Goal: Task Accomplishment & Management: Complete application form

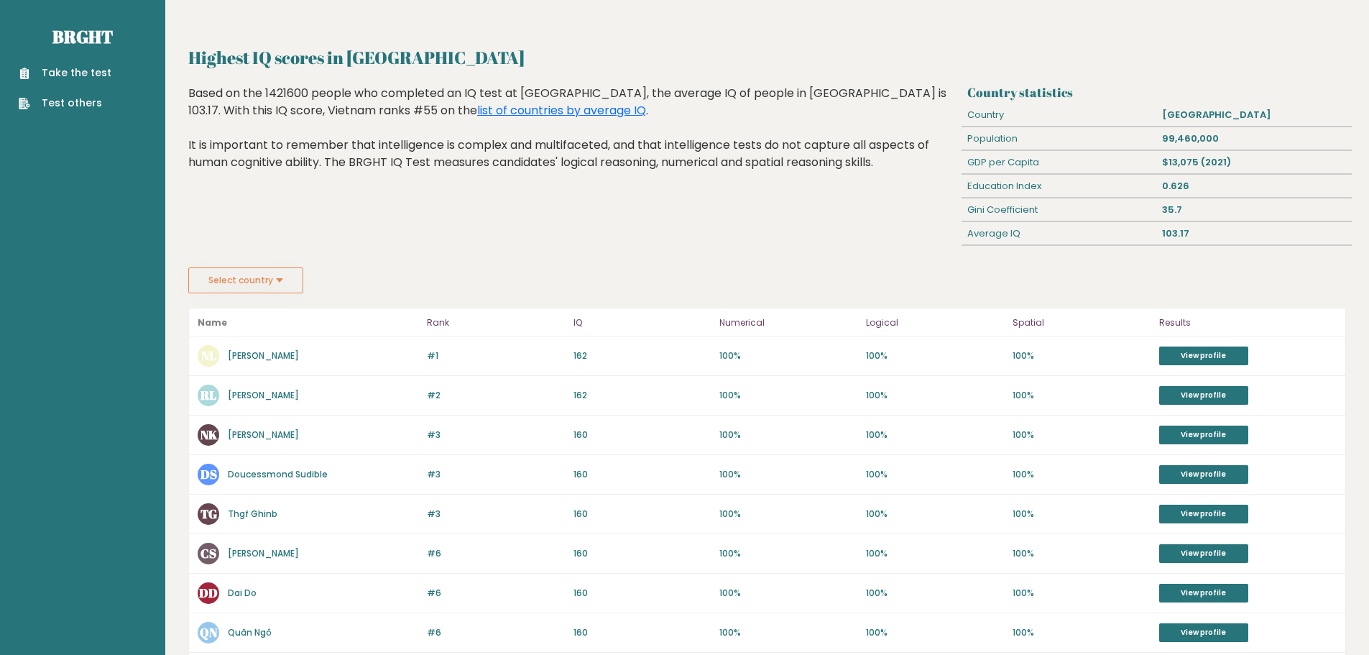
click at [114, 75] on div "Take the test Test others" at bounding box center [82, 79] width 142 height 63
click at [85, 73] on link "Take the test" at bounding box center [65, 72] width 93 height 15
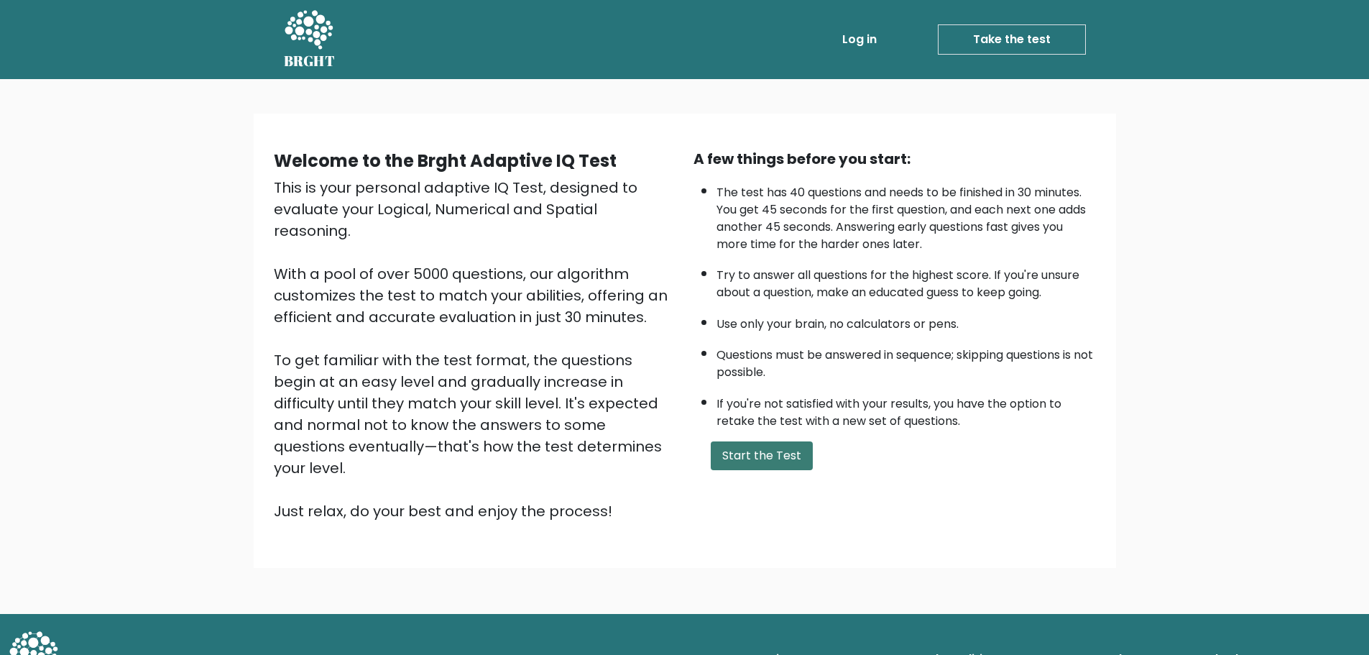
click at [755, 467] on button "Start the Test" at bounding box center [762, 455] width 102 height 29
click at [758, 467] on button "Start the Test" at bounding box center [762, 455] width 102 height 29
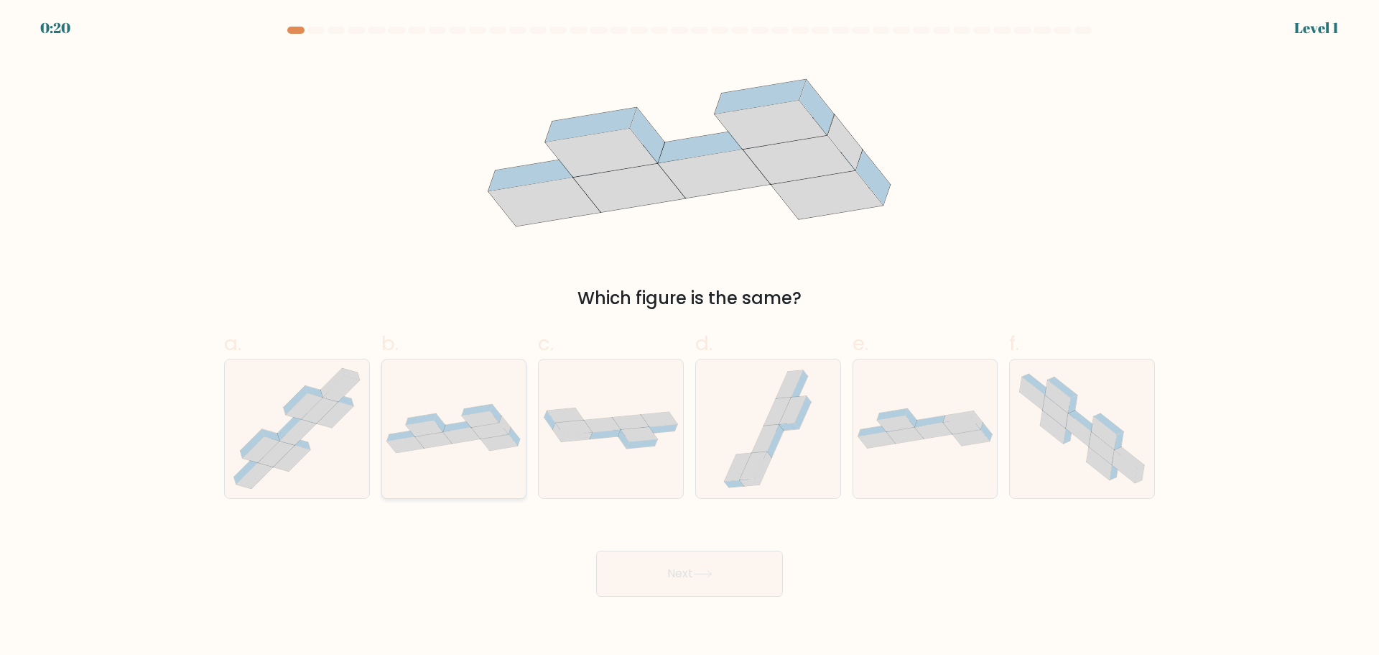
click at [491, 487] on div at bounding box center [455, 429] width 146 height 140
click at [690, 337] on input "b." at bounding box center [690, 332] width 1 height 9
radio input "true"
click at [659, 568] on button "Next" at bounding box center [689, 573] width 187 height 46
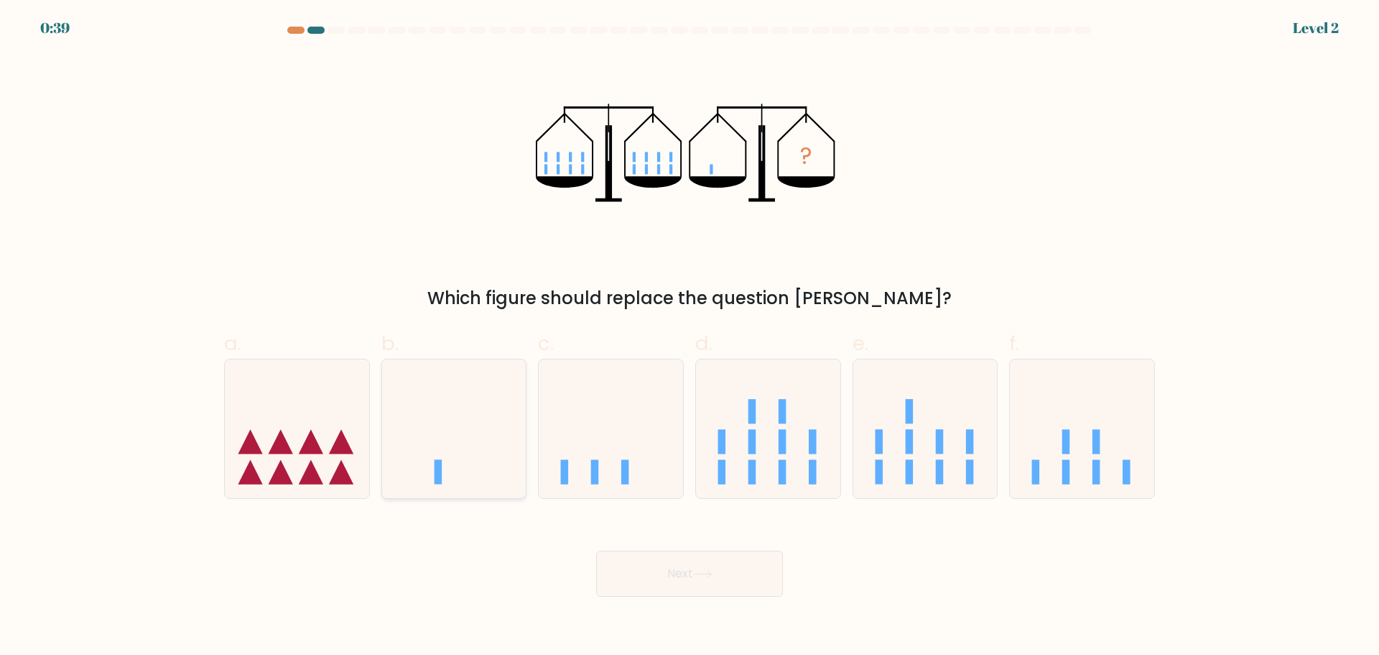
click at [463, 464] on icon at bounding box center [454, 428] width 144 height 119
click at [690, 337] on input "b." at bounding box center [690, 332] width 1 height 9
radio input "true"
click at [675, 586] on button "Next" at bounding box center [689, 573] width 187 height 46
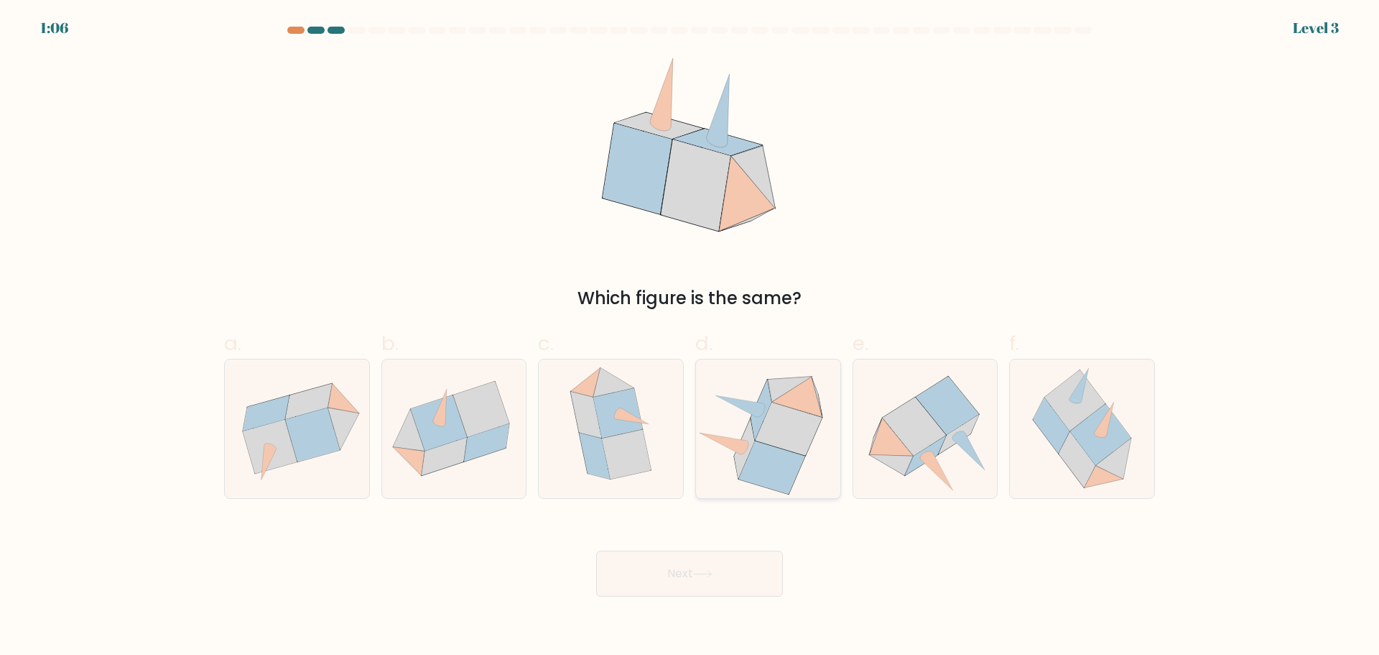
click at [802, 482] on icon at bounding box center [768, 428] width 144 height 132
click at [690, 337] on input "d." at bounding box center [690, 332] width 1 height 9
radio input "true"
click at [672, 575] on button "Next" at bounding box center [689, 573] width 187 height 46
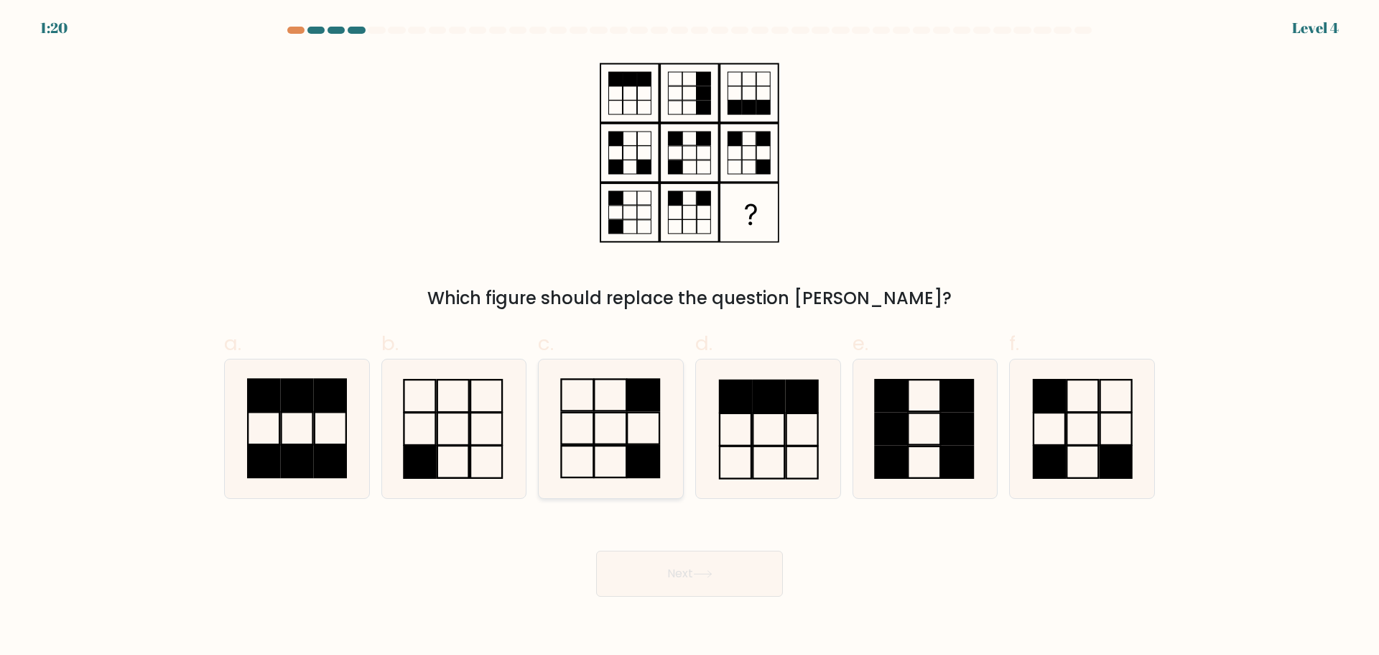
click at [621, 443] on rect at bounding box center [610, 428] width 32 height 32
click at [690, 337] on input "c." at bounding box center [690, 332] width 1 height 9
radio input "true"
click at [659, 569] on button "Next" at bounding box center [689, 573] width 187 height 46
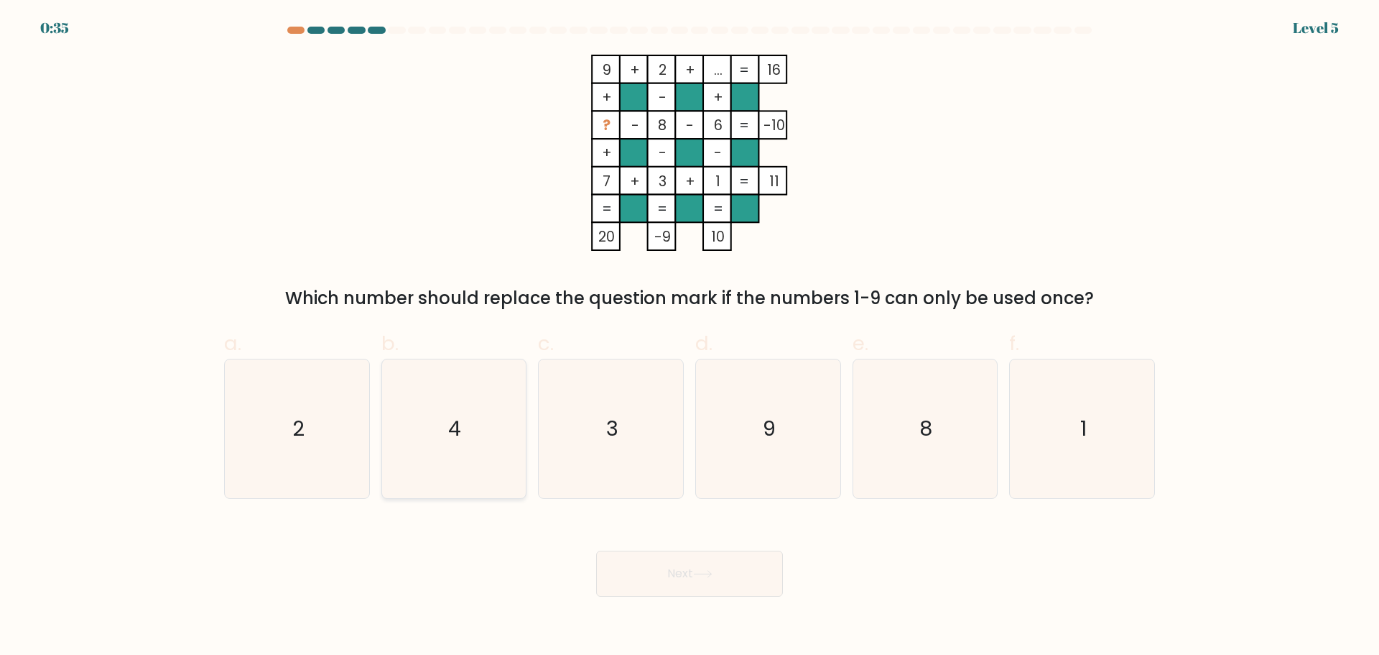
click at [442, 419] on icon "4" at bounding box center [453, 428] width 139 height 139
click at [690, 337] on input "b. 4" at bounding box center [690, 332] width 1 height 9
radio input "true"
click at [653, 574] on button "Next" at bounding box center [689, 573] width 187 height 46
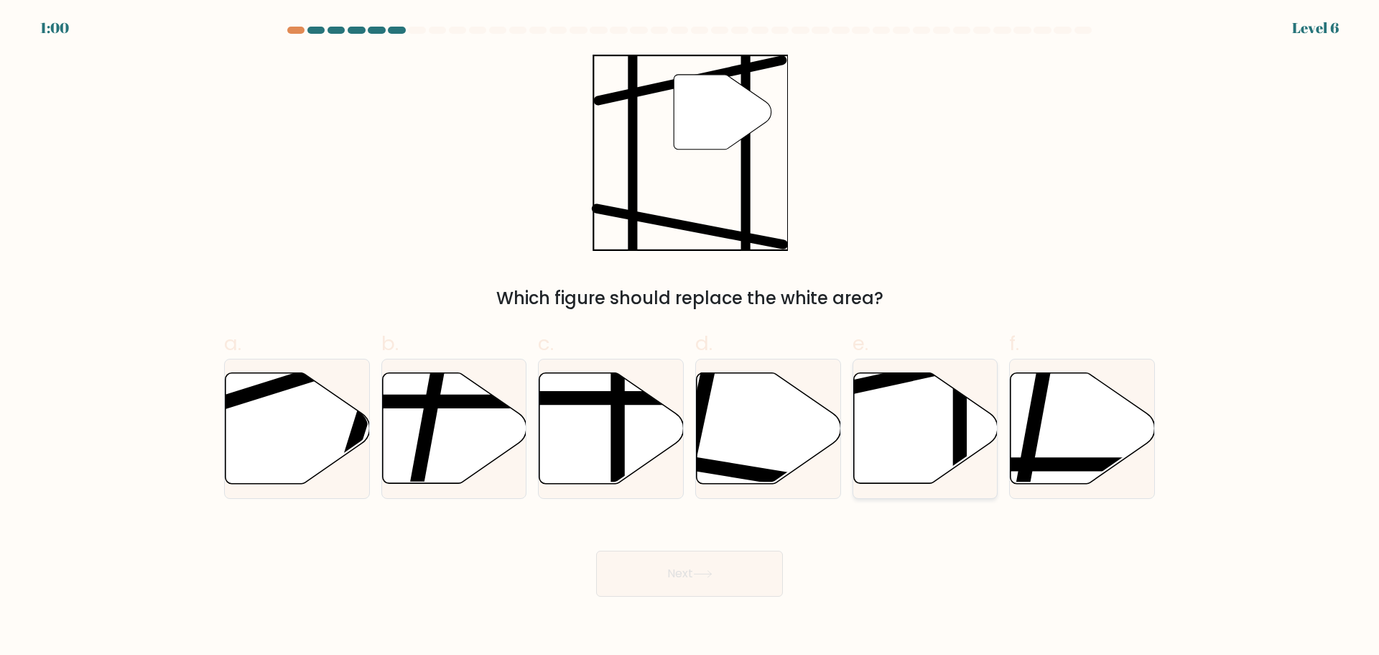
click at [943, 440] on icon at bounding box center [926, 427] width 144 height 111
click at [690, 337] on input "e." at bounding box center [690, 332] width 1 height 9
radio input "true"
click at [680, 577] on button "Next" at bounding box center [689, 573] width 187 height 46
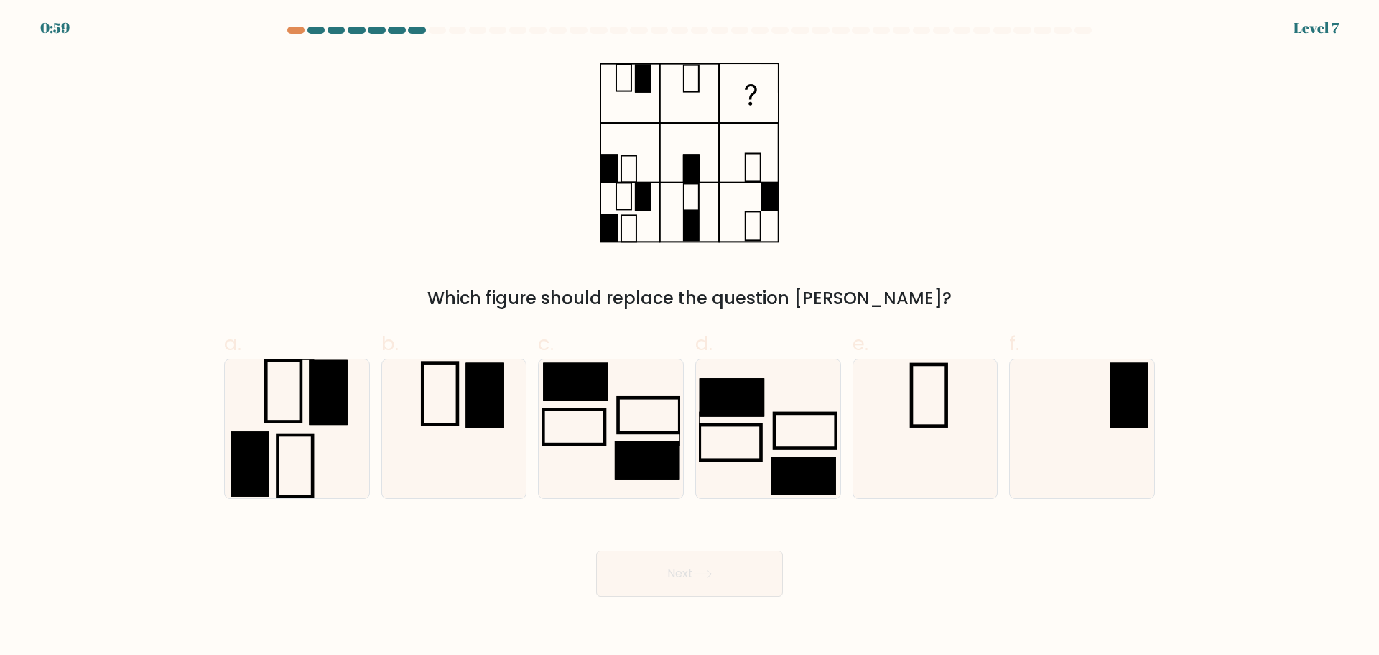
click at [690, 589] on button "Next" at bounding box center [689, 573] width 187 height 46
click at [1065, 404] on icon at bounding box center [1082, 428] width 139 height 139
click at [690, 337] on input "f." at bounding box center [690, 332] width 1 height 9
radio input "true"
click at [717, 623] on body "1:06 Level 7" at bounding box center [689, 327] width 1379 height 655
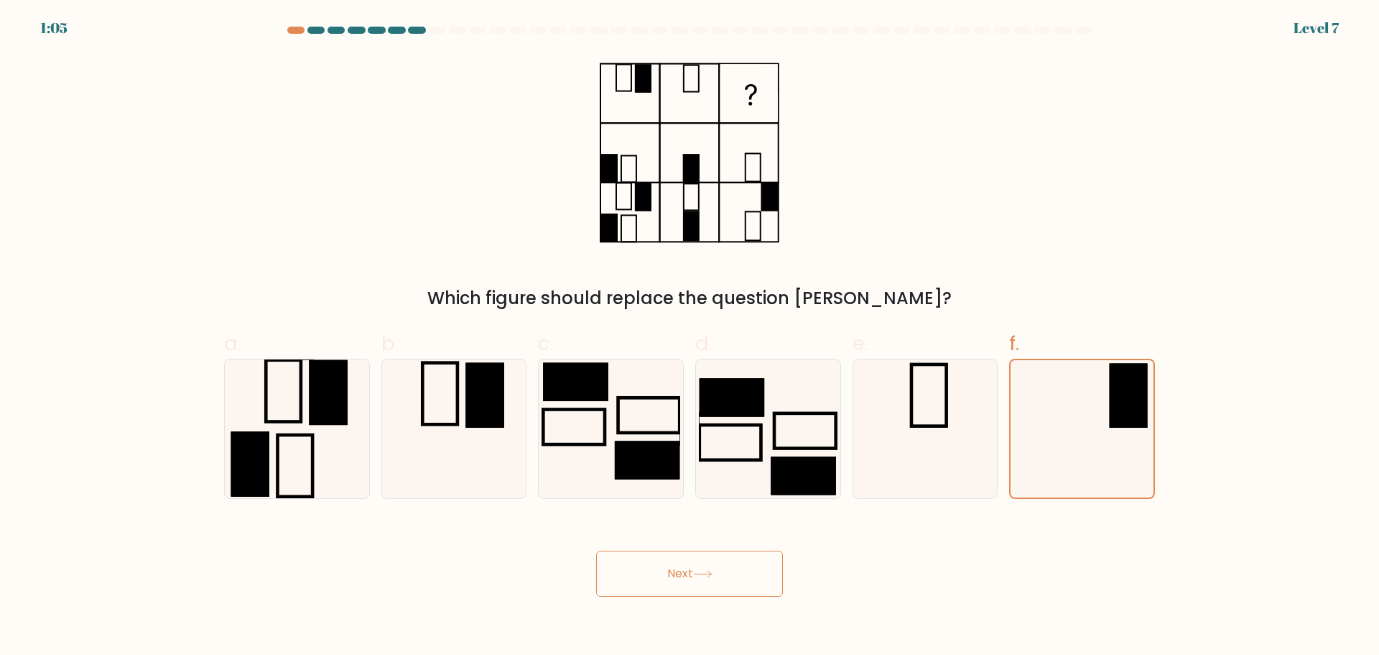
click at [716, 586] on button "Next" at bounding box center [689, 573] width 187 height 46
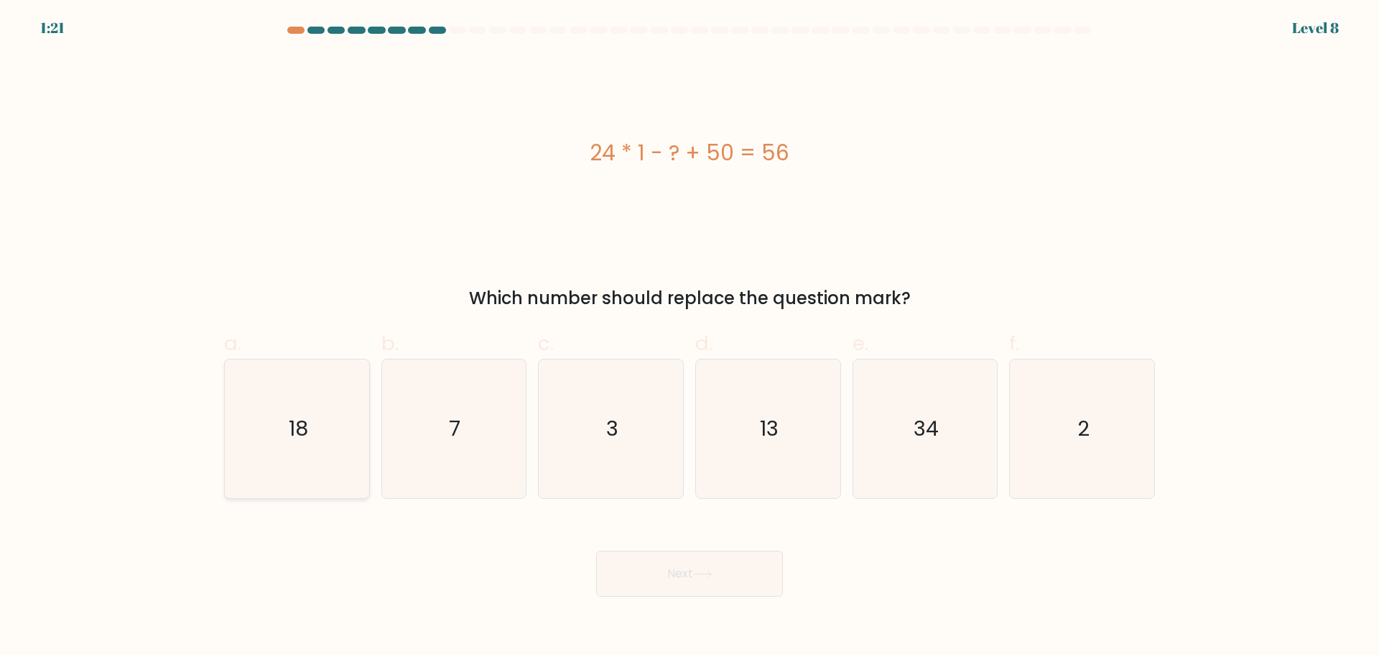
drag, startPoint x: 372, startPoint y: 406, endPoint x: 361, endPoint y: 405, distance: 10.8
click at [372, 405] on div "a. 18" at bounding box center [296, 413] width 157 height 170
click at [310, 413] on icon "18" at bounding box center [297, 428] width 139 height 139
click at [690, 337] on input "a. 18" at bounding box center [690, 332] width 1 height 9
radio input "true"
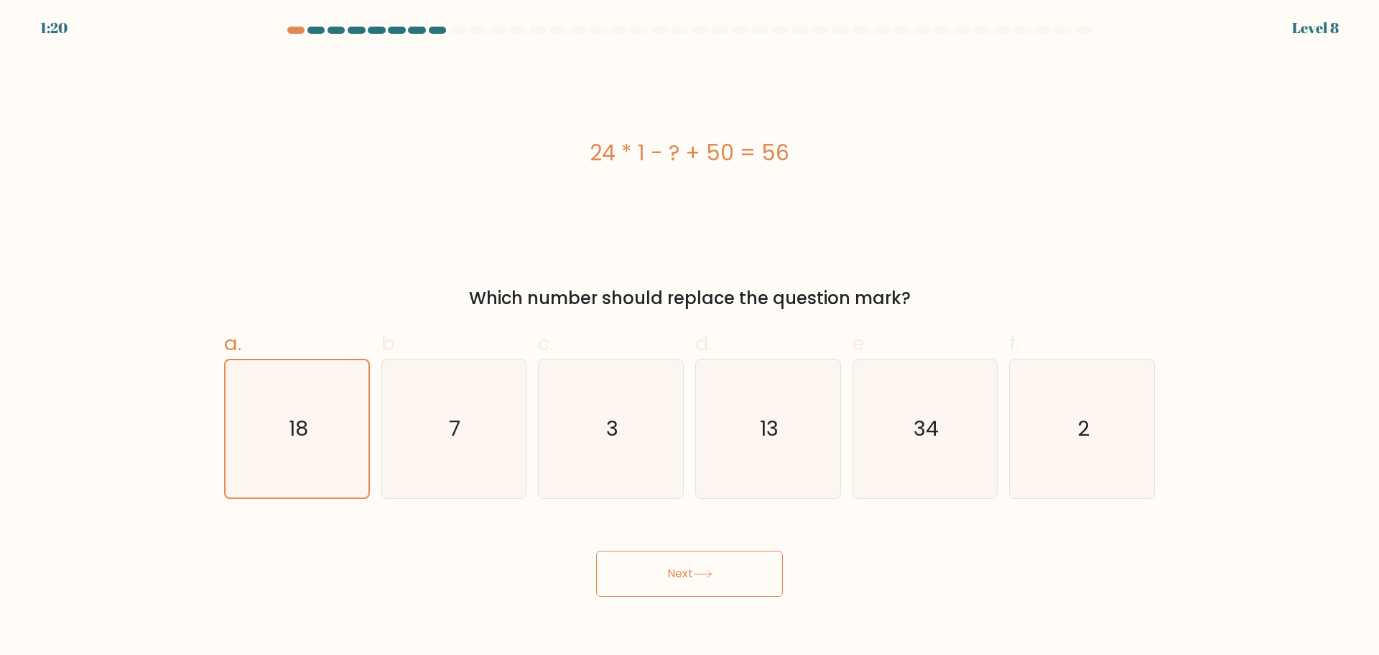
click at [690, 593] on button "Next" at bounding box center [689, 573] width 187 height 46
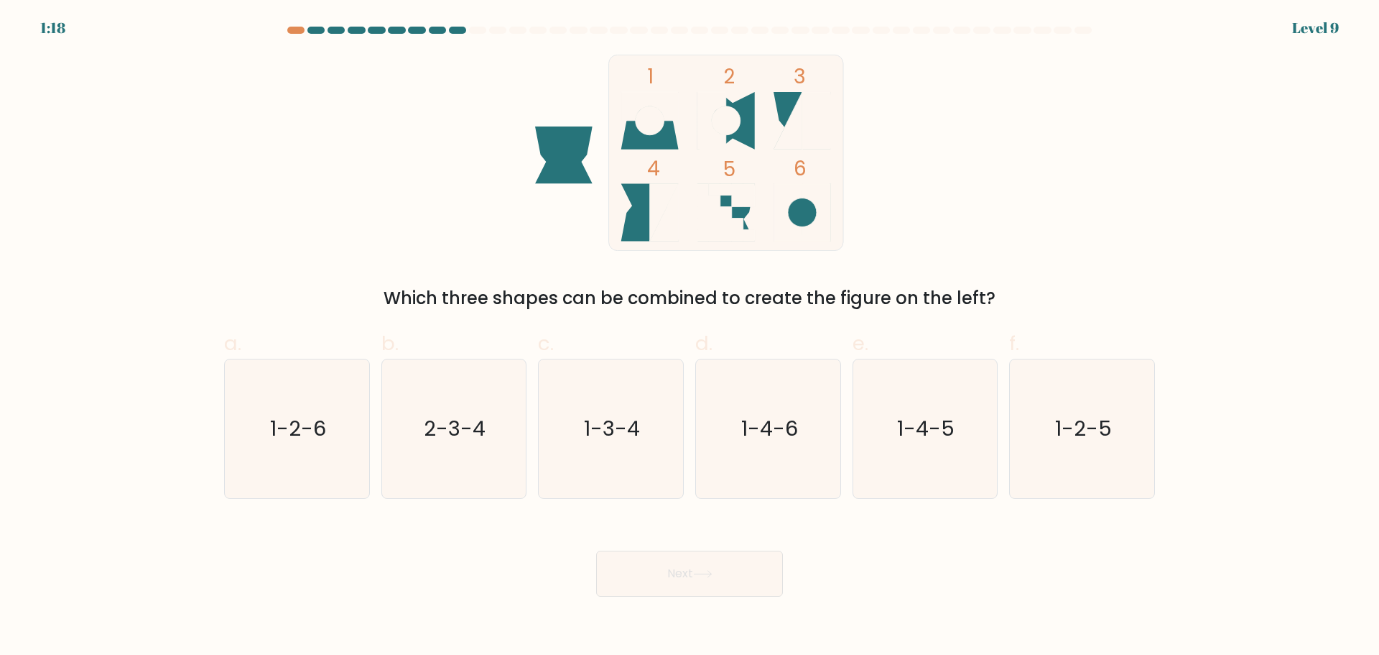
click at [714, 568] on button "Next" at bounding box center [689, 573] width 187 height 46
click at [256, 393] on icon "1-2-6" at bounding box center [297, 428] width 139 height 139
click at [690, 337] on input "a. 1-2-6" at bounding box center [690, 332] width 1 height 9
radio input "true"
drag, startPoint x: 657, startPoint y: 566, endPoint x: 656, endPoint y: 557, distance: 9.4
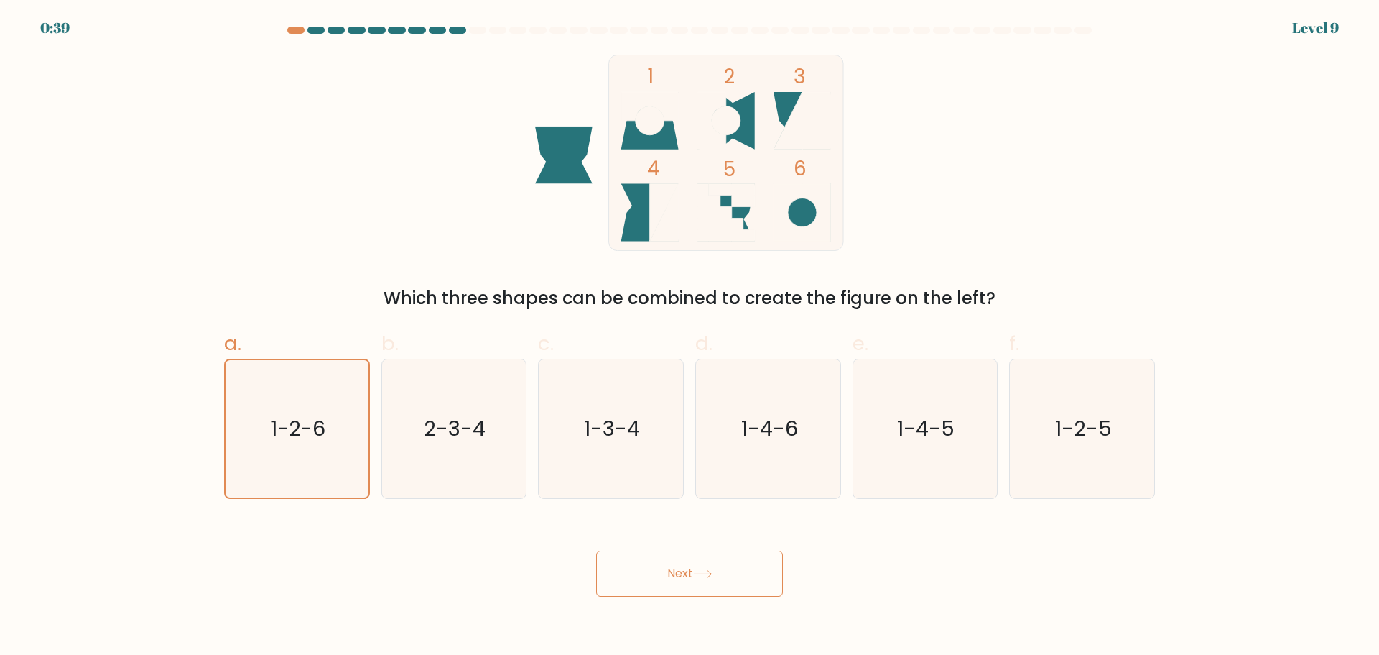
click at [658, 566] on button "Next" at bounding box center [689, 573] width 187 height 46
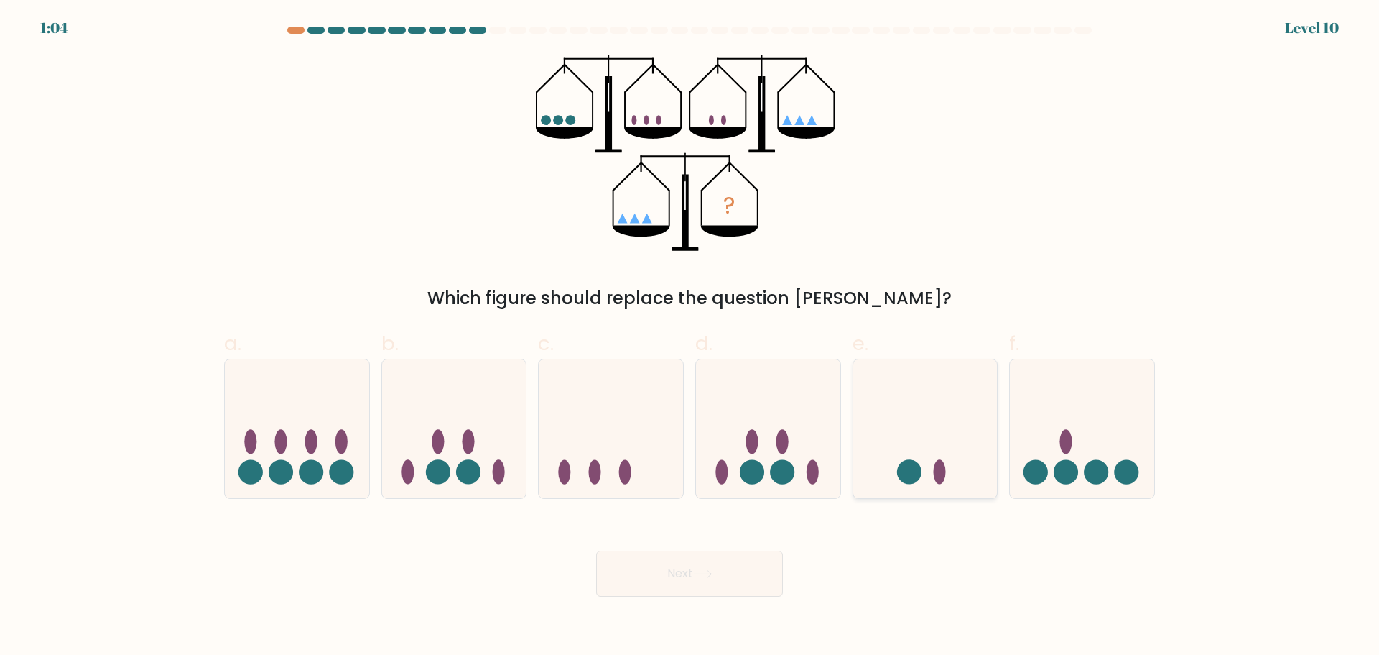
click at [939, 427] on icon at bounding box center [926, 428] width 144 height 119
click at [690, 337] on input "e." at bounding box center [690, 332] width 1 height 9
radio input "true"
click at [745, 588] on button "Next" at bounding box center [689, 573] width 187 height 46
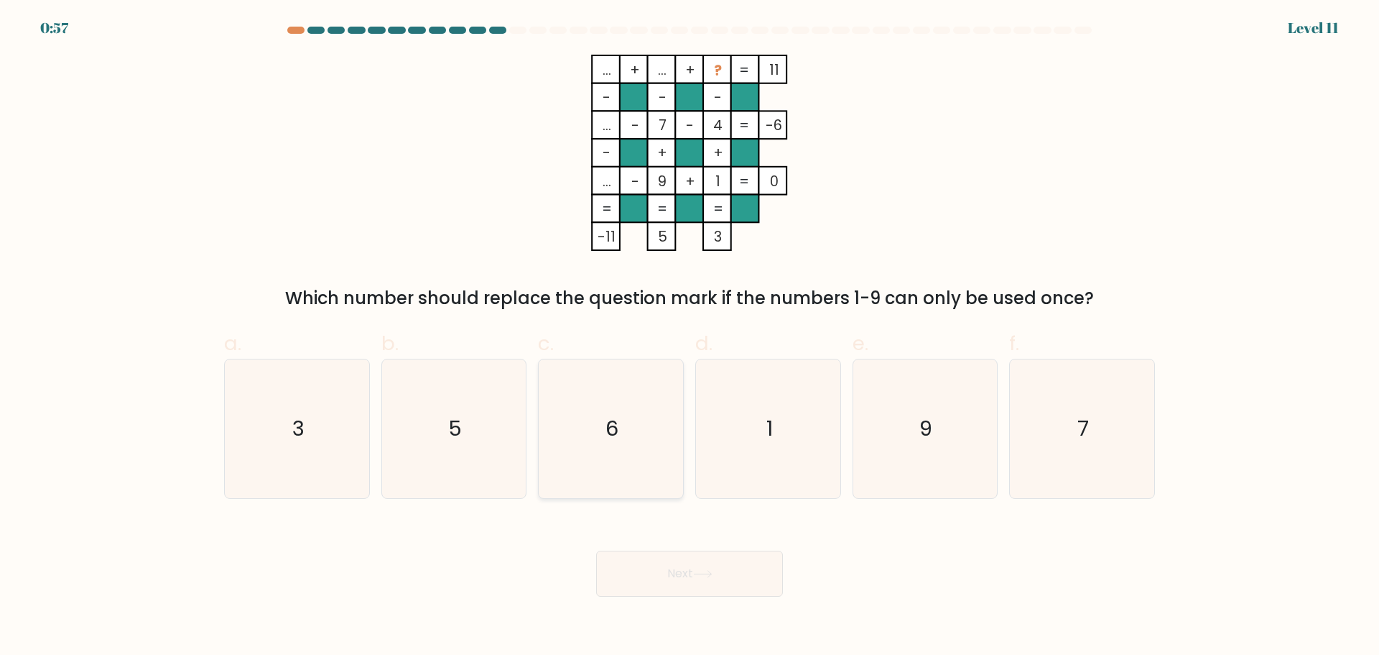
click at [570, 453] on icon "6" at bounding box center [611, 428] width 139 height 139
click at [690, 337] on input "c. 6" at bounding box center [690, 332] width 1 height 9
radio input "true"
click at [664, 582] on button "Next" at bounding box center [689, 573] width 187 height 46
click at [670, 562] on button "Next" at bounding box center [689, 573] width 187 height 46
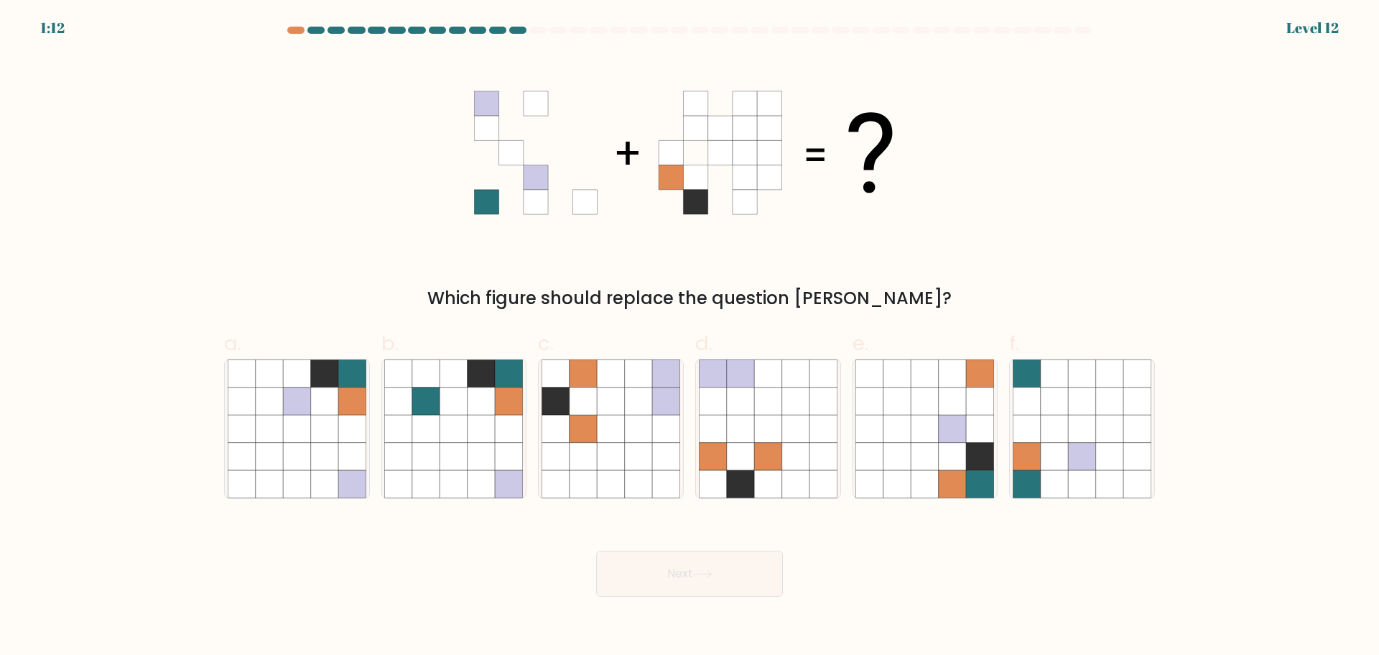
click at [537, 29] on div at bounding box center [538, 30] width 17 height 7
click at [759, 437] on icon at bounding box center [767, 428] width 27 height 27
click at [690, 337] on input "d." at bounding box center [690, 332] width 1 height 9
radio input "true"
click at [912, 429] on icon at bounding box center [925, 428] width 27 height 27
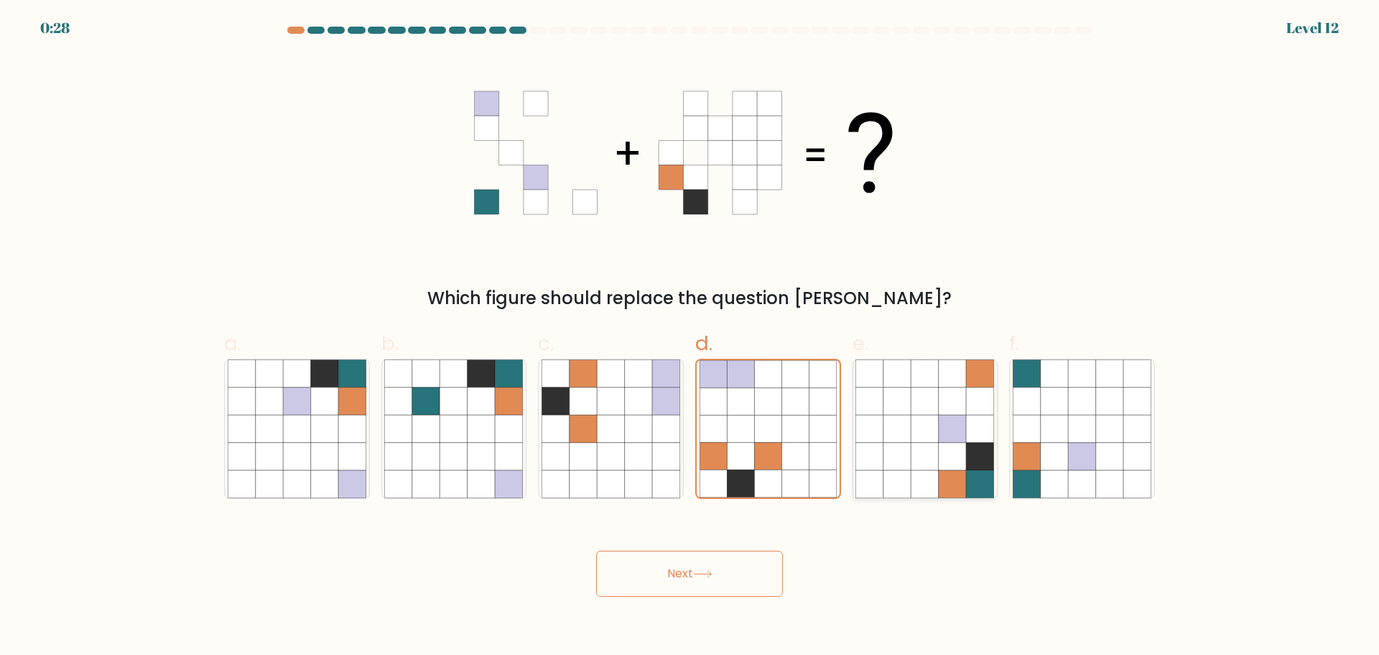
click at [690, 337] on input "e." at bounding box center [690, 332] width 1 height 9
radio input "true"
click at [1073, 420] on icon at bounding box center [1081, 428] width 27 height 27
click at [690, 337] on input "f." at bounding box center [690, 332] width 1 height 9
radio input "true"
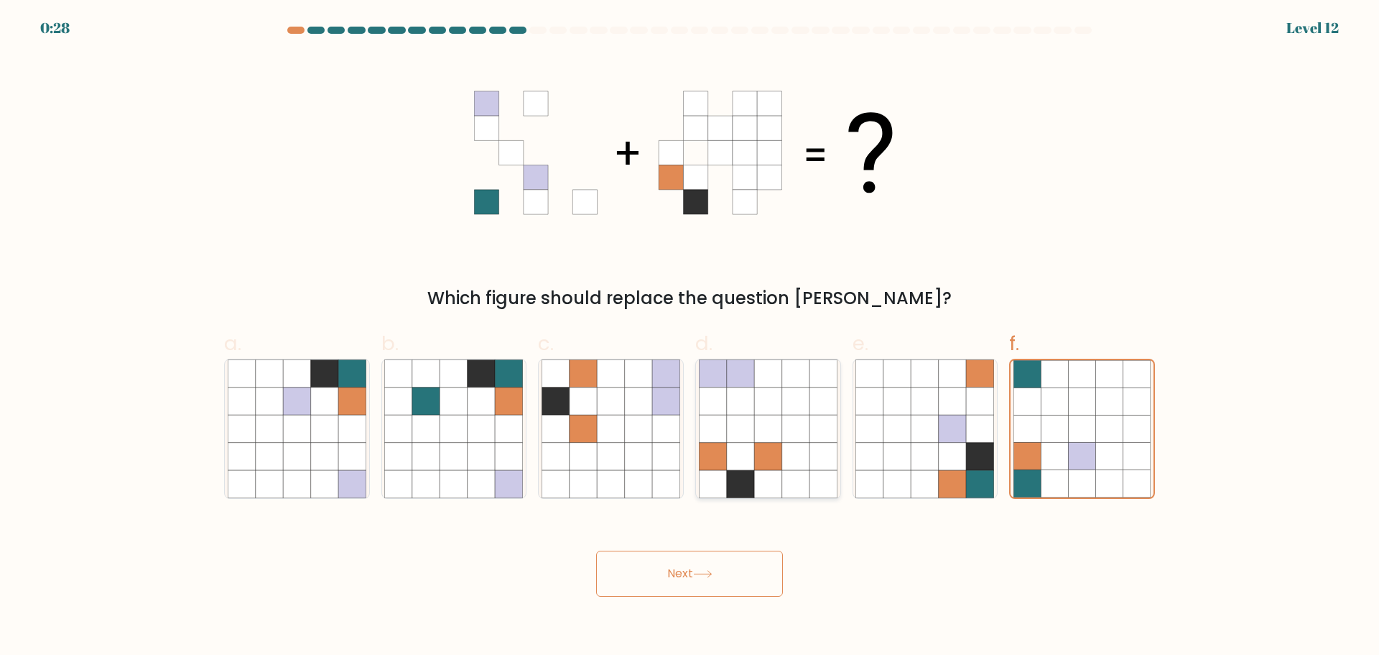
drag, startPoint x: 820, startPoint y: 427, endPoint x: 803, endPoint y: 430, distance: 17.4
click at [820, 427] on icon at bounding box center [823, 428] width 27 height 27
click at [690, 337] on input "d." at bounding box center [690, 332] width 1 height 9
radio input "true"
click at [713, 432] on icon at bounding box center [713, 428] width 27 height 27
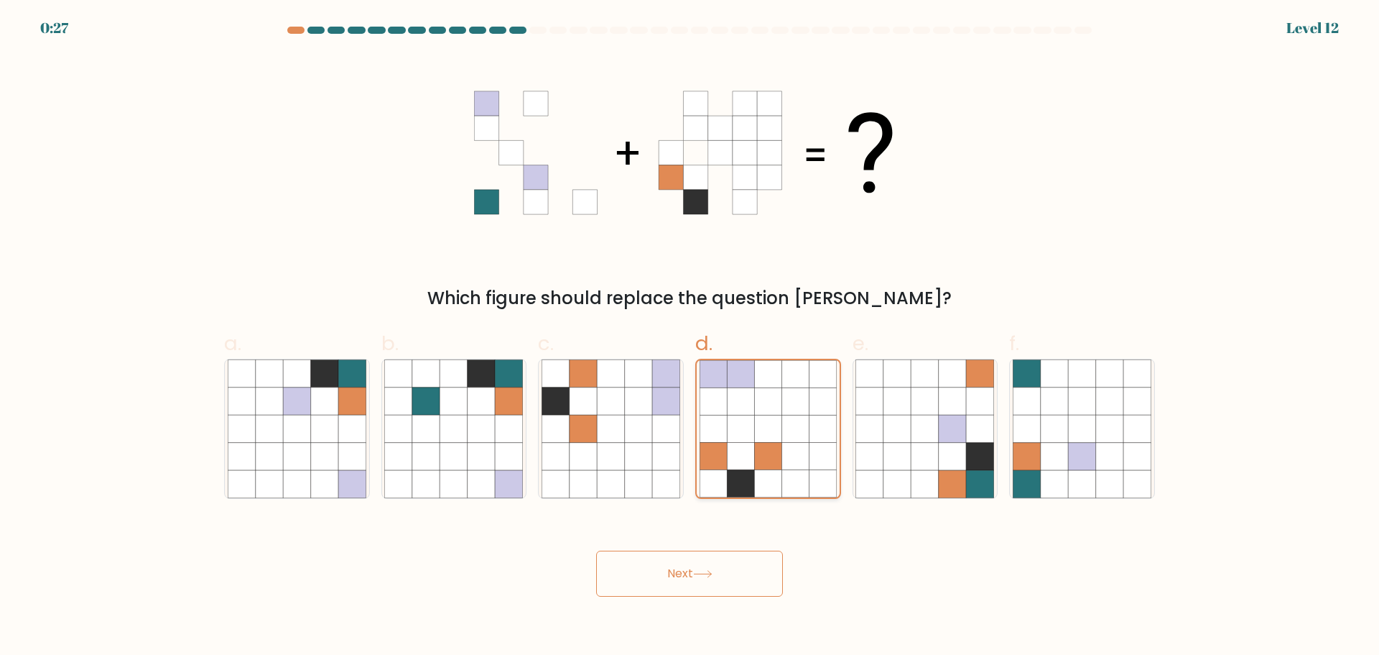
click at [690, 337] on input "d." at bounding box center [690, 332] width 1 height 9
click at [925, 433] on icon at bounding box center [925, 428] width 27 height 27
click at [690, 337] on input "e." at bounding box center [690, 332] width 1 height 9
radio input "true"
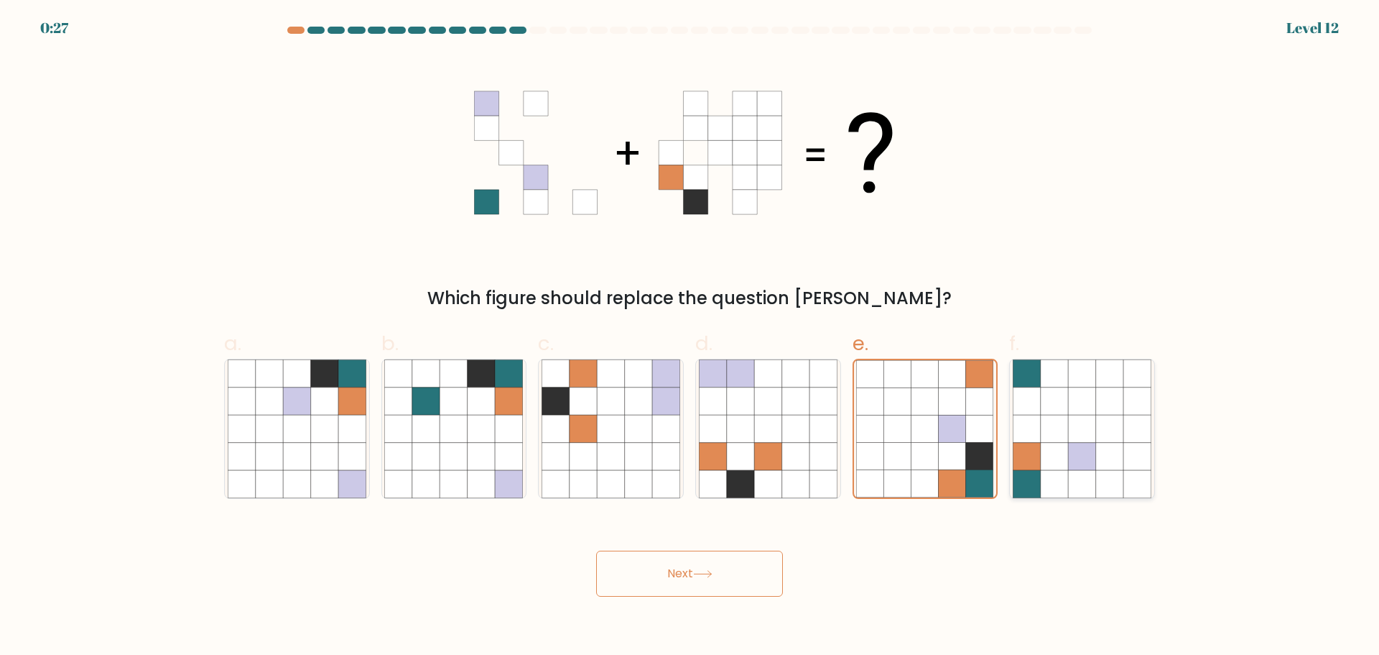
drag, startPoint x: 1060, startPoint y: 424, endPoint x: 1057, endPoint y: 411, distance: 13.4
click at [1060, 417] on icon at bounding box center [1054, 428] width 27 height 27
click at [690, 337] on input "f." at bounding box center [690, 332] width 1 height 9
radio input "true"
click at [844, 434] on div "d." at bounding box center [768, 413] width 157 height 170
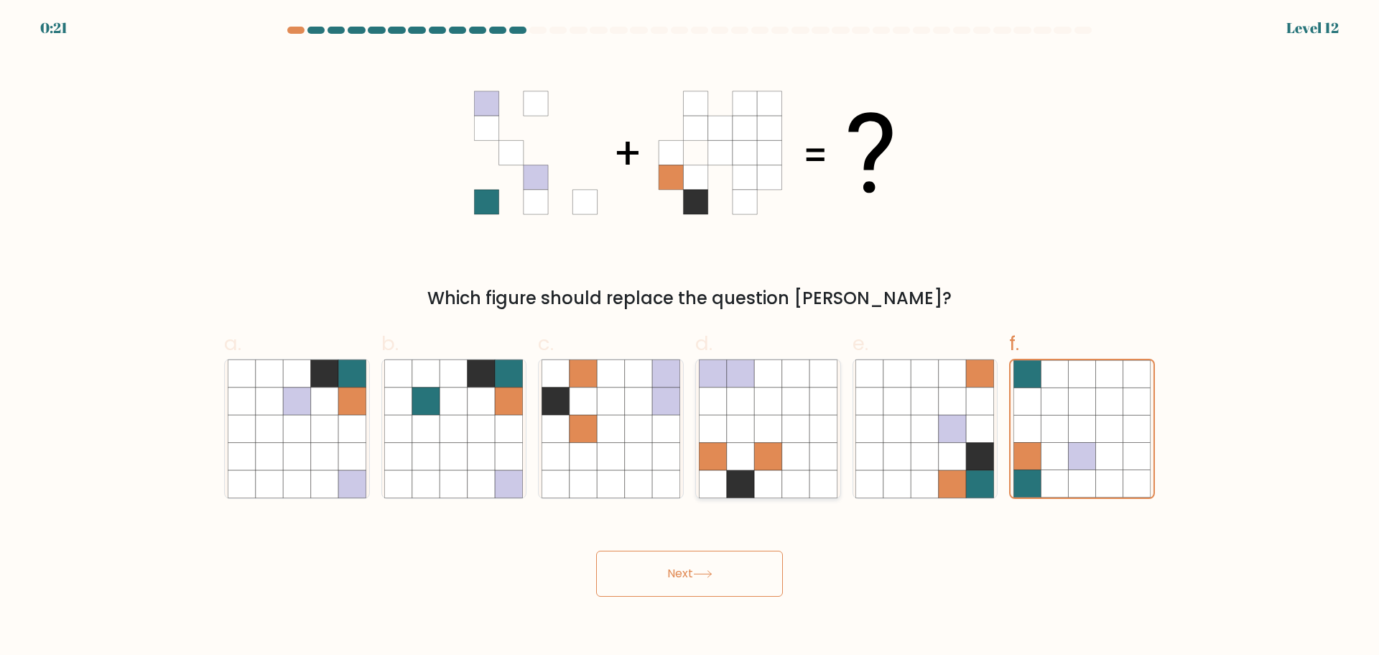
click at [730, 440] on icon at bounding box center [740, 428] width 27 height 27
click at [690, 337] on input "d." at bounding box center [690, 332] width 1 height 9
radio input "true"
click at [410, 441] on icon at bounding box center [453, 428] width 139 height 139
click at [690, 337] on input "b." at bounding box center [690, 332] width 1 height 9
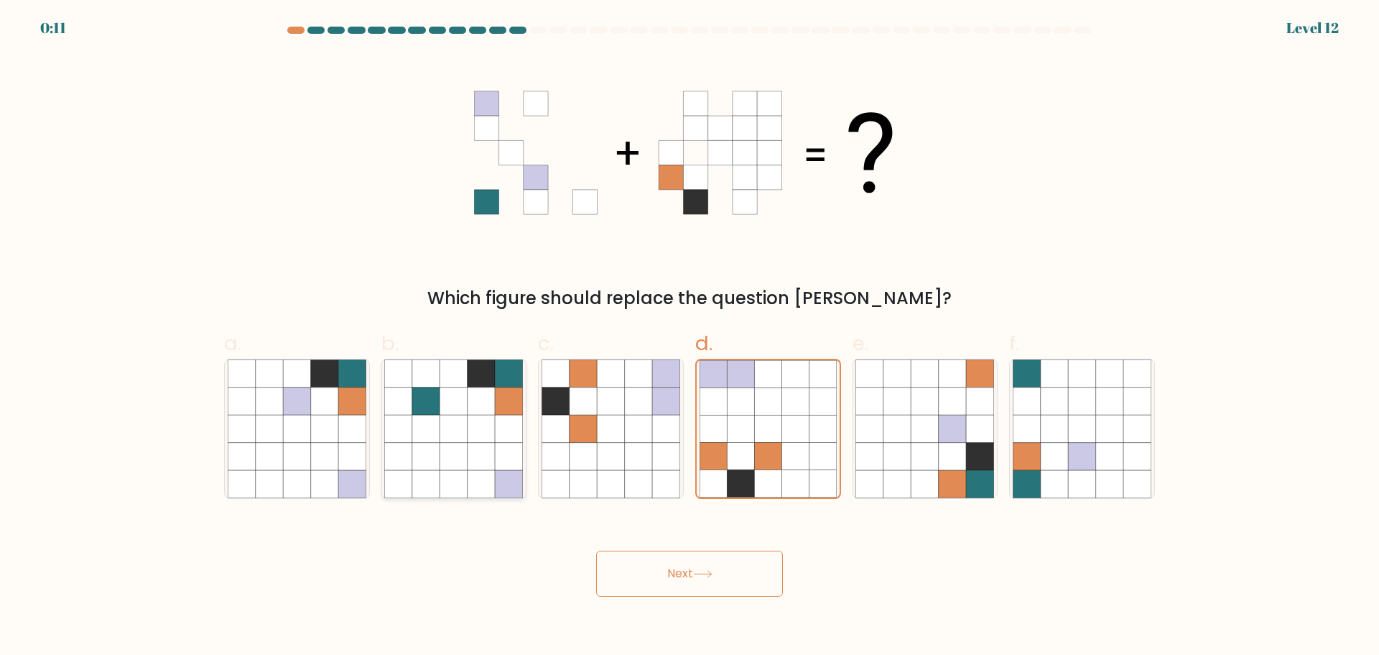
radio input "true"
click at [324, 445] on icon at bounding box center [324, 455] width 27 height 27
click at [690, 337] on input "a." at bounding box center [690, 332] width 1 height 9
radio input "true"
drag, startPoint x: 676, startPoint y: 575, endPoint x: 680, endPoint y: 581, distance: 7.8
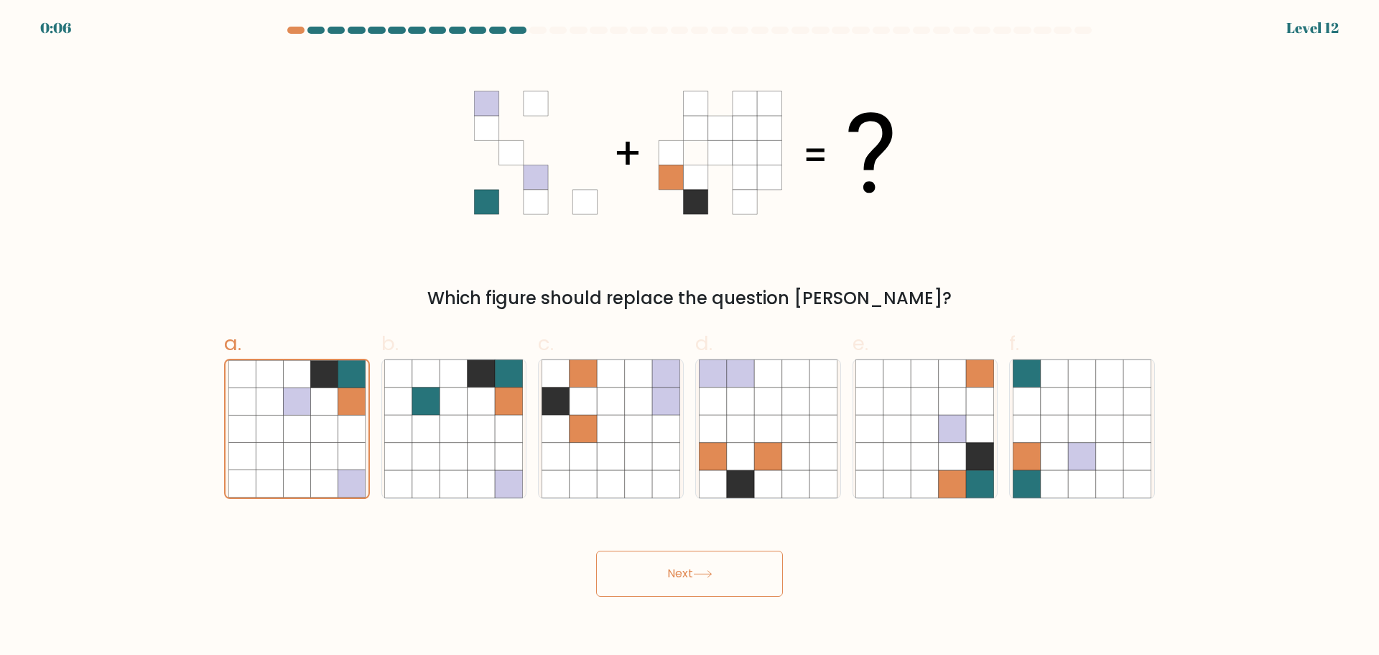
click at [678, 582] on button "Next" at bounding box center [689, 573] width 187 height 46
click at [680, 575] on button "Next" at bounding box center [689, 573] width 187 height 46
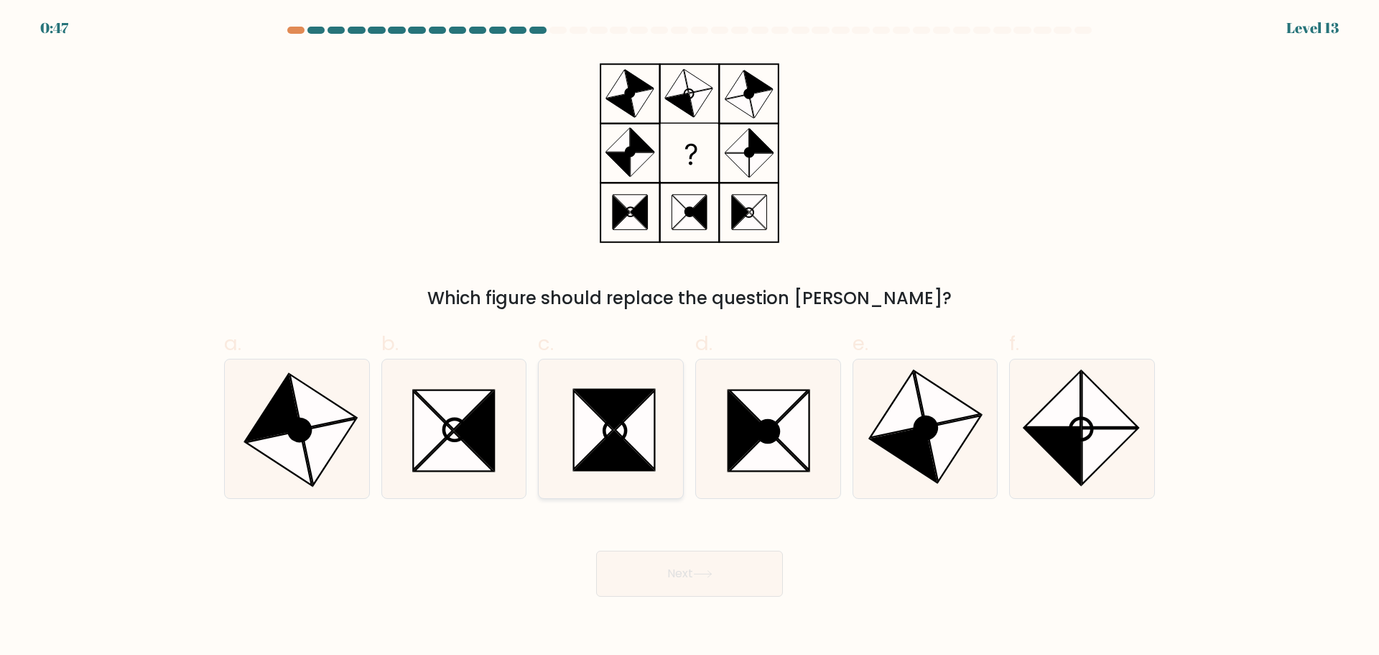
click at [596, 452] on icon at bounding box center [614, 450] width 78 height 40
click at [690, 337] on input "c." at bounding box center [690, 332] width 1 height 9
radio input "true"
click at [777, 447] on icon at bounding box center [768, 451] width 79 height 40
click at [690, 337] on input "d." at bounding box center [690, 332] width 1 height 9
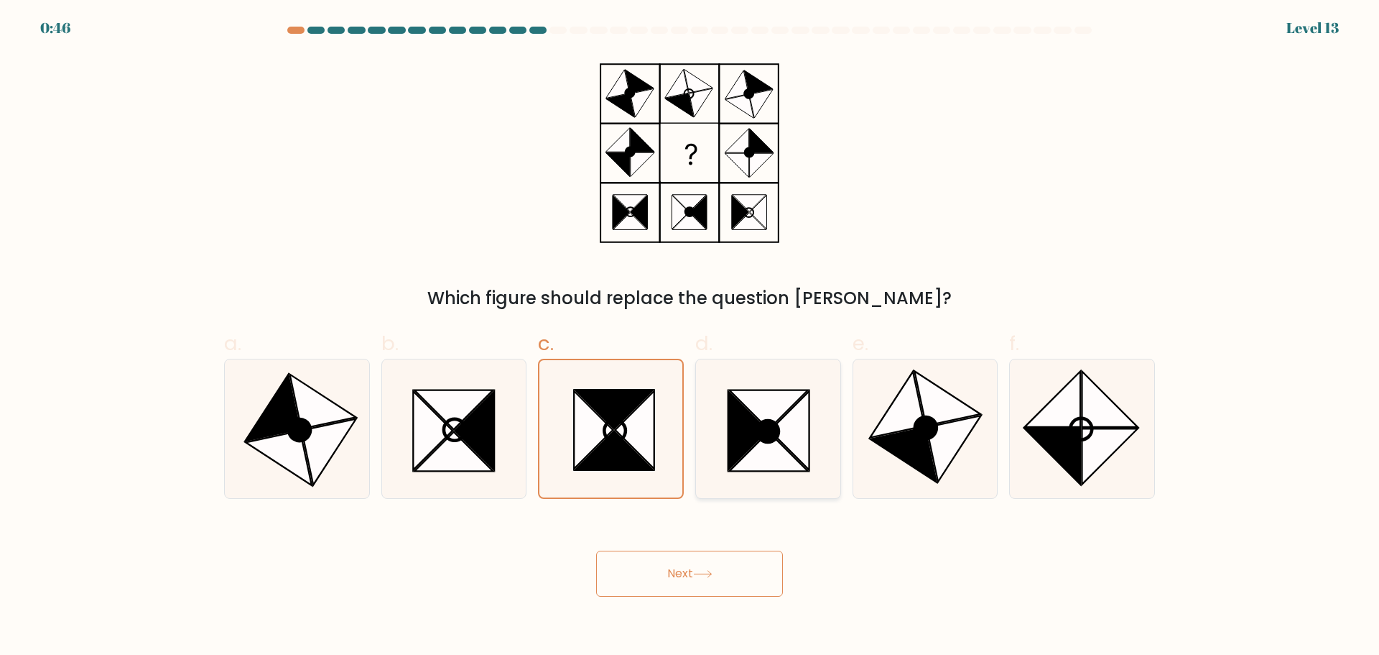
radio input "true"
click at [630, 445] on icon at bounding box center [611, 428] width 139 height 139
click at [690, 337] on input "c." at bounding box center [690, 332] width 1 height 9
radio input "true"
click at [1055, 422] on icon at bounding box center [1052, 398] width 55 height 55
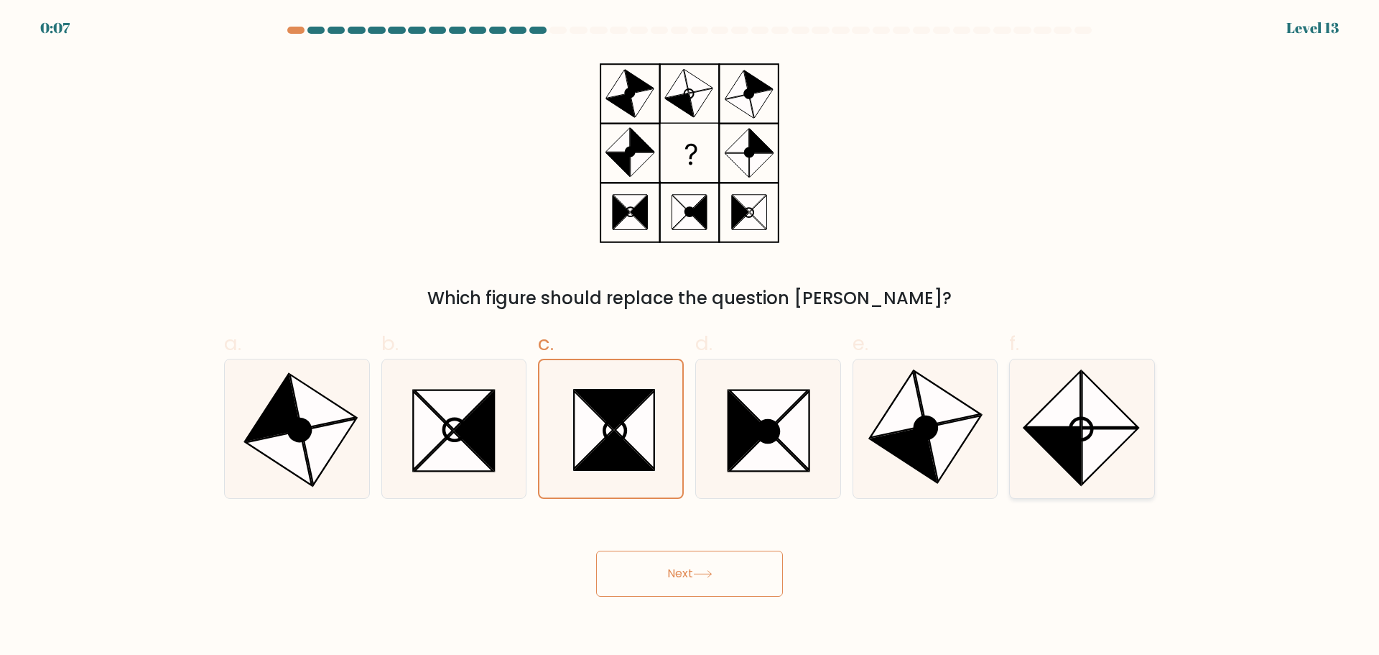
click at [690, 337] on input "f." at bounding box center [690, 332] width 1 height 9
radio input "true"
drag, startPoint x: 740, startPoint y: 567, endPoint x: 1112, endPoint y: 527, distance: 374.3
click at [1112, 527] on div "Next" at bounding box center [690, 556] width 948 height 80
click at [729, 570] on button "Next" at bounding box center [689, 573] width 187 height 46
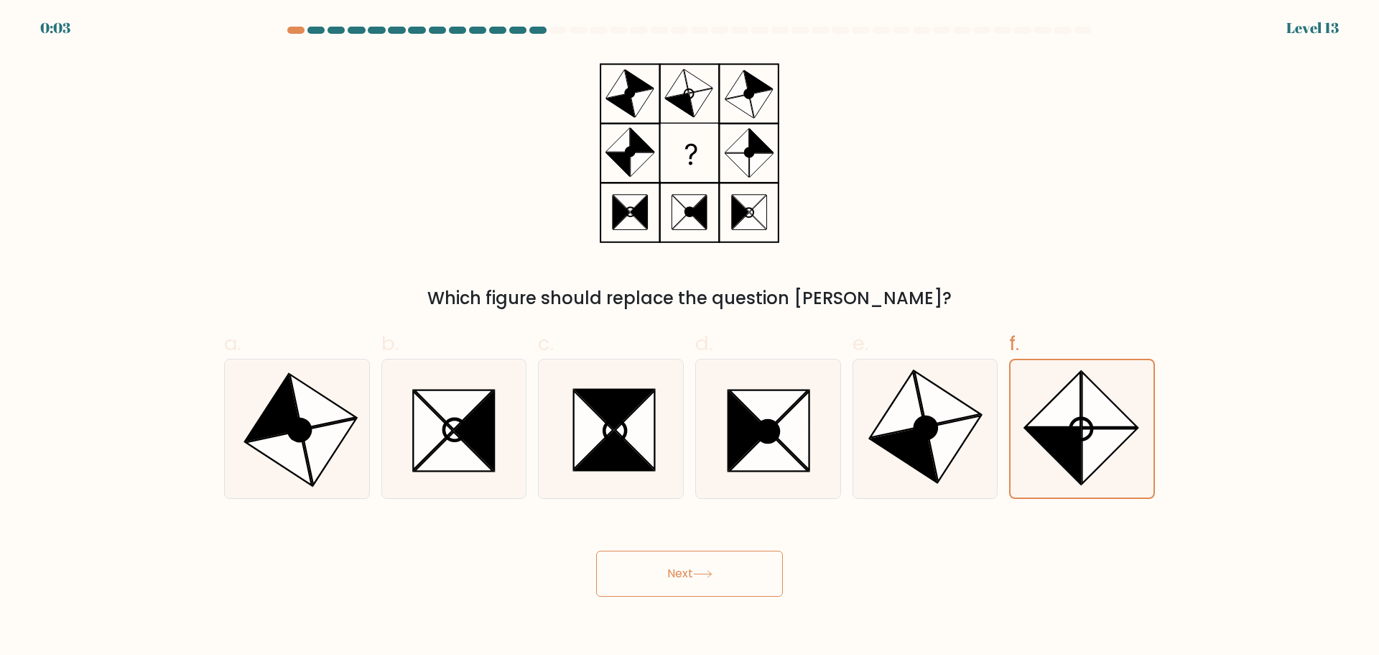
click at [736, 577] on button "Next" at bounding box center [689, 573] width 187 height 46
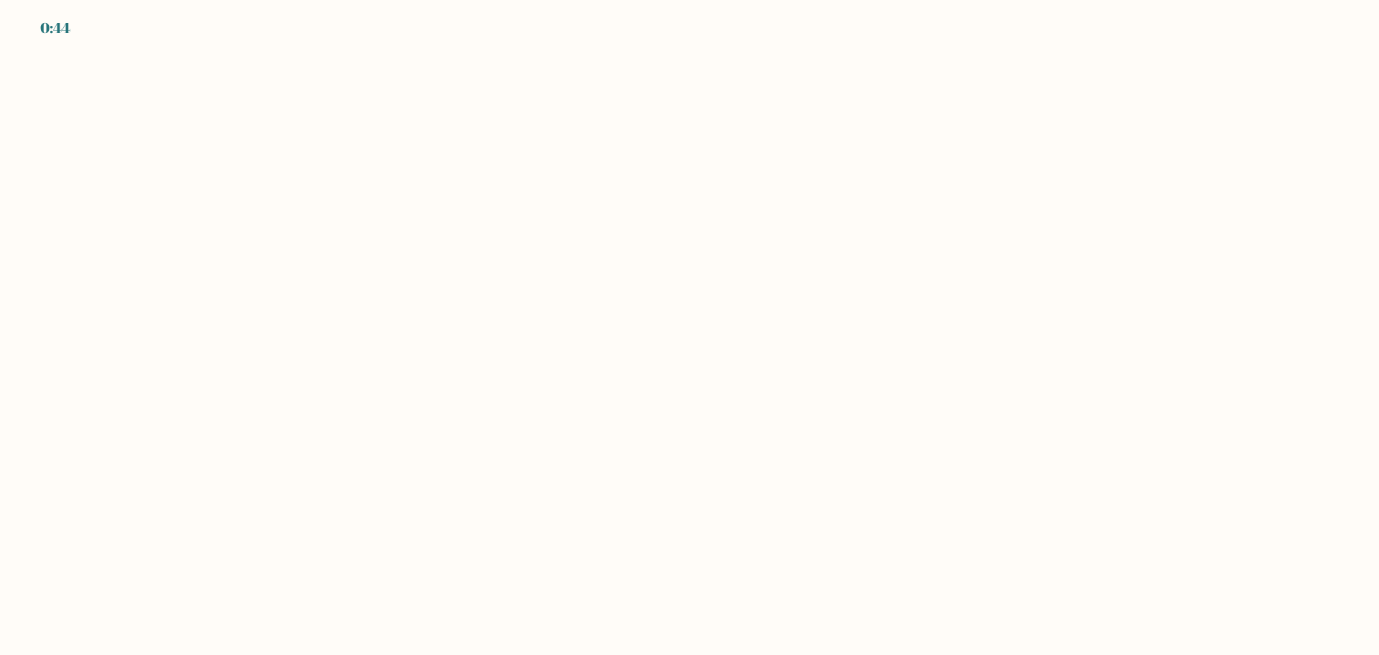
click at [772, 429] on body "0:44" at bounding box center [689, 327] width 1379 height 655
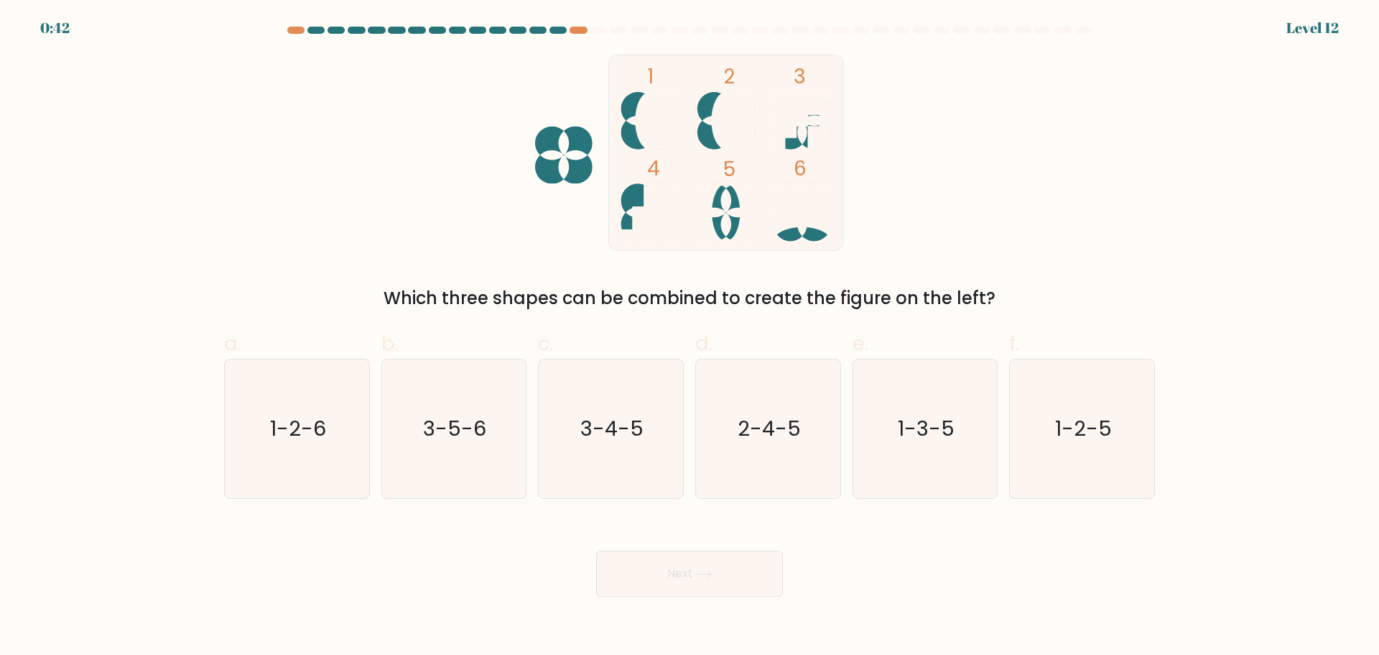
click at [572, 36] on div at bounding box center [690, 33] width 948 height 13
click at [578, 29] on div at bounding box center [578, 30] width 17 height 7
click at [558, 29] on div at bounding box center [558, 30] width 17 height 7
click at [297, 29] on div at bounding box center [295, 30] width 17 height 7
click at [299, 31] on div at bounding box center [295, 30] width 17 height 7
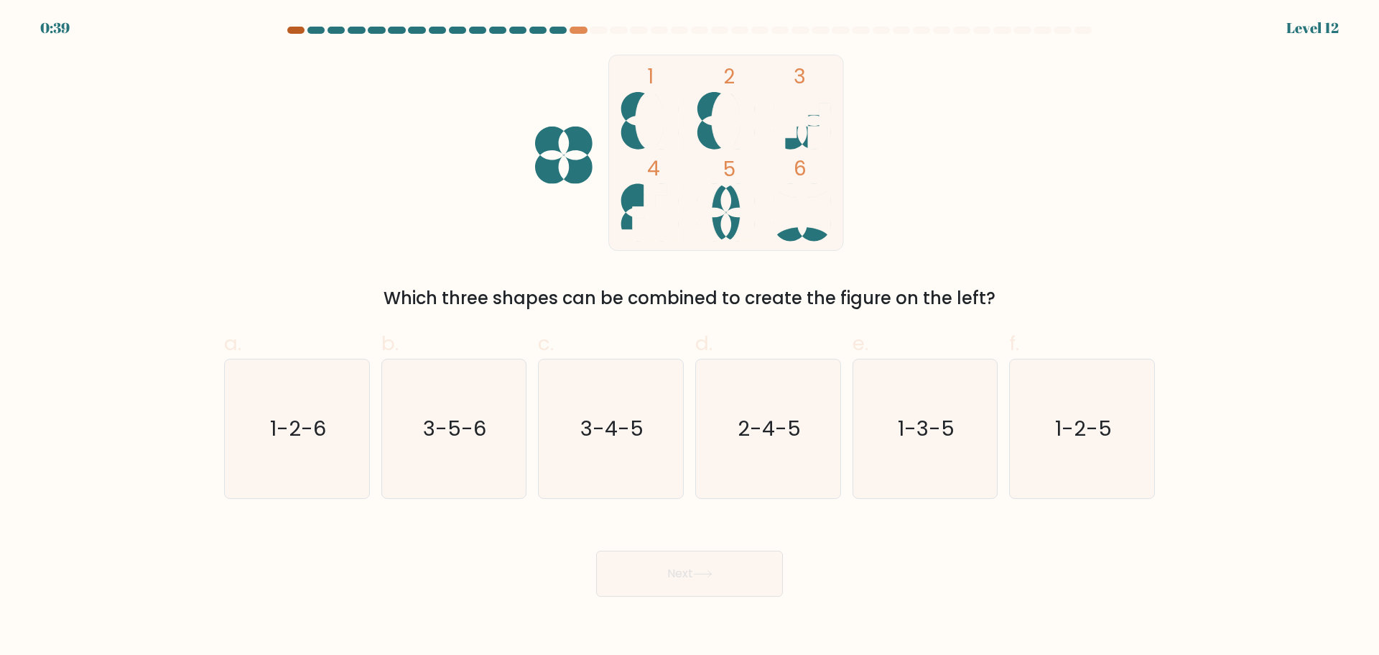
click at [300, 31] on div at bounding box center [295, 30] width 17 height 7
click at [559, 40] on form at bounding box center [689, 312] width 1379 height 570
click at [561, 34] on div at bounding box center [690, 33] width 948 height 13
click at [1058, 409] on icon "1-2-5" at bounding box center [1082, 428] width 139 height 139
click at [690, 337] on input "f. 1-2-5" at bounding box center [690, 332] width 1 height 9
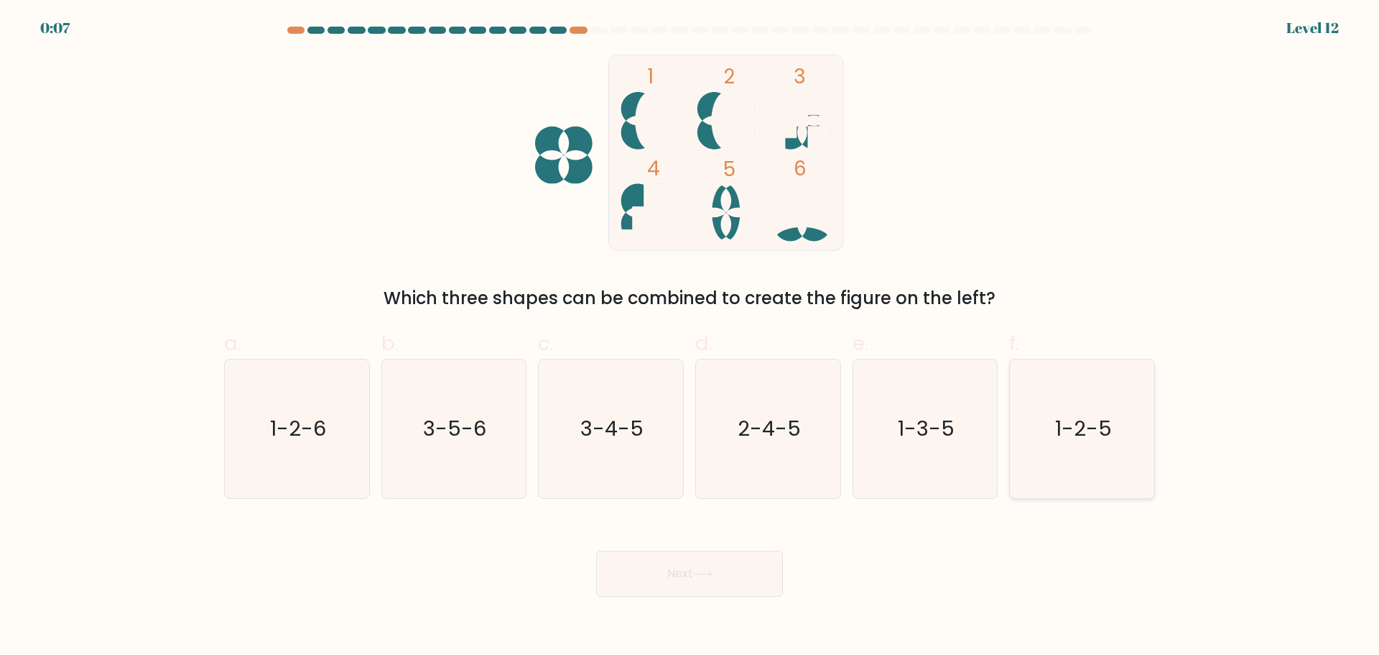
radio input "true"
click at [698, 572] on icon at bounding box center [702, 574] width 19 height 8
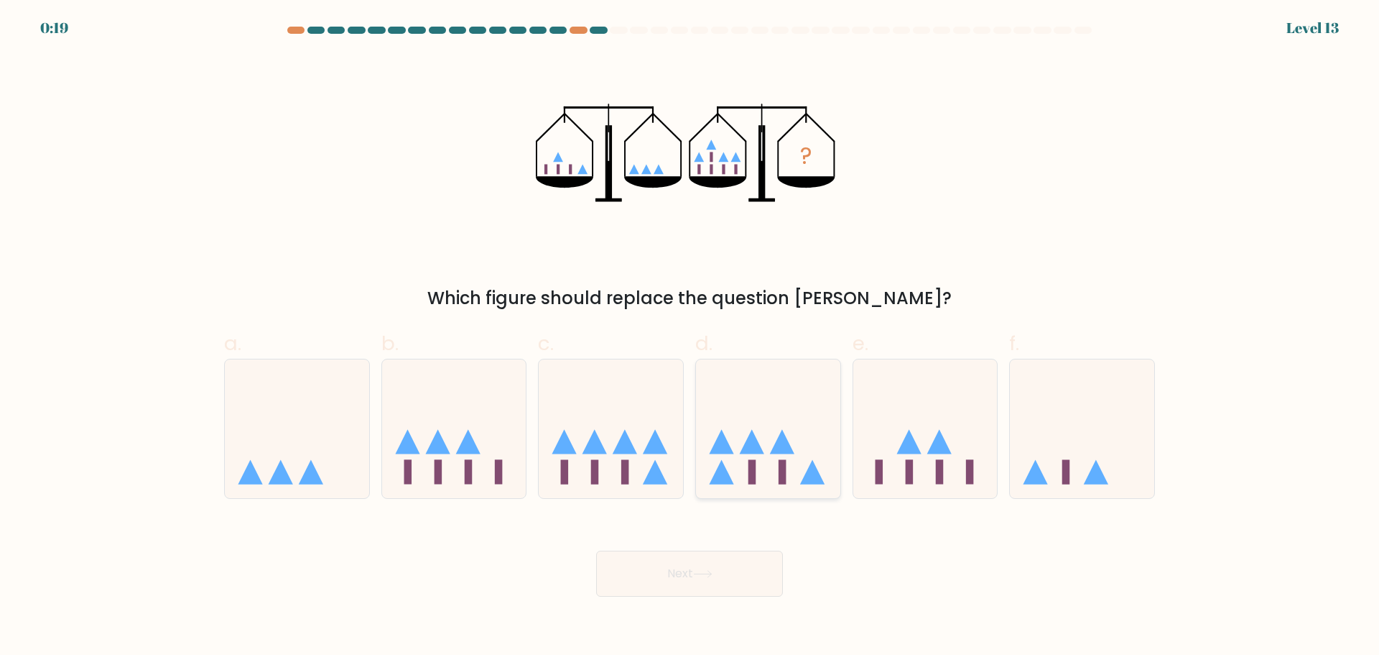
click at [760, 478] on icon at bounding box center [768, 428] width 144 height 119
click at [690, 337] on input "d." at bounding box center [690, 332] width 1 height 9
radio input "true"
click at [706, 576] on icon at bounding box center [702, 574] width 19 height 8
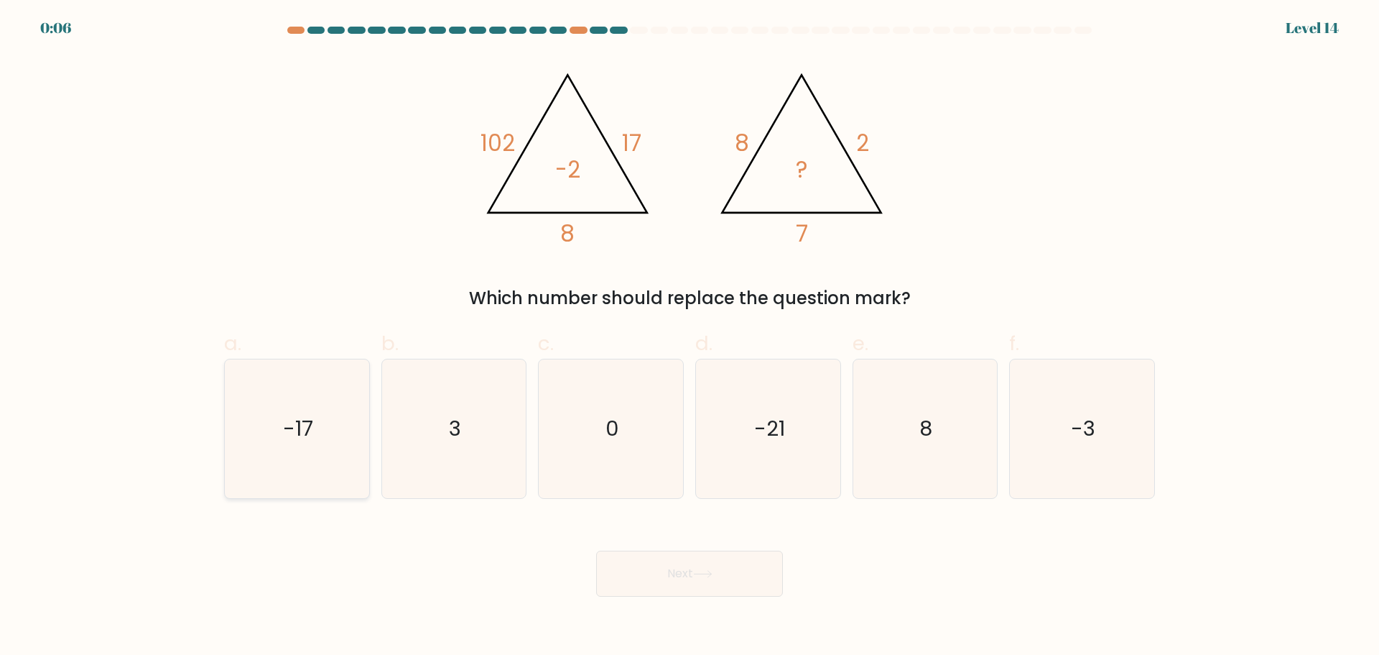
click at [322, 432] on icon "-17" at bounding box center [297, 428] width 139 height 139
click at [690, 337] on input "a. -17" at bounding box center [690, 332] width 1 height 9
radio input "true"
click at [768, 453] on icon "-21" at bounding box center [768, 428] width 139 height 139
click at [690, 337] on input "d. -21" at bounding box center [690, 332] width 1 height 9
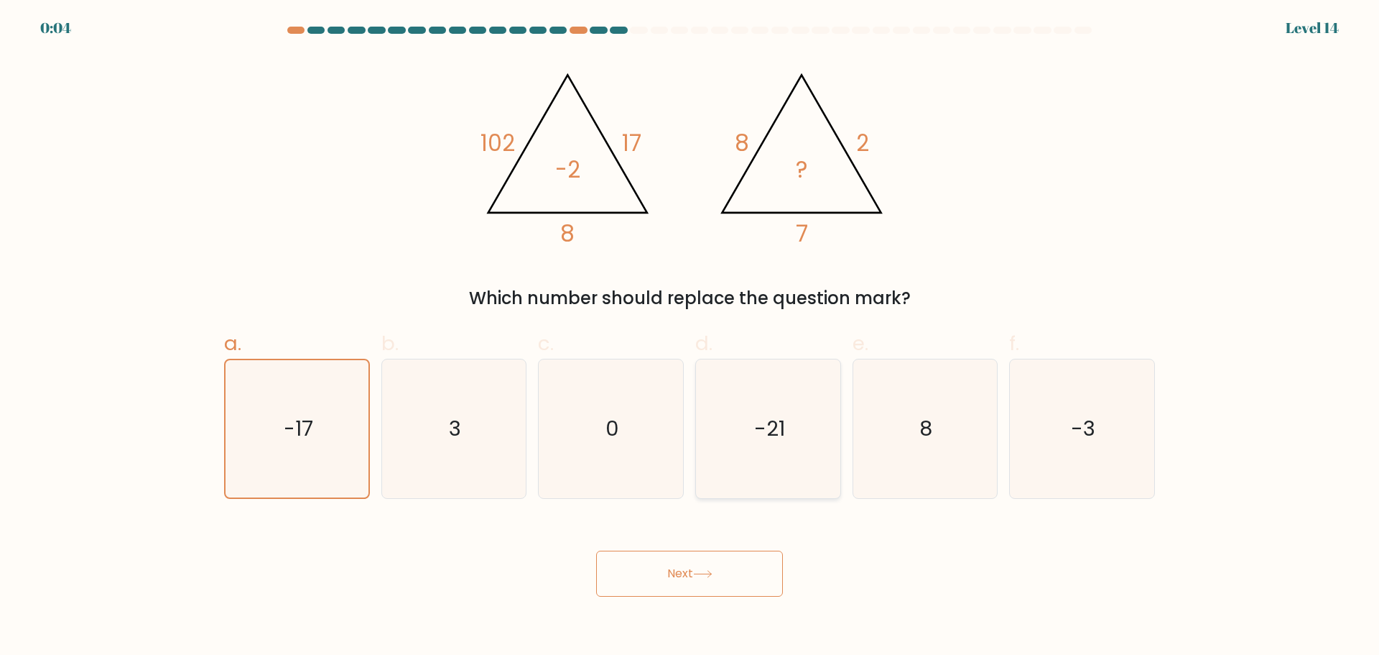
radio input "true"
click at [399, 432] on icon "3" at bounding box center [453, 428] width 139 height 139
click at [690, 337] on input "b. 3" at bounding box center [690, 332] width 1 height 9
radio input "true"
drag, startPoint x: 310, startPoint y: 439, endPoint x: 315, endPoint y: 449, distance: 10.9
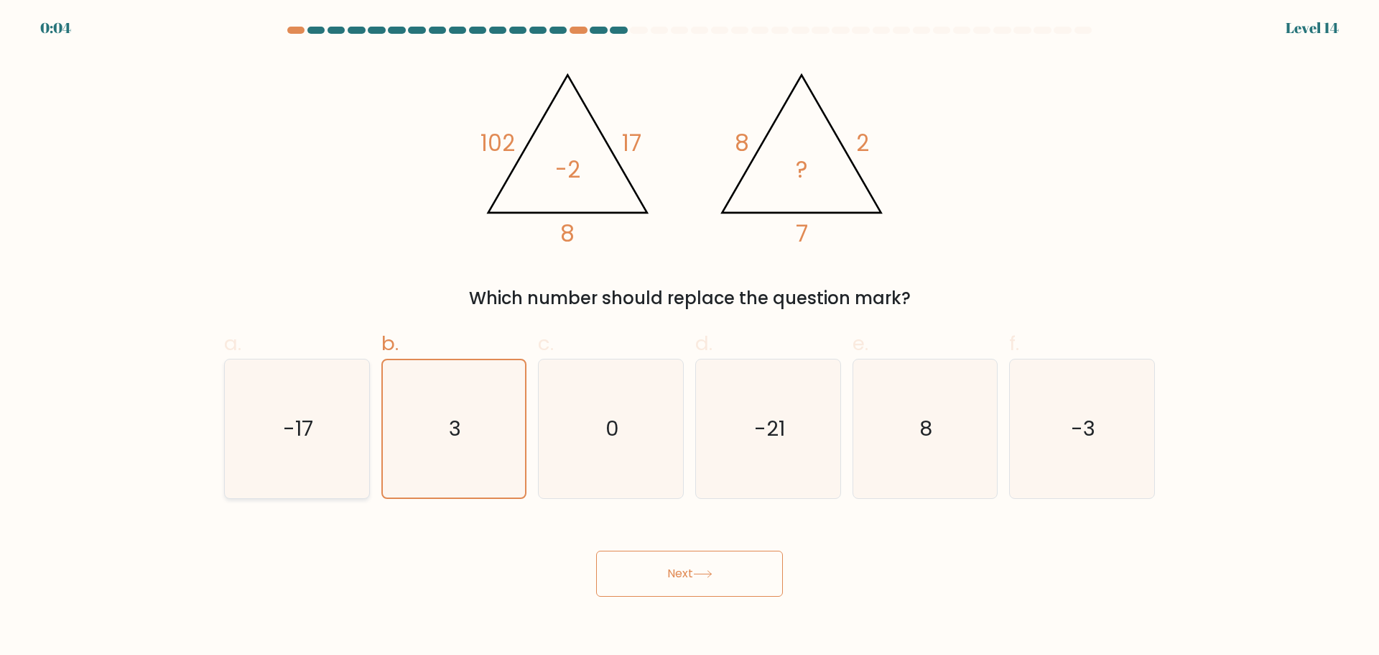
click at [310, 439] on text "-17" at bounding box center [298, 428] width 30 height 29
click at [690, 337] on input "a. -17" at bounding box center [690, 332] width 1 height 9
radio input "true"
click at [667, 596] on body "0:03 Level 14" at bounding box center [689, 327] width 1379 height 655
click at [694, 572] on button "Next" at bounding box center [689, 573] width 187 height 46
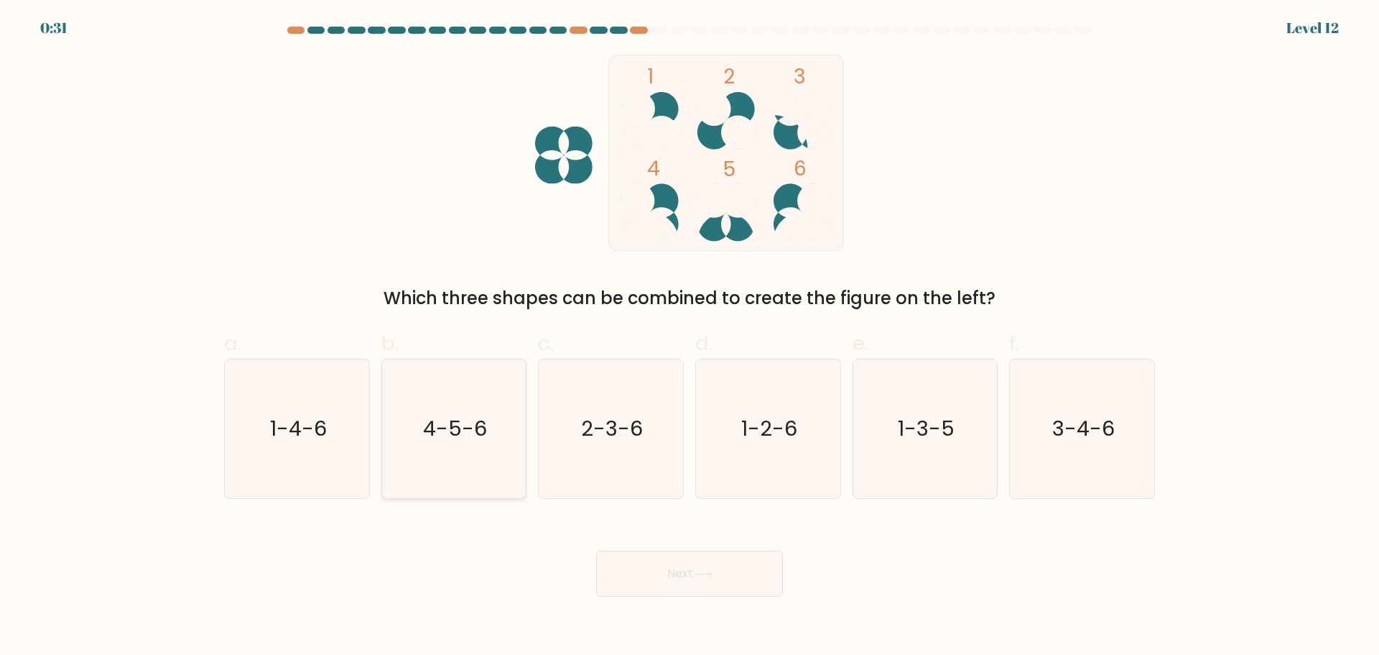
click at [470, 467] on icon "4-5-6" at bounding box center [453, 428] width 139 height 139
click at [690, 337] on input "b. 4-5-6" at bounding box center [690, 332] width 1 height 9
radio input "true"
click at [694, 554] on button "Next" at bounding box center [689, 573] width 187 height 46
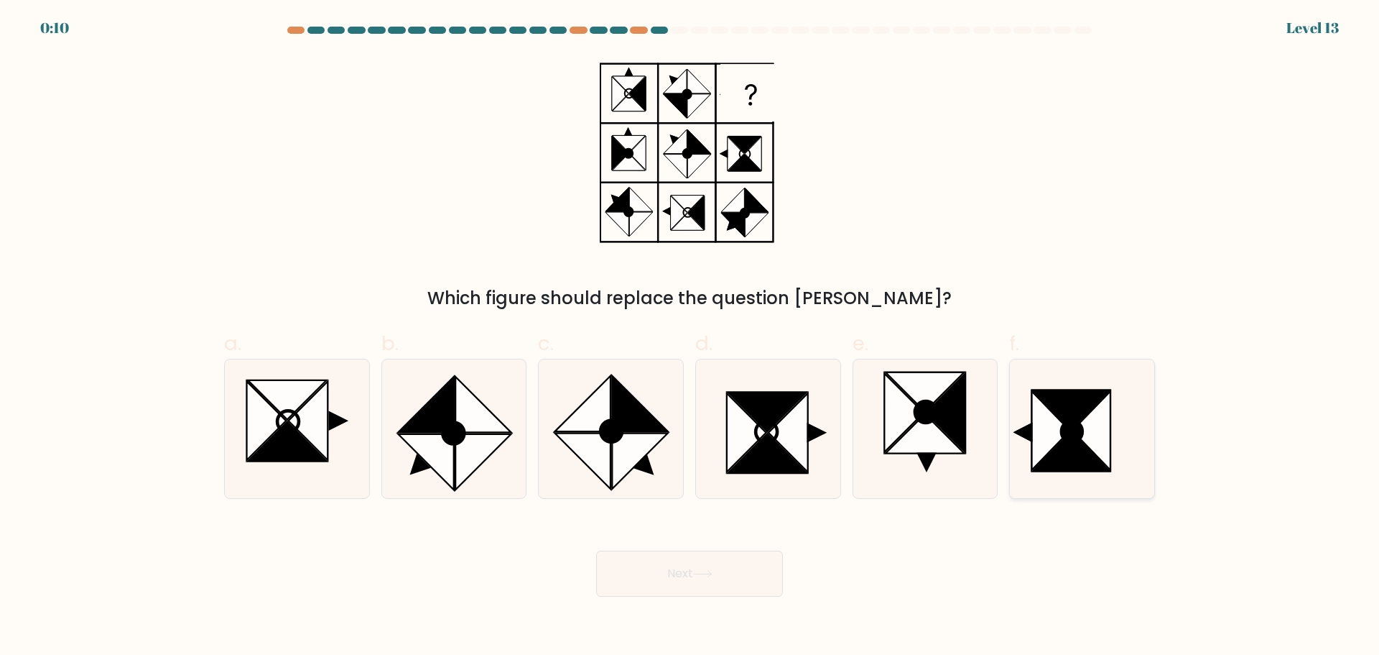
click at [1101, 433] on icon at bounding box center [1092, 430] width 38 height 78
click at [690, 337] on input "f." at bounding box center [690, 332] width 1 height 9
radio input "true"
click at [751, 583] on button "Next" at bounding box center [689, 573] width 187 height 46
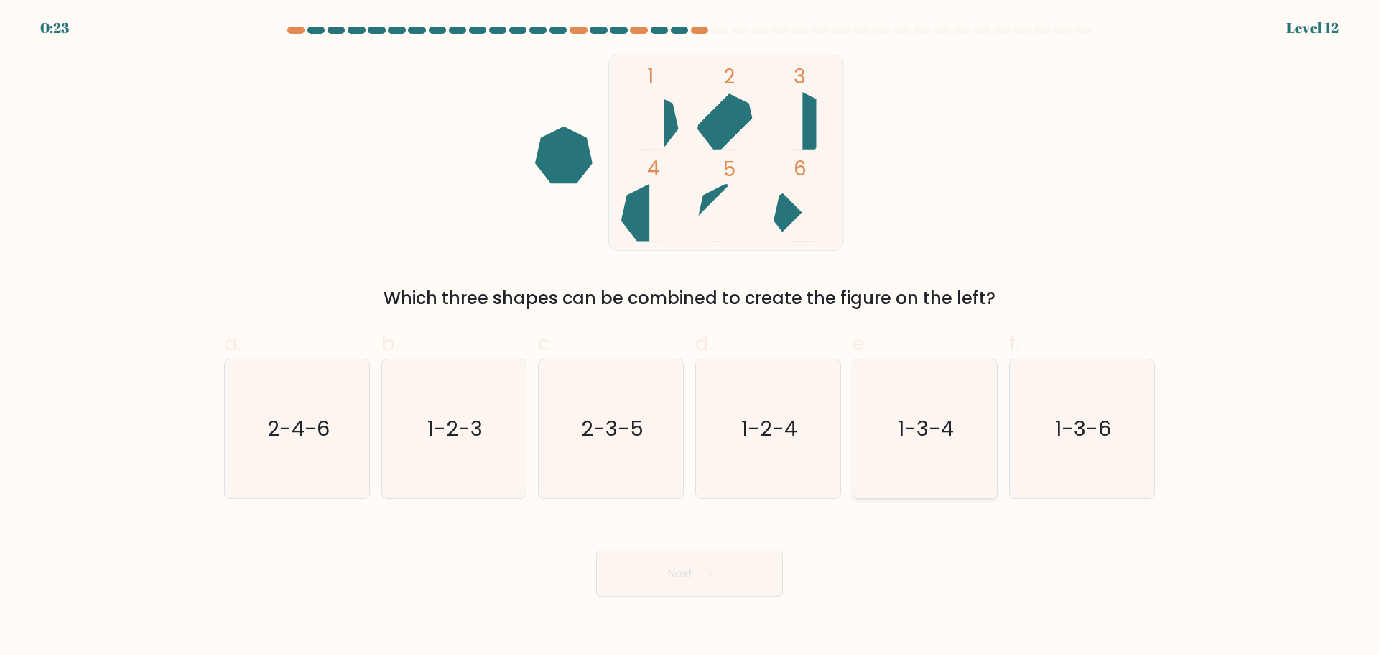
click at [896, 450] on icon "1-3-4" at bounding box center [925, 428] width 139 height 139
click at [690, 337] on input "e. 1-3-4" at bounding box center [690, 332] width 1 height 9
radio input "true"
click at [706, 573] on icon at bounding box center [702, 573] width 17 height 6
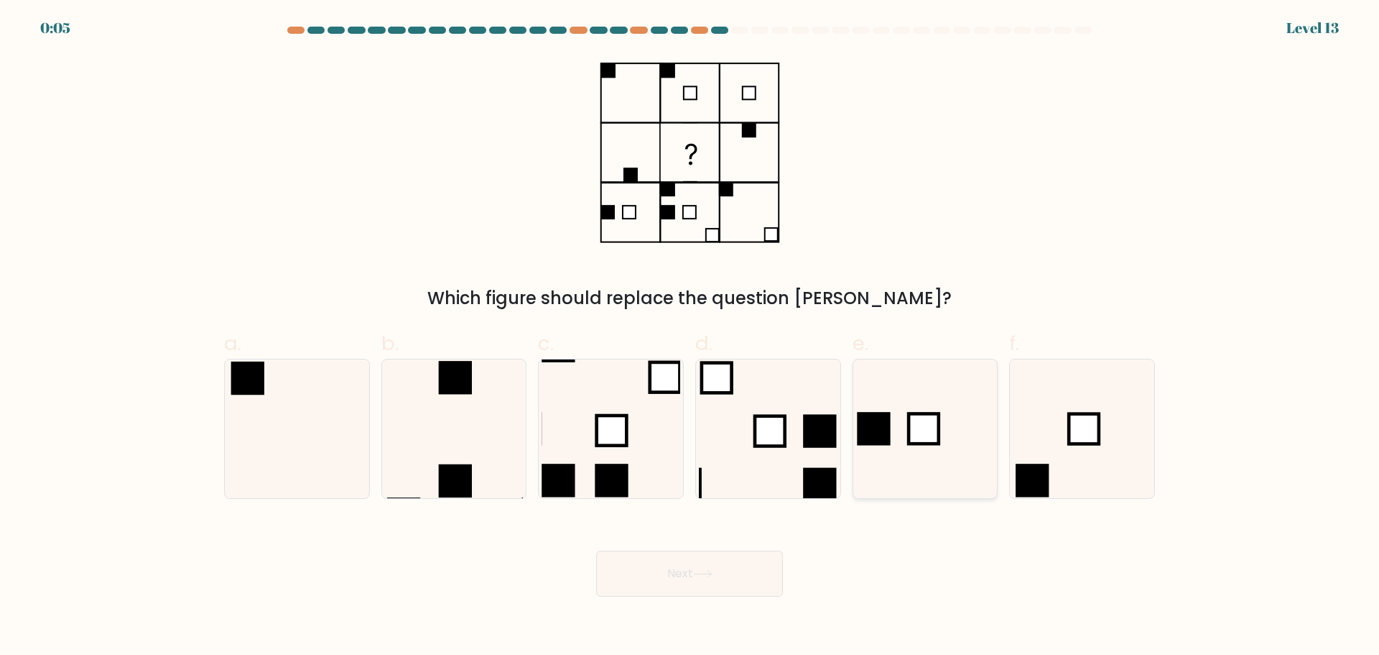
click at [888, 445] on icon at bounding box center [925, 428] width 139 height 139
click at [690, 337] on input "e." at bounding box center [690, 332] width 1 height 9
radio input "true"
click at [629, 591] on button "Next" at bounding box center [689, 573] width 187 height 46
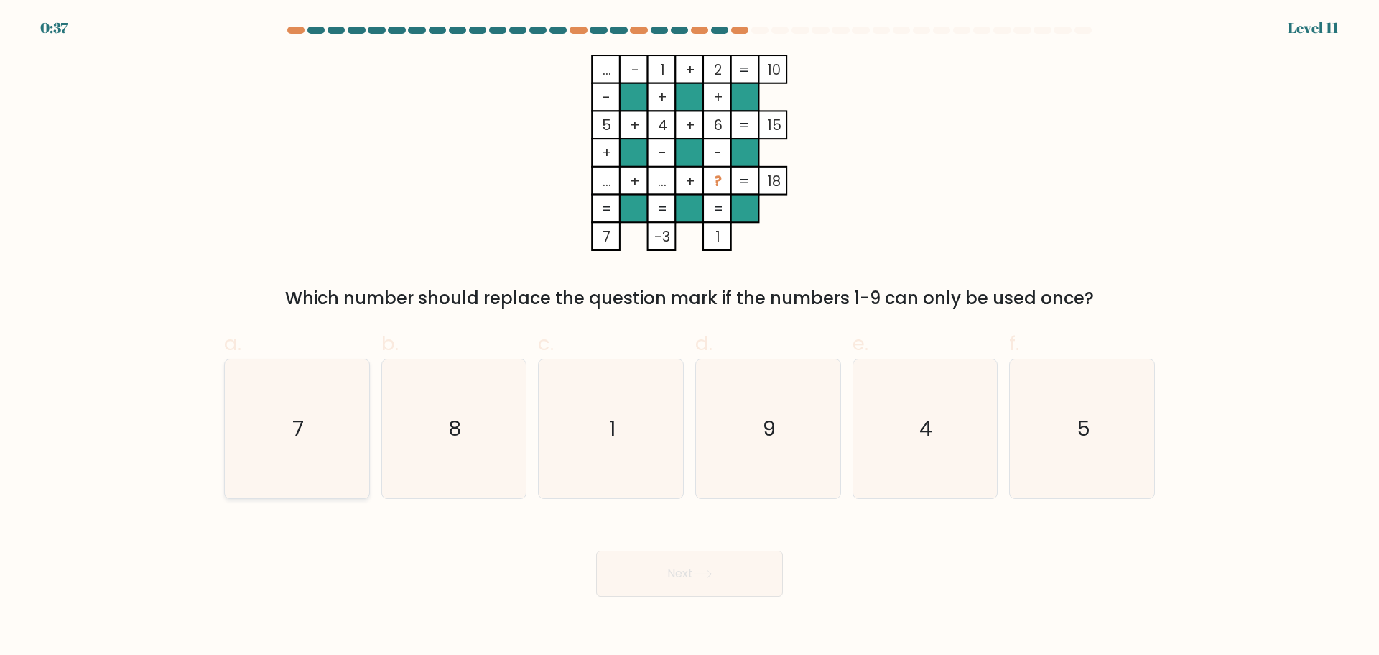
click at [272, 398] on icon "7" at bounding box center [297, 428] width 139 height 139
click at [690, 337] on input "a. 7" at bounding box center [690, 332] width 1 height 9
radio input "true"
click at [672, 575] on button "Next" at bounding box center [689, 573] width 187 height 46
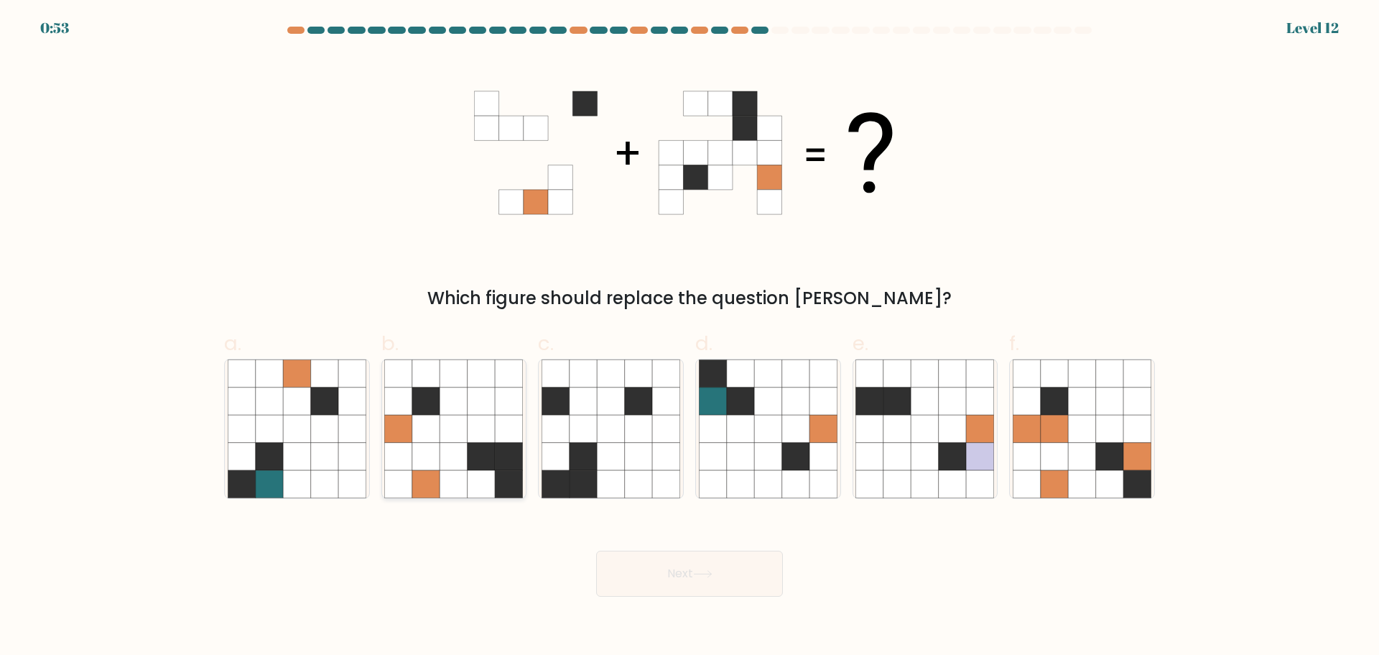
click at [488, 389] on icon at bounding box center [481, 400] width 27 height 27
click at [690, 337] on input "b." at bounding box center [690, 332] width 1 height 9
radio input "true"
click at [688, 598] on body "0:52 Level 12" at bounding box center [689, 327] width 1379 height 655
click at [696, 577] on button "Next" at bounding box center [689, 573] width 187 height 46
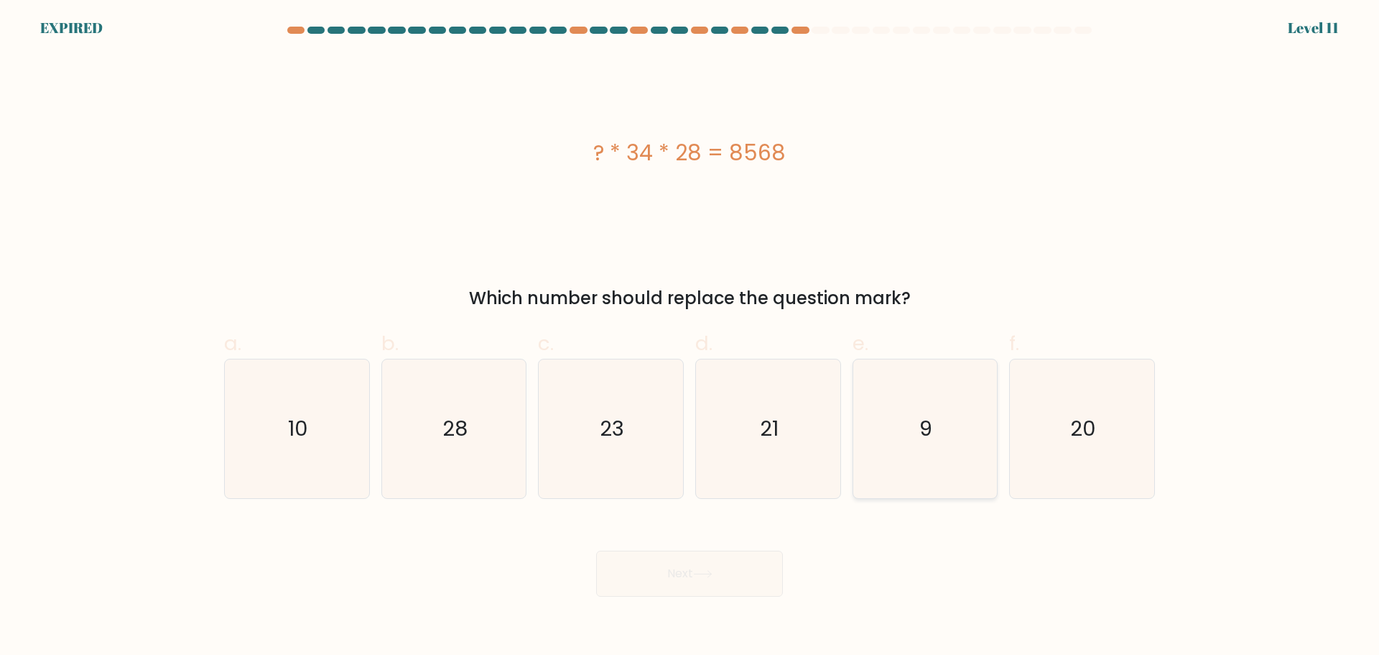
click at [953, 408] on icon "9" at bounding box center [925, 428] width 139 height 139
click at [690, 337] on input "e. 9" at bounding box center [690, 332] width 1 height 9
radio input "true"
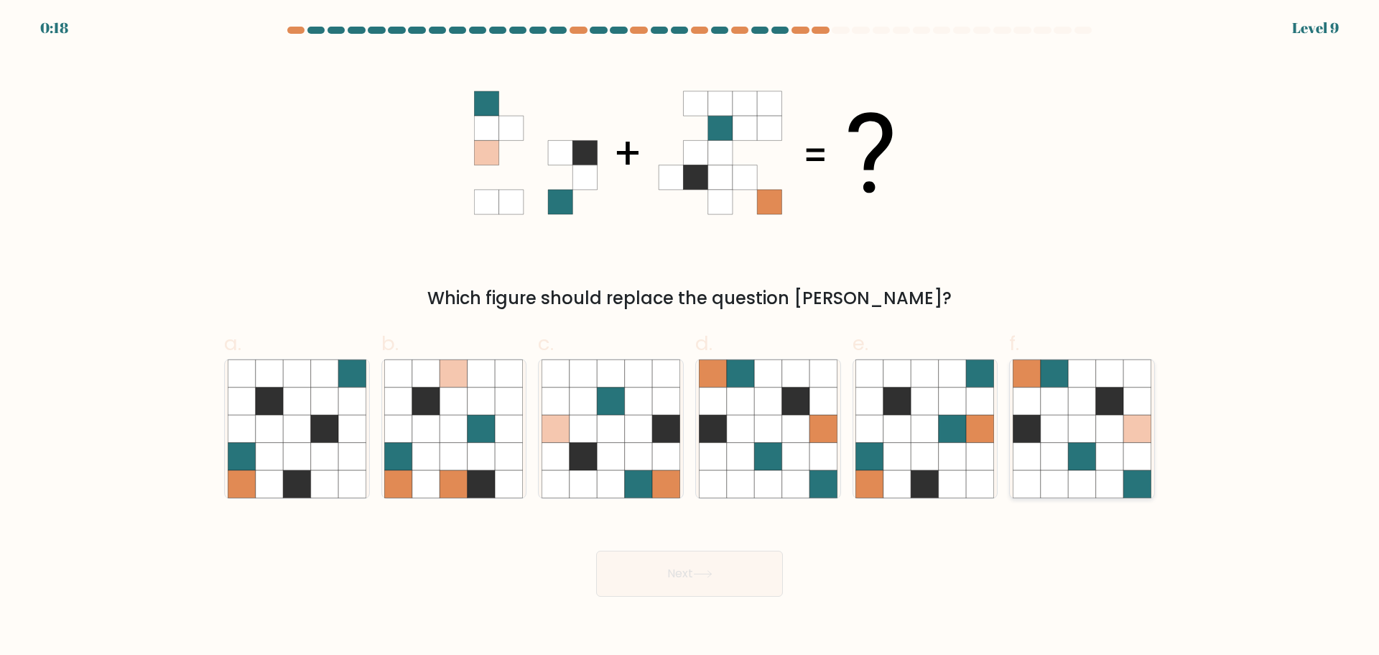
click at [1069, 405] on icon at bounding box center [1082, 428] width 139 height 139
click at [690, 337] on input "f." at bounding box center [690, 332] width 1 height 9
radio input "true"
click at [742, 588] on button "Next" at bounding box center [689, 573] width 187 height 46
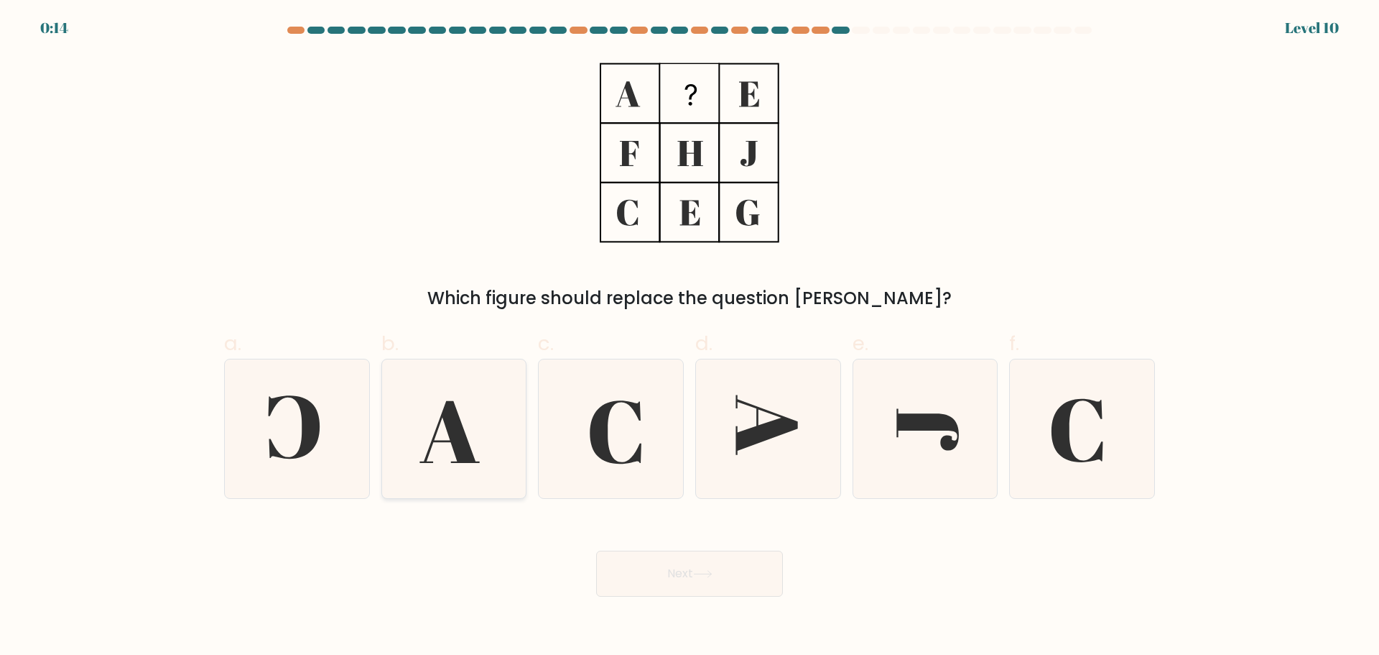
click at [496, 418] on icon at bounding box center [453, 428] width 139 height 139
click at [690, 337] on input "b." at bounding box center [690, 332] width 1 height 9
radio input "true"
click at [682, 564] on button "Next" at bounding box center [689, 573] width 187 height 46
click at [684, 573] on button "Next" at bounding box center [689, 573] width 187 height 46
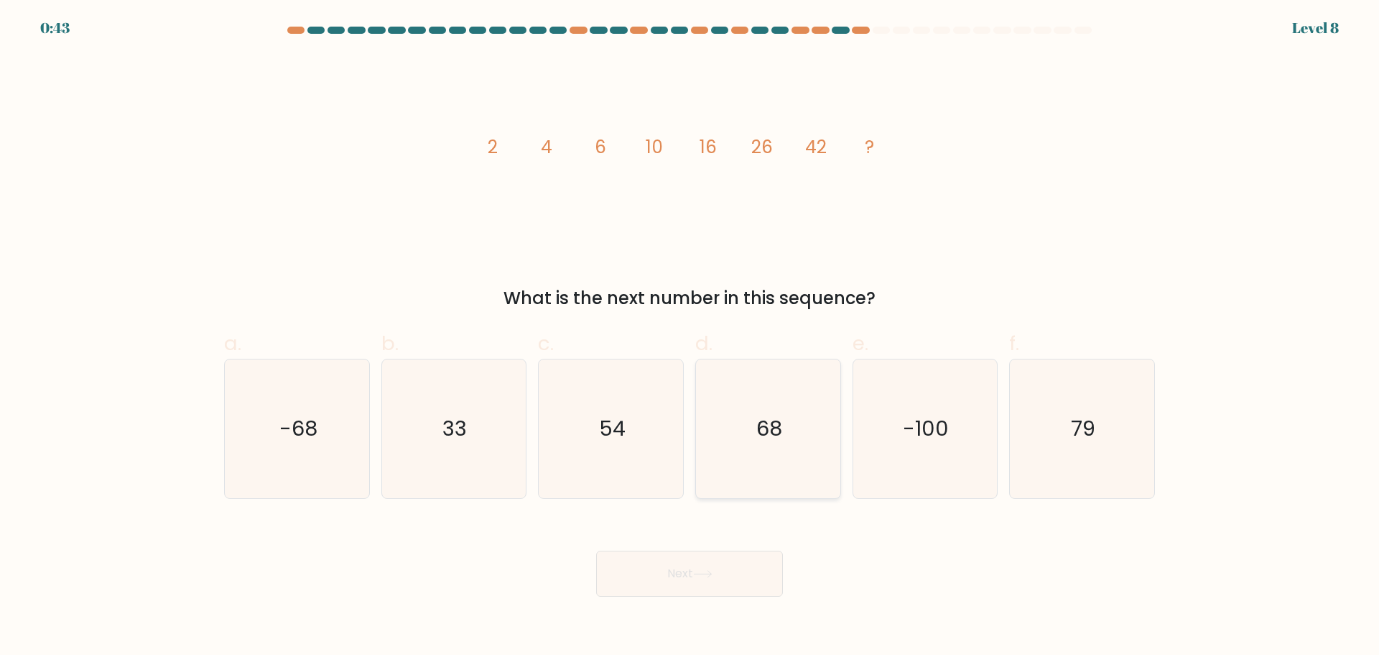
click at [756, 434] on icon "68" at bounding box center [768, 428] width 139 height 139
click at [690, 337] on input "d. 68" at bounding box center [690, 332] width 1 height 9
radio input "true"
click at [734, 586] on button "Next" at bounding box center [689, 573] width 187 height 46
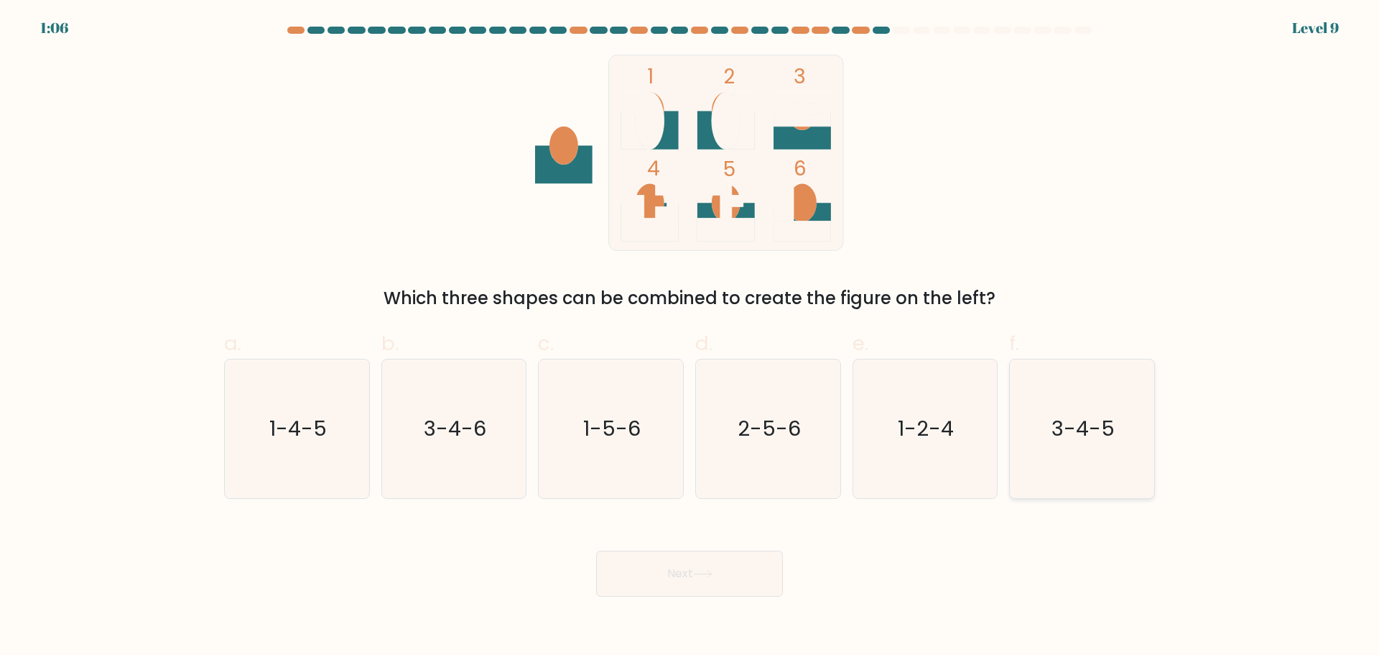
click at [1025, 431] on icon "3-4-5" at bounding box center [1082, 428] width 139 height 139
click at [690, 337] on input "f. 3-4-5" at bounding box center [690, 332] width 1 height 9
radio input "true"
click at [634, 573] on button "Next" at bounding box center [689, 573] width 187 height 46
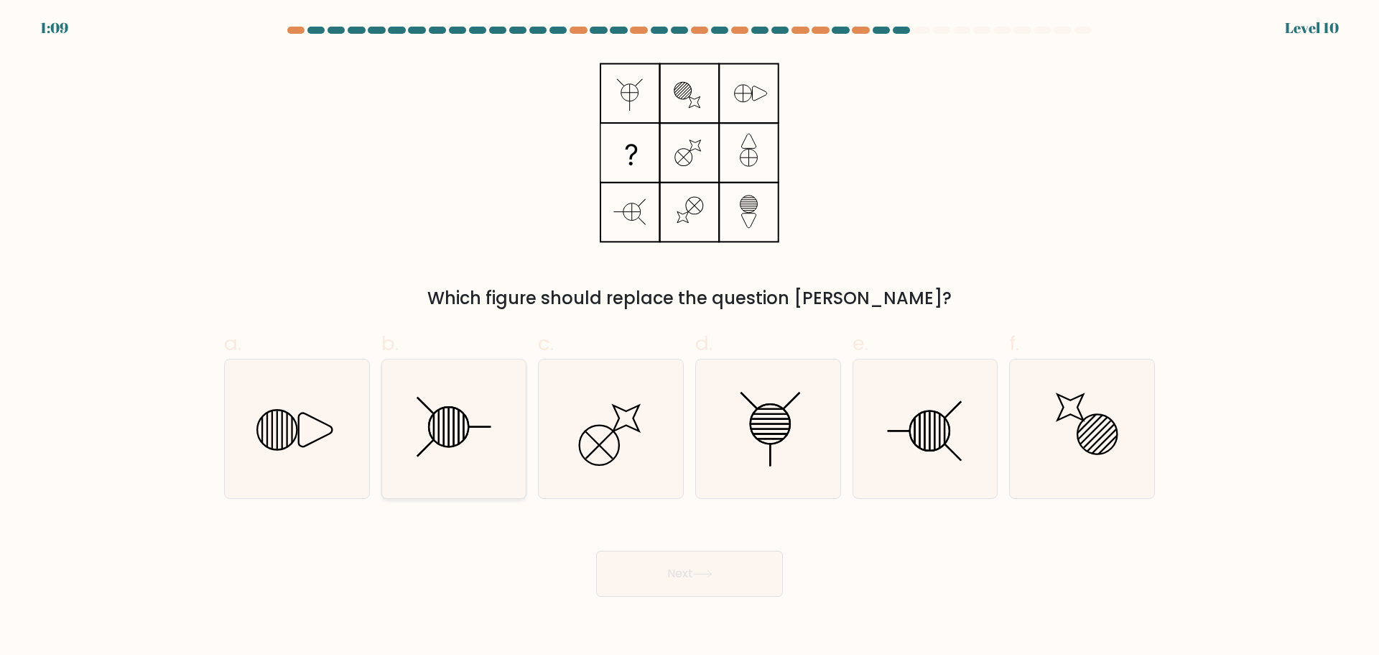
click at [456, 445] on icon at bounding box center [450, 427] width 40 height 40
click at [690, 337] on input "b." at bounding box center [690, 332] width 1 height 9
radio input "true"
click at [717, 583] on button "Next" at bounding box center [689, 573] width 187 height 46
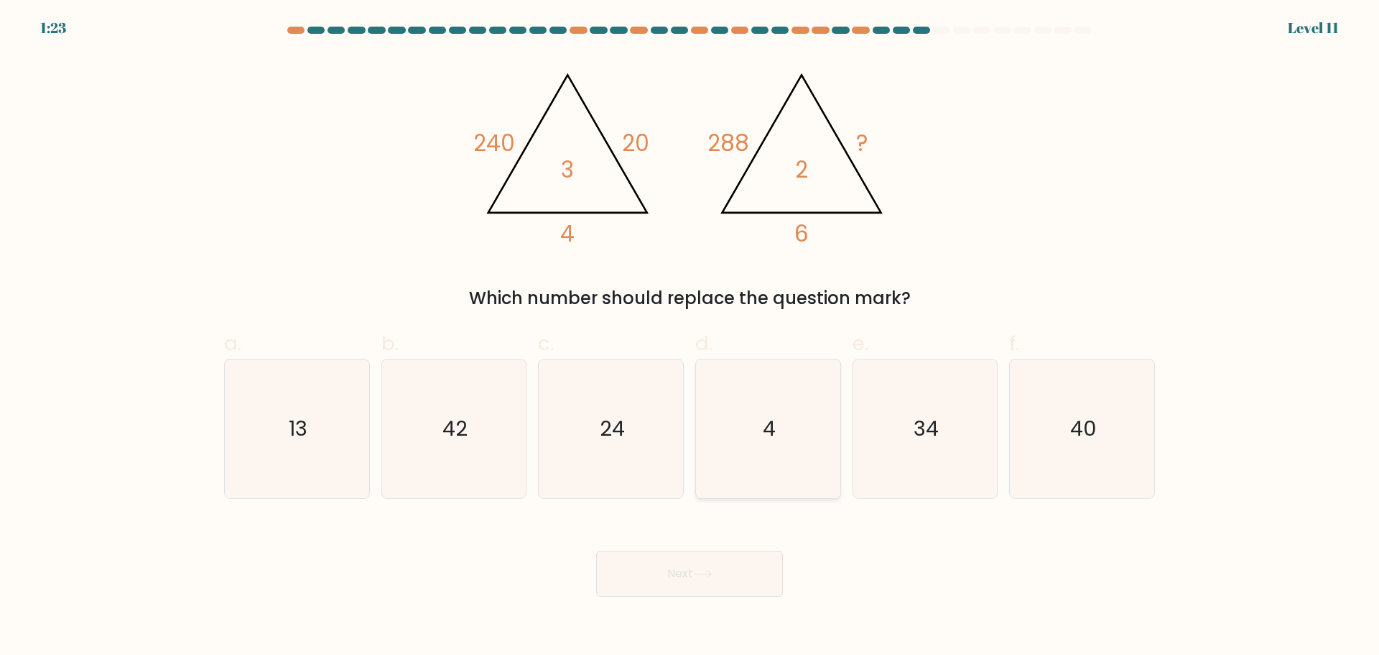
click at [721, 462] on icon "4" at bounding box center [768, 428] width 139 height 139
click at [690, 337] on input "d. 4" at bounding box center [690, 332] width 1 height 9
radio input "true"
drag, startPoint x: 721, startPoint y: 465, endPoint x: 600, endPoint y: 254, distance: 243.6
click at [600, 254] on div "@import url('https://fonts.googleapis.com/css?family=Abril+Fatface:400,100,100i…" at bounding box center [690, 183] width 948 height 256
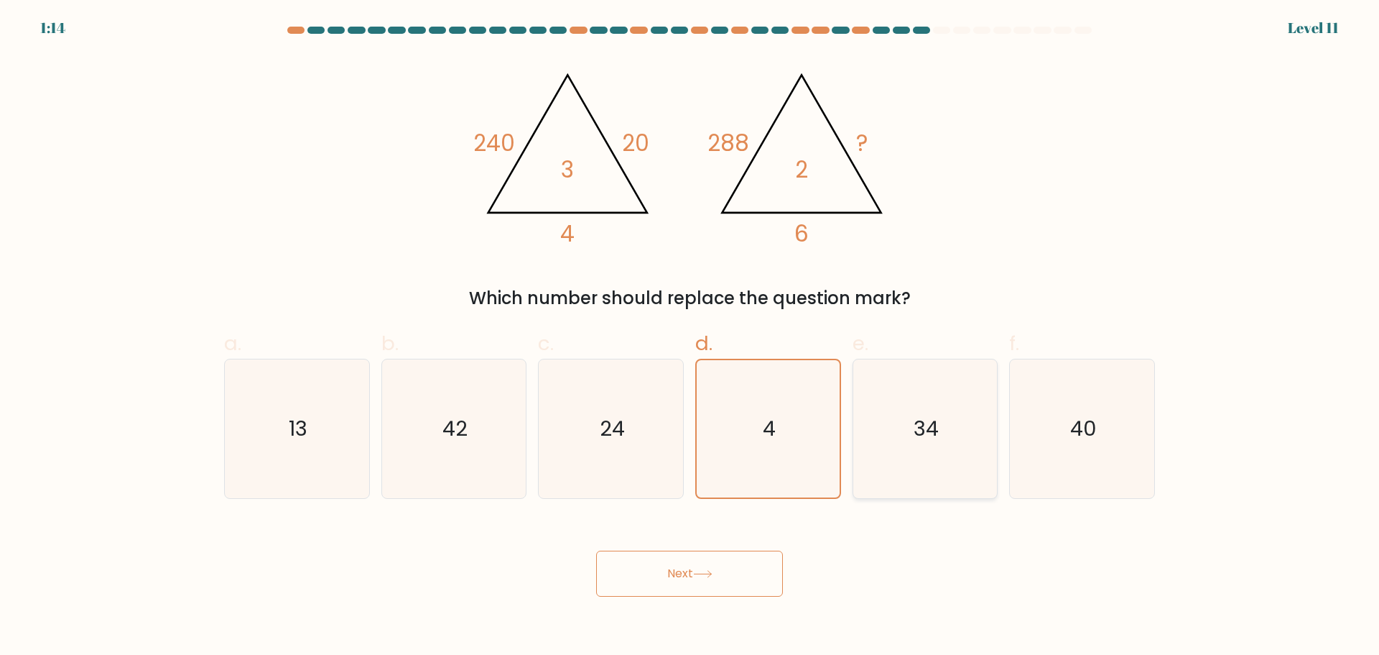
click at [937, 422] on text "34" at bounding box center [926, 428] width 25 height 29
click at [690, 337] on input "e. 34" at bounding box center [690, 332] width 1 height 9
radio input "true"
click at [604, 421] on text "24" at bounding box center [612, 428] width 25 height 29
click at [690, 337] on input "c. 24" at bounding box center [690, 332] width 1 height 9
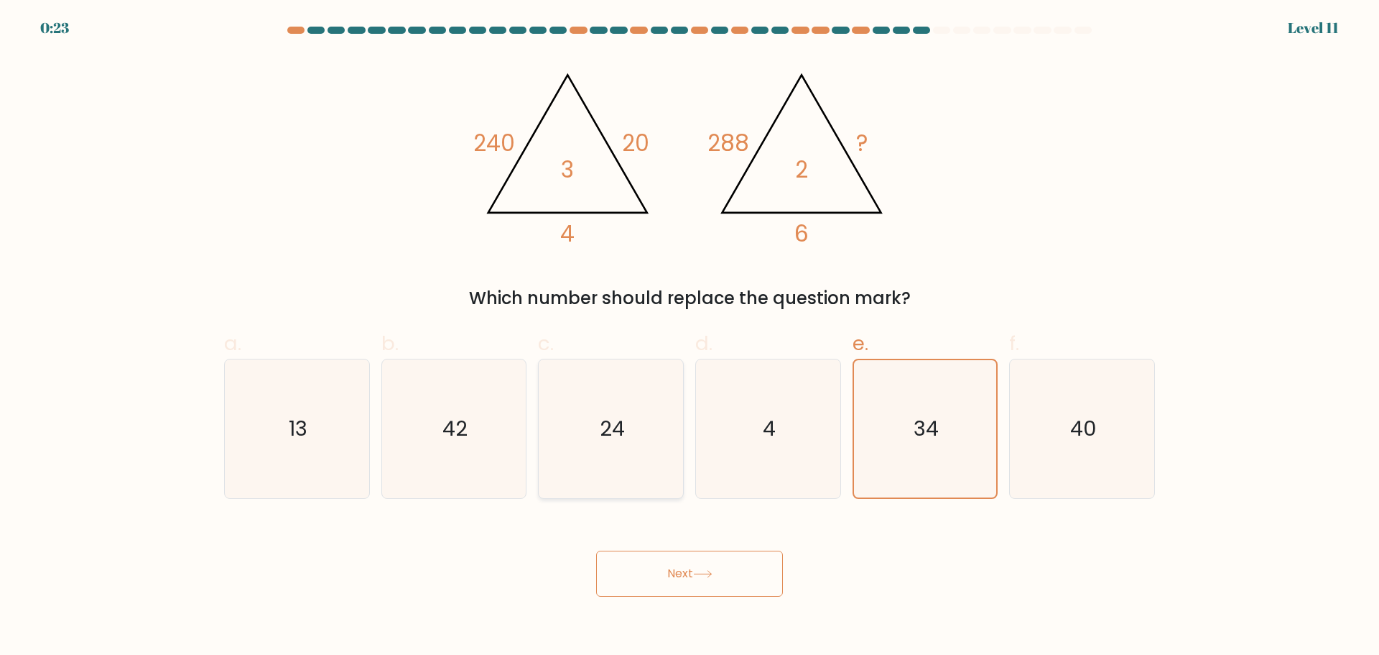
radio input "true"
click at [665, 579] on button "Next" at bounding box center [689, 573] width 187 height 46
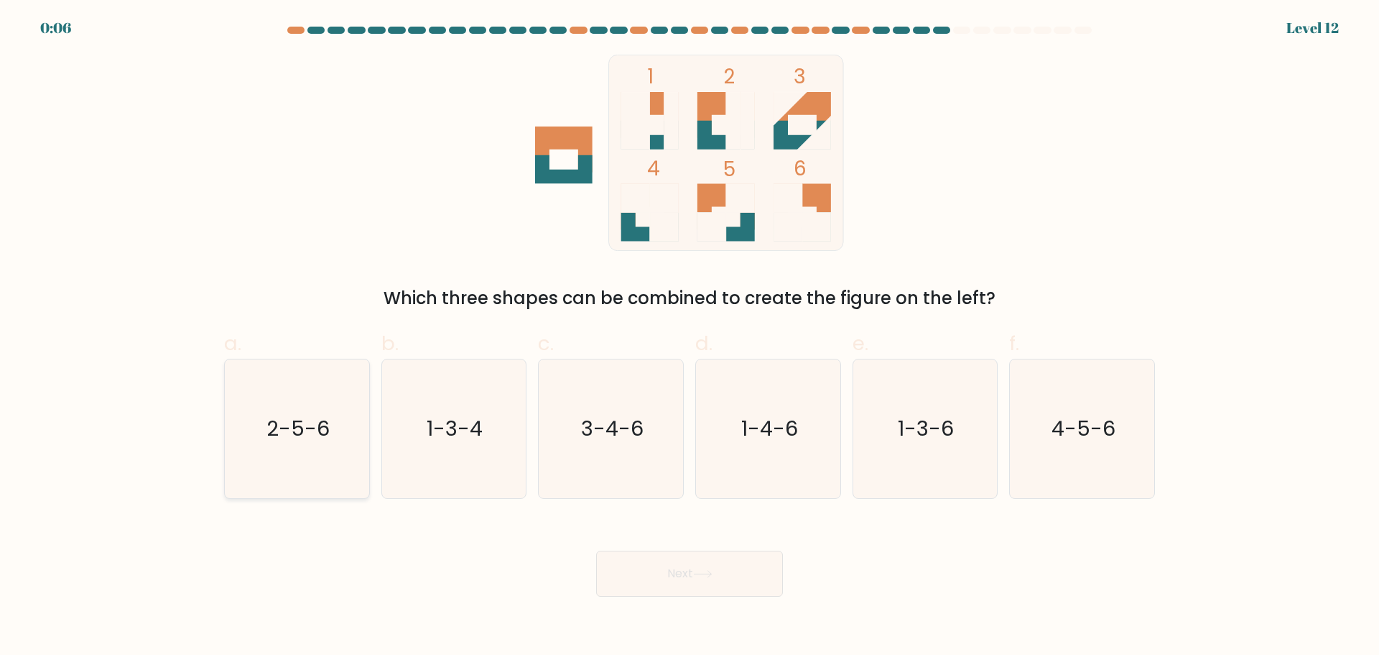
click at [284, 468] on icon "2-5-6" at bounding box center [297, 428] width 139 height 139
click at [690, 337] on input "a. 2-5-6" at bounding box center [690, 332] width 1 height 9
radio input "true"
click at [660, 574] on button "Next" at bounding box center [689, 573] width 187 height 46
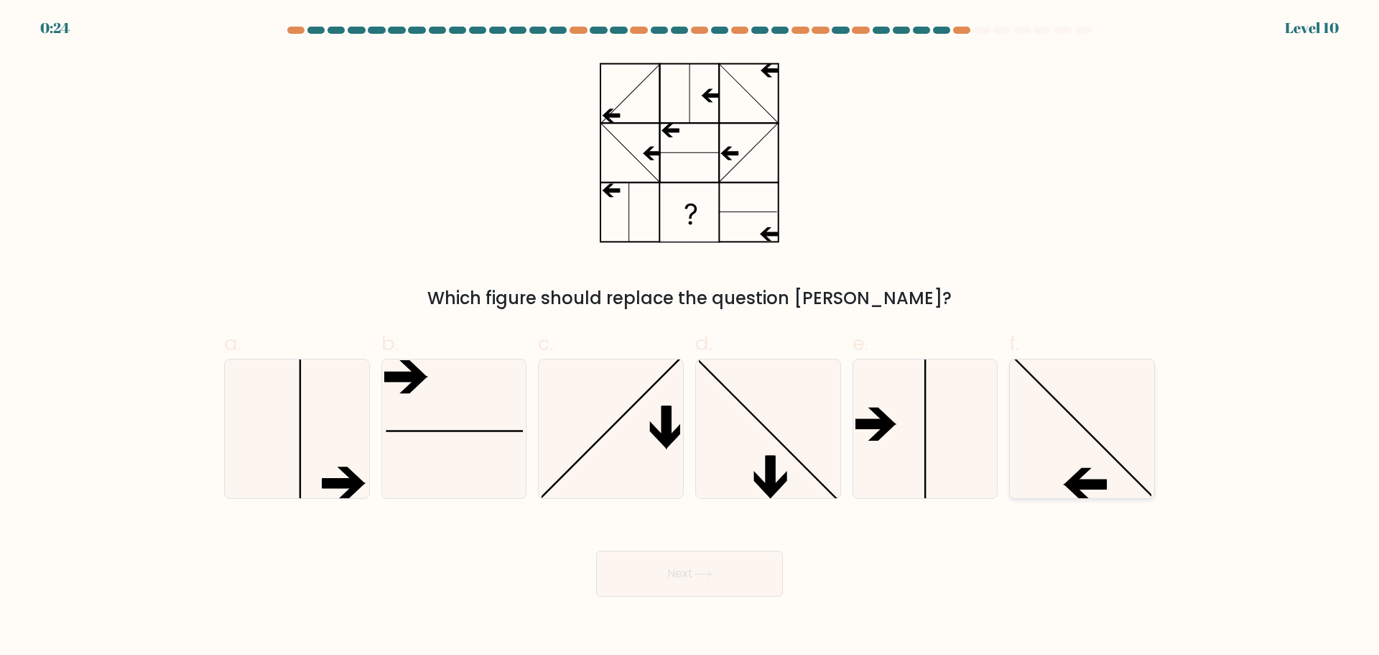
click at [1075, 419] on line at bounding box center [1083, 426] width 143 height 143
click at [690, 337] on input "f." at bounding box center [690, 332] width 1 height 9
radio input "true"
click at [663, 570] on button "Next" at bounding box center [689, 573] width 187 height 46
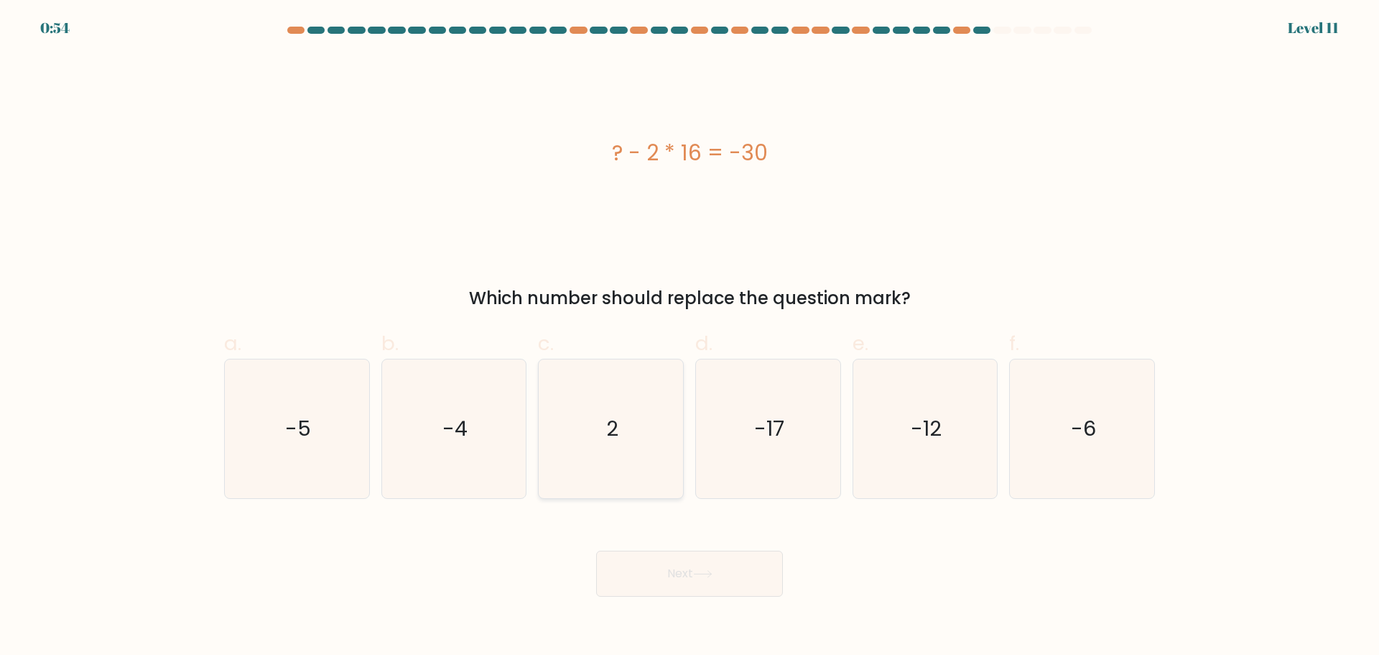
click at [566, 371] on icon "2" at bounding box center [611, 428] width 139 height 139
click at [690, 337] on input "c. 2" at bounding box center [690, 332] width 1 height 9
radio input "true"
click at [697, 585] on button "Next" at bounding box center [689, 573] width 187 height 46
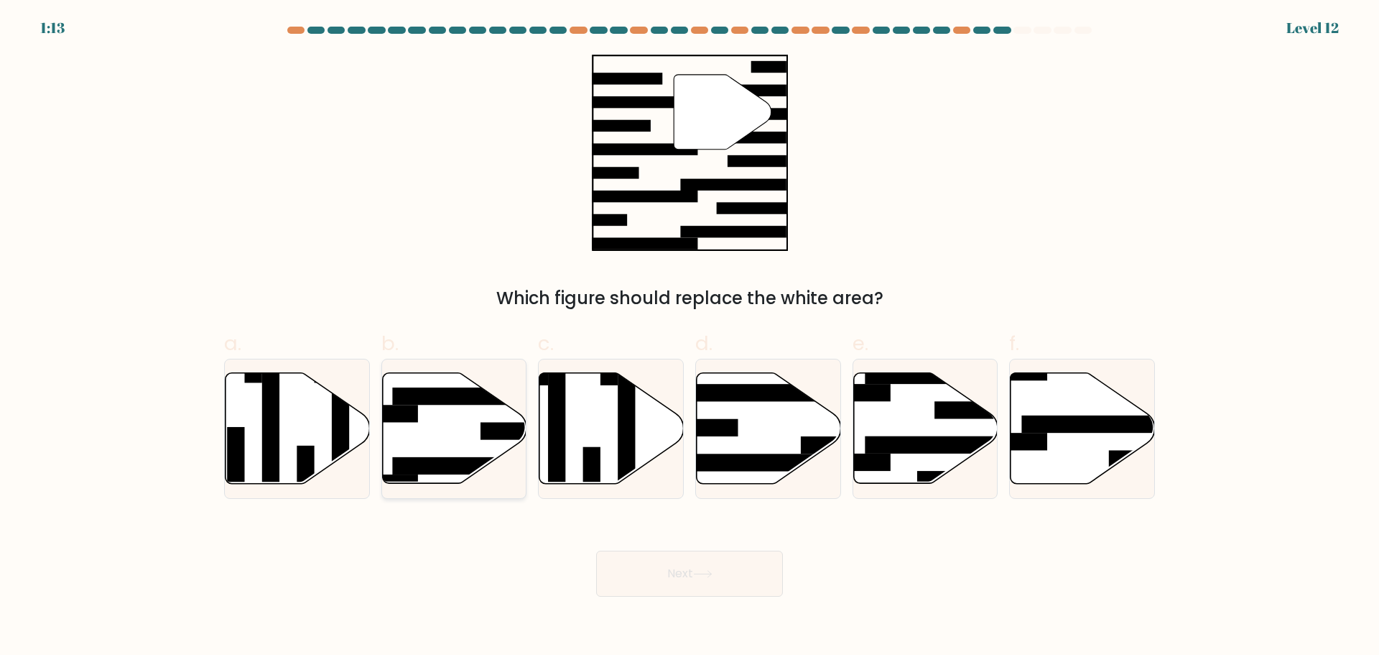
click at [466, 415] on icon at bounding box center [454, 427] width 144 height 111
click at [690, 337] on input "b." at bounding box center [690, 332] width 1 height 9
radio input "true"
click at [697, 563] on button "Next" at bounding box center [689, 573] width 187 height 46
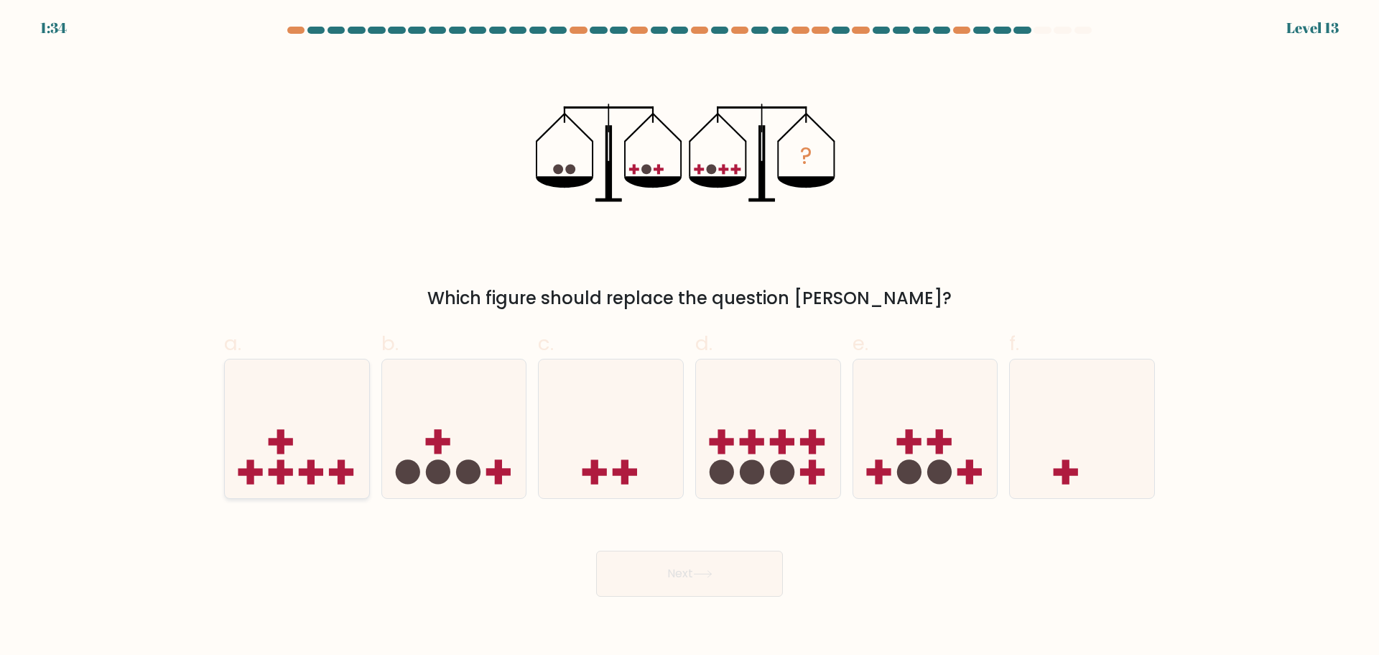
click at [313, 416] on icon at bounding box center [297, 428] width 144 height 119
click at [690, 337] on input "a." at bounding box center [690, 332] width 1 height 9
radio input "true"
click at [688, 613] on body "1:34 Level 13" at bounding box center [689, 327] width 1379 height 655
click at [704, 578] on button "Next" at bounding box center [689, 573] width 187 height 46
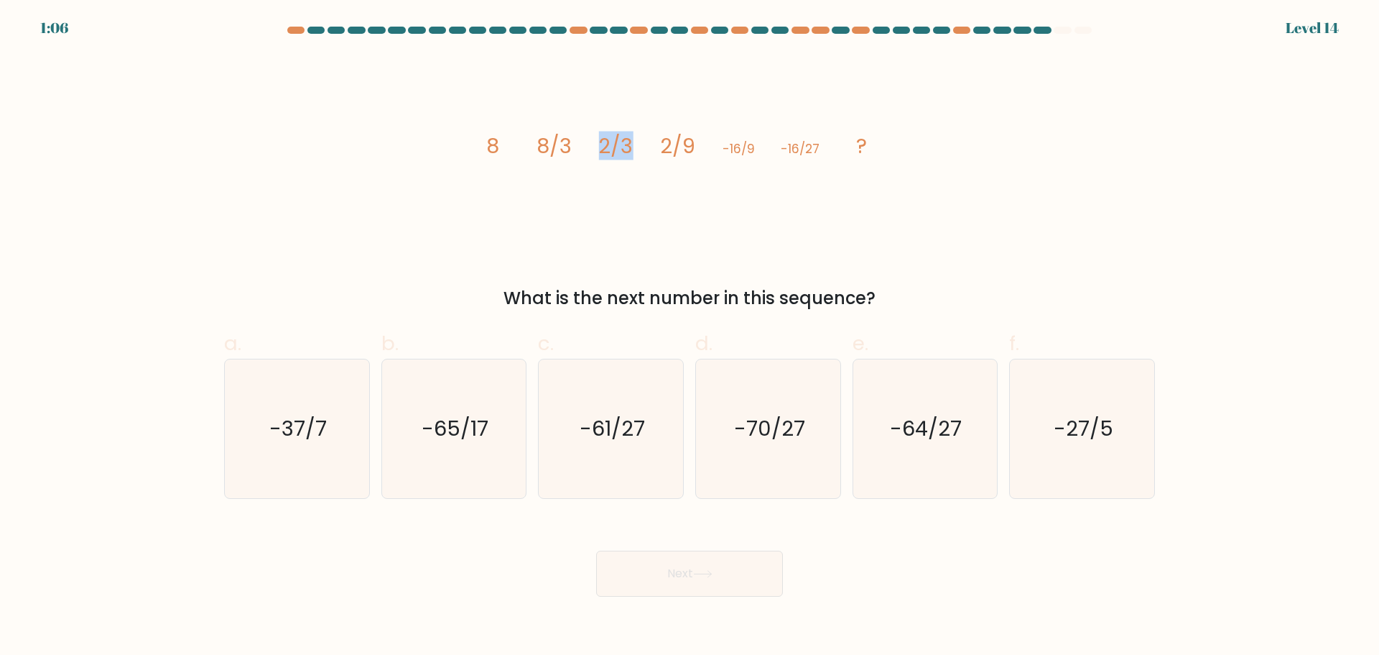
drag, startPoint x: 603, startPoint y: 149, endPoint x: 632, endPoint y: 149, distance: 28.7
click at [632, 149] on tspan "2/3" at bounding box center [616, 145] width 34 height 29
click at [632, 157] on tspan "2/3" at bounding box center [616, 145] width 34 height 29
drag, startPoint x: 609, startPoint y: 154, endPoint x: 633, endPoint y: 146, distance: 25.0
click at [633, 146] on tspan "2/3" at bounding box center [616, 145] width 34 height 29
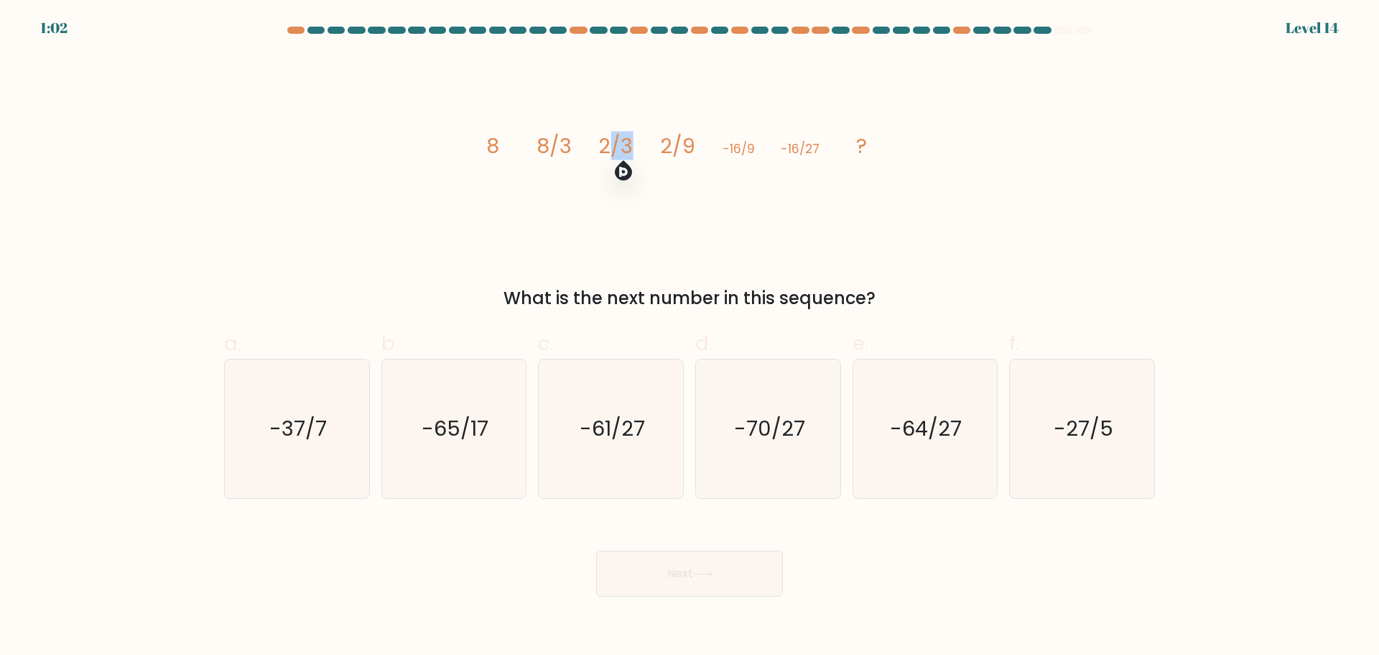
click at [633, 146] on tspan "2/3" at bounding box center [616, 145] width 34 height 29
drag, startPoint x: 633, startPoint y: 148, endPoint x: 562, endPoint y: 161, distance: 72.3
click at [562, 161] on icon "image/svg+xml 8 8/3 2/3 2/9 -16/9 -16/27 ?" at bounding box center [689, 153] width 431 height 196
click at [608, 155] on tspan "2/3" at bounding box center [616, 145] width 34 height 29
click at [633, 152] on tspan "2/3" at bounding box center [616, 145] width 34 height 29
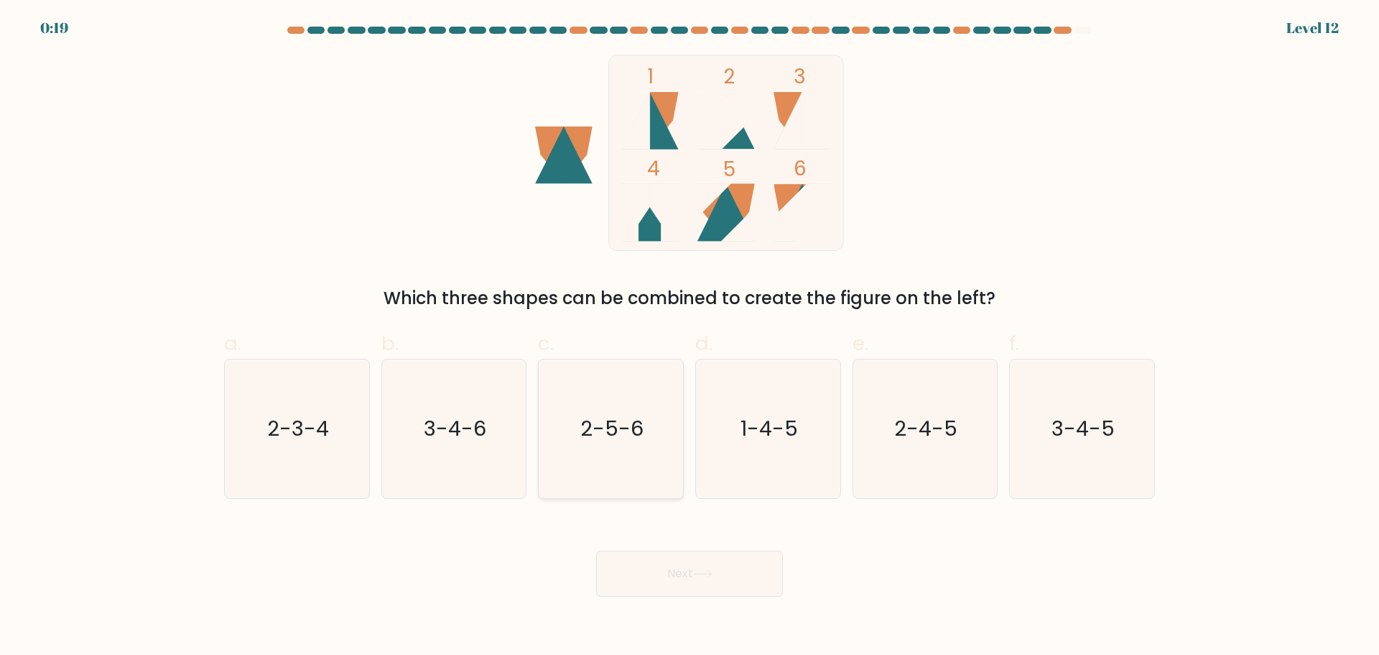
click at [623, 443] on icon "2-5-6" at bounding box center [611, 428] width 139 height 139
click at [690, 337] on input "c. 2-5-6" at bounding box center [690, 332] width 1 height 9
radio input "true"
click at [720, 588] on button "Next" at bounding box center [689, 573] width 187 height 46
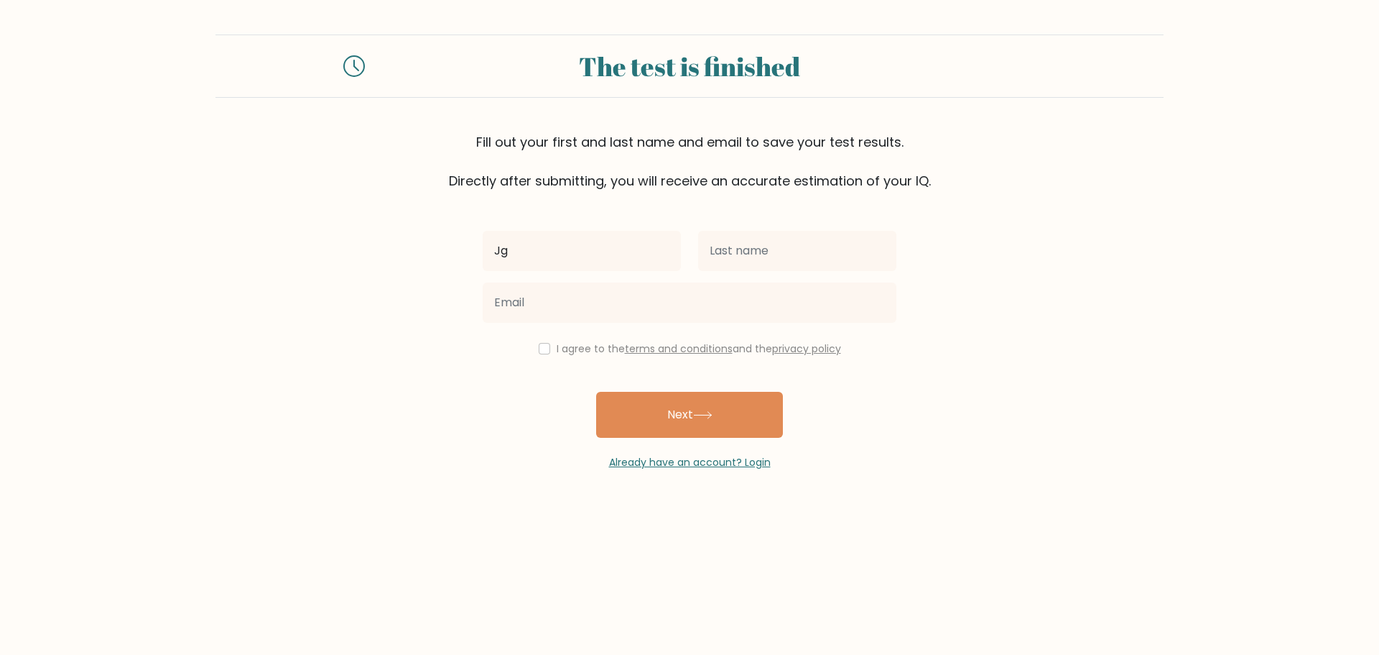
type input "J"
type input "[PERSON_NAME]"
click at [768, 267] on input "text" at bounding box center [797, 251] width 198 height 40
type input "T"
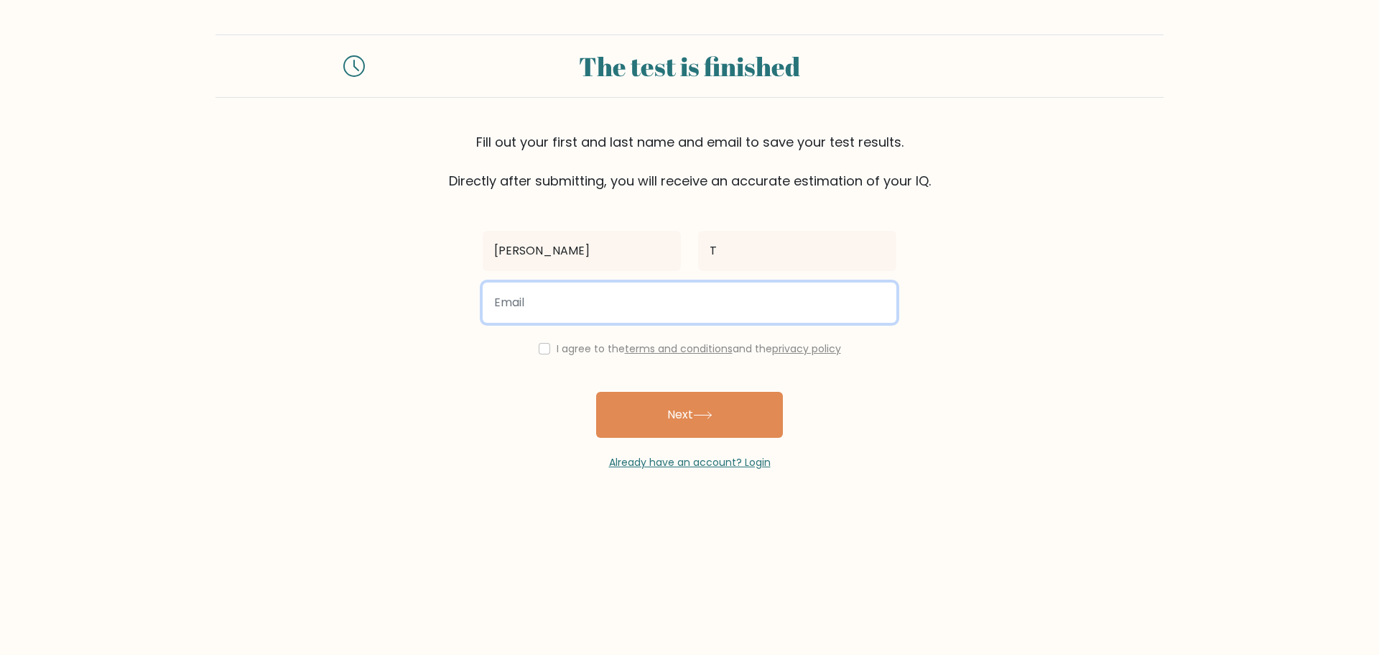
click at [566, 293] on input "email" at bounding box center [690, 302] width 414 height 40
type input "[EMAIL_ADDRESS][DOMAIN_NAME]"
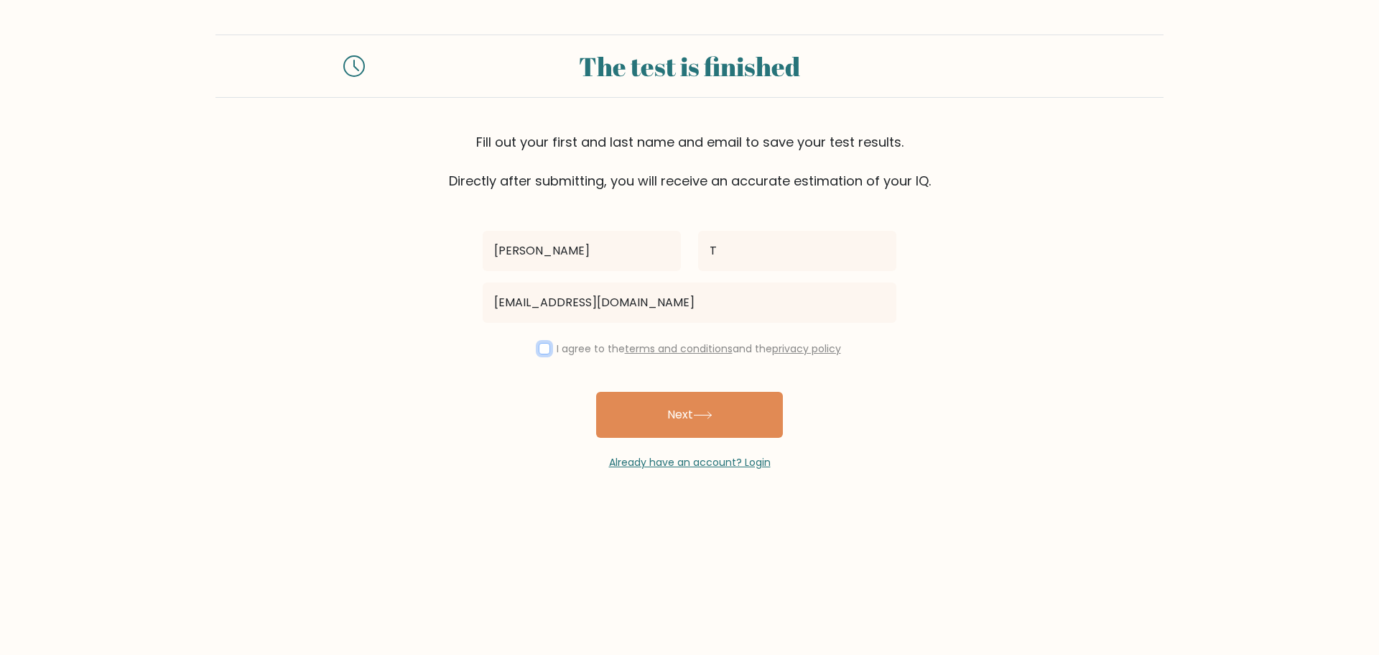
click at [545, 348] on input "checkbox" at bounding box center [544, 348] width 11 height 11
checkbox input "true"
click at [670, 422] on button "Next" at bounding box center [689, 415] width 187 height 46
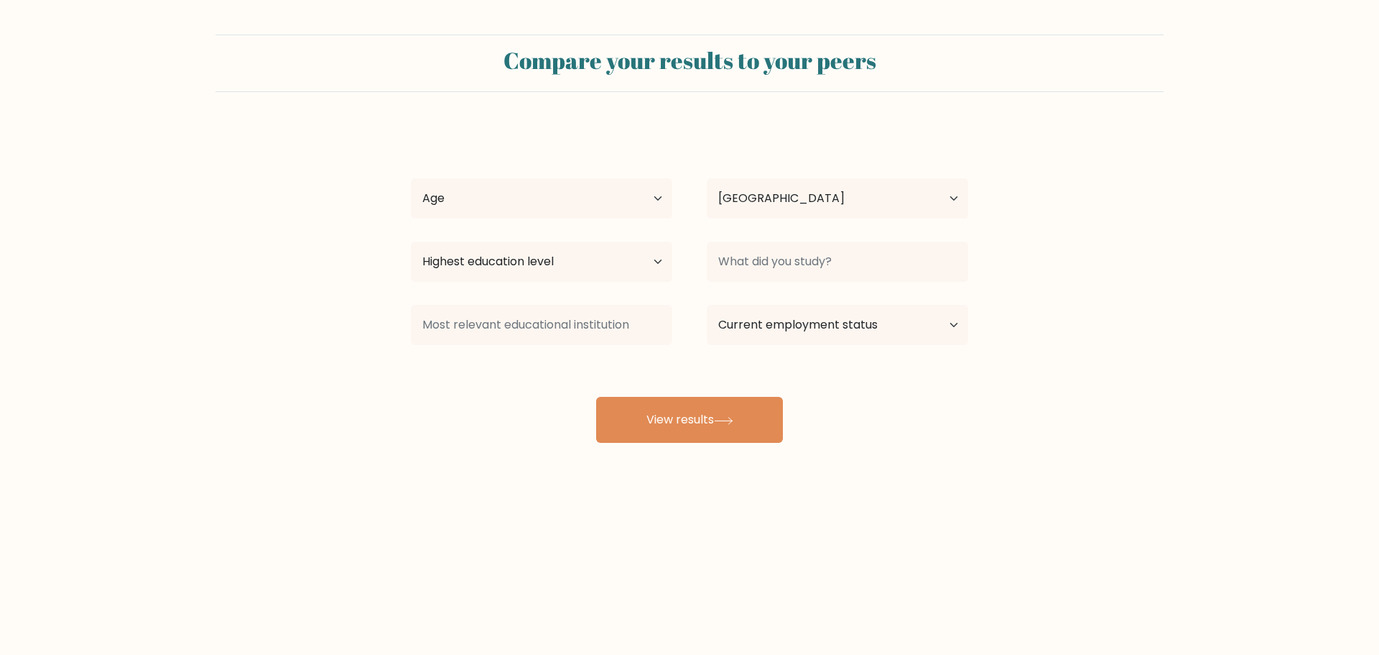
select select "AU"
click at [507, 170] on div "Khang T Age Under 18 years old 18-24 years old 25-34 years old 35-44 years old …" at bounding box center [689, 284] width 575 height 316
click at [482, 186] on select "Age Under 18 years old 18-24 years old 25-34 years old 35-44 years old 45-54 ye…" at bounding box center [542, 198] width 262 height 40
select select "18_24"
click at [411, 178] on select "Age Under 18 years old 18-24 years old 25-34 years old 35-44 years old 45-54 ye…" at bounding box center [542, 198] width 262 height 40
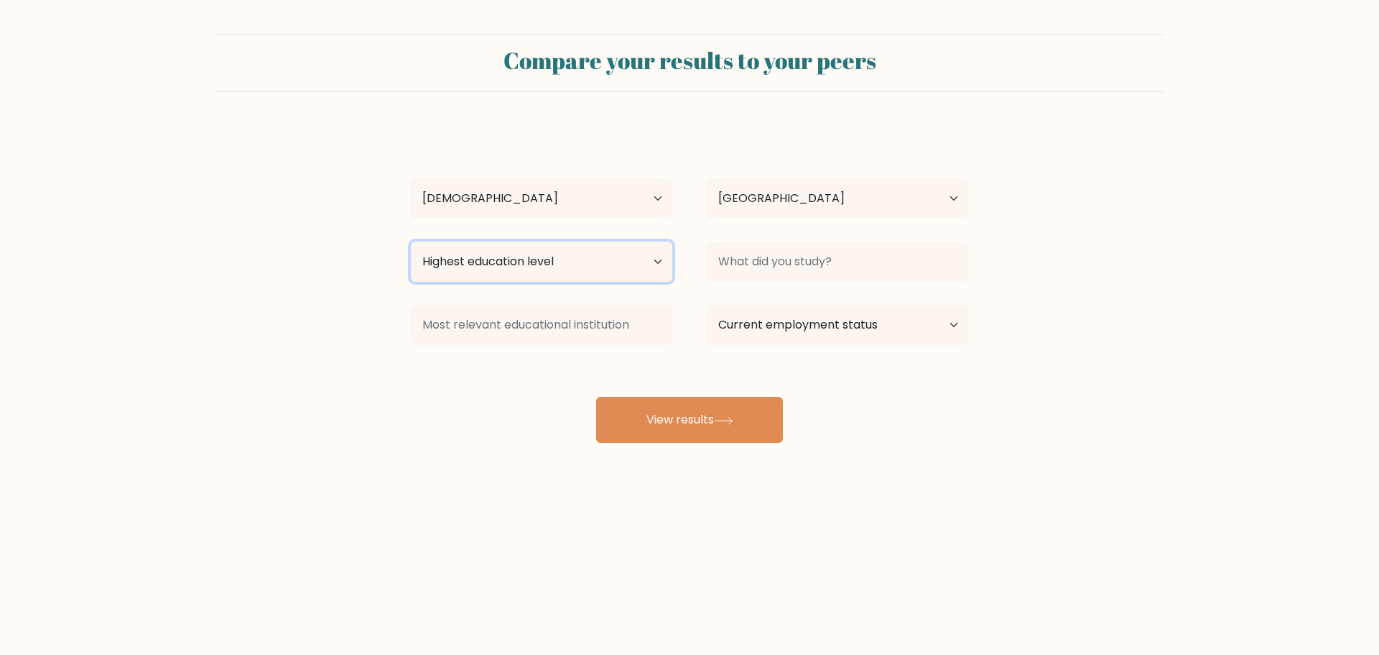
click at [493, 262] on select "Highest education level No schooling Primary Lower Secondary Upper Secondary Oc…" at bounding box center [542, 261] width 262 height 40
select select "bachelors_degree"
click at [411, 241] on select "Highest education level No schooling Primary Lower Secondary Upper Secondary Oc…" at bounding box center [542, 261] width 262 height 40
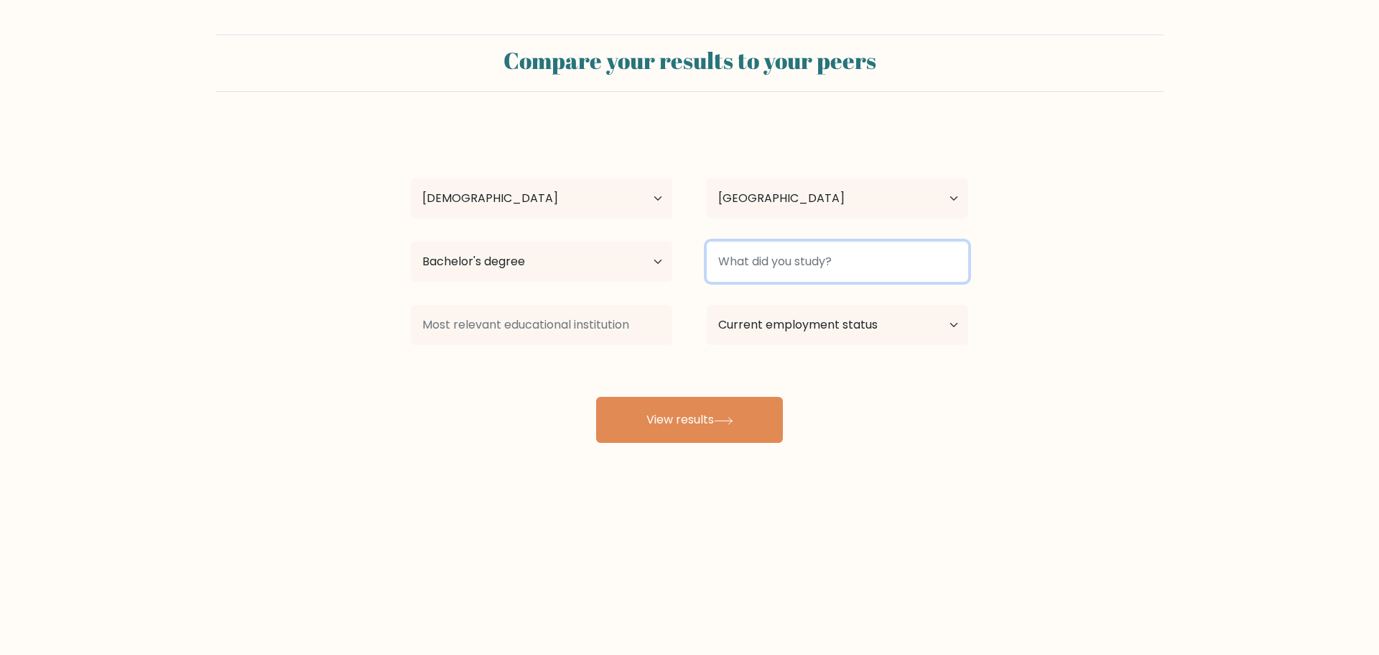
click at [742, 264] on input at bounding box center [838, 261] width 262 height 40
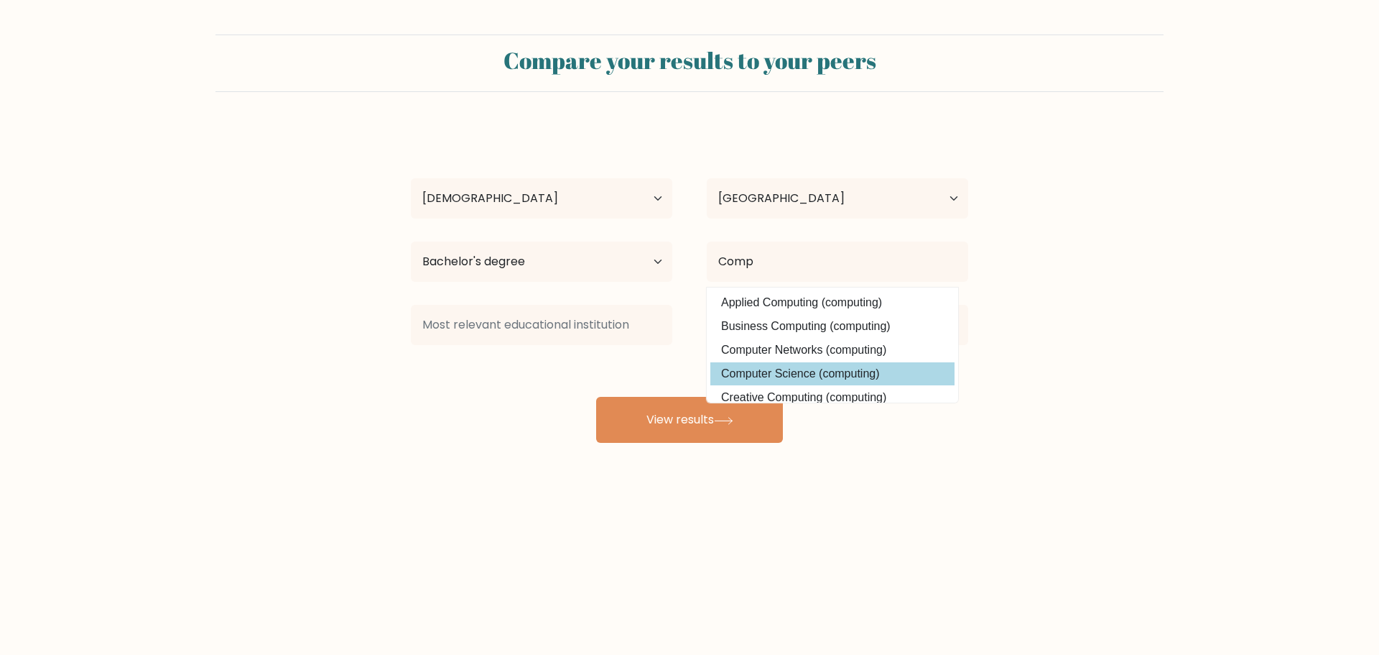
click at [808, 379] on option "Computer Science (computing)" at bounding box center [833, 373] width 244 height 23
type input "Computer Science"
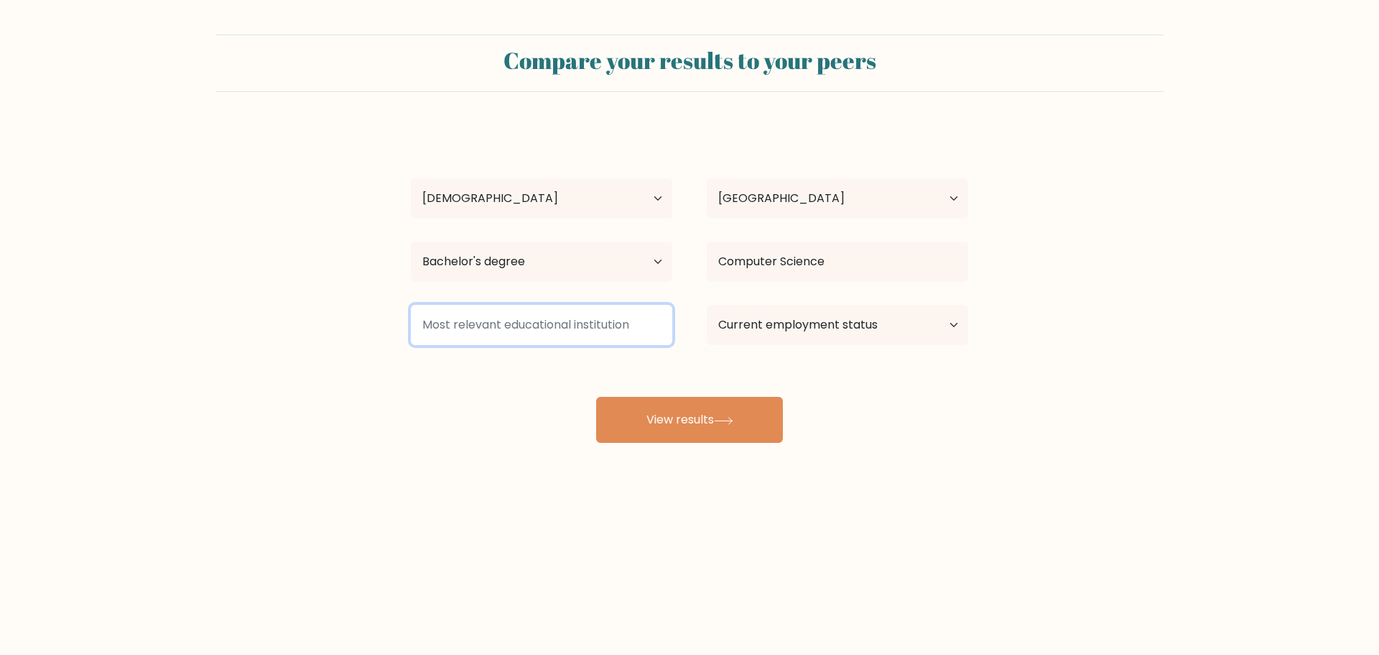
click at [573, 338] on input at bounding box center [542, 325] width 262 height 40
type input "U"
type input "Ú"
click at [570, 323] on input "UTS" at bounding box center [542, 325] width 262 height 40
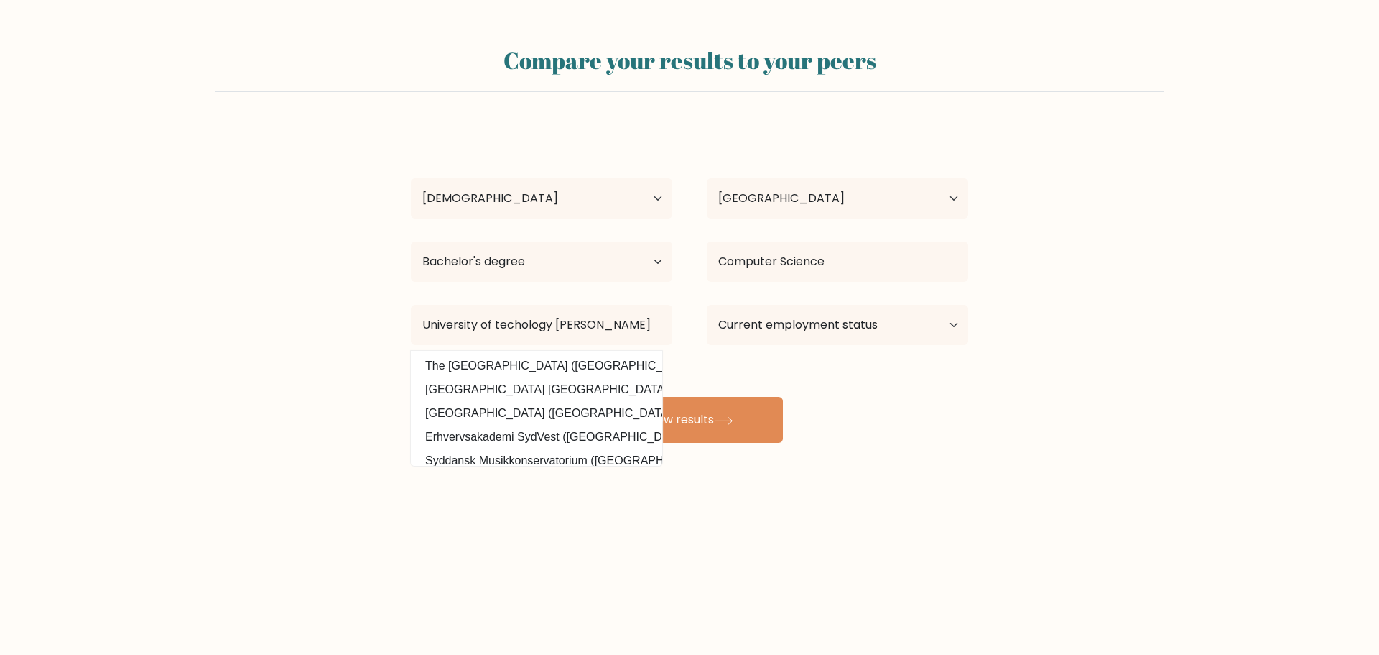
drag, startPoint x: 596, startPoint y: 389, endPoint x: 656, endPoint y: 375, distance: 62.0
click at [596, 389] on option "University of Technology Sydney (Australia)" at bounding box center [537, 389] width 244 height 23
type input "University of Technology Sydney"
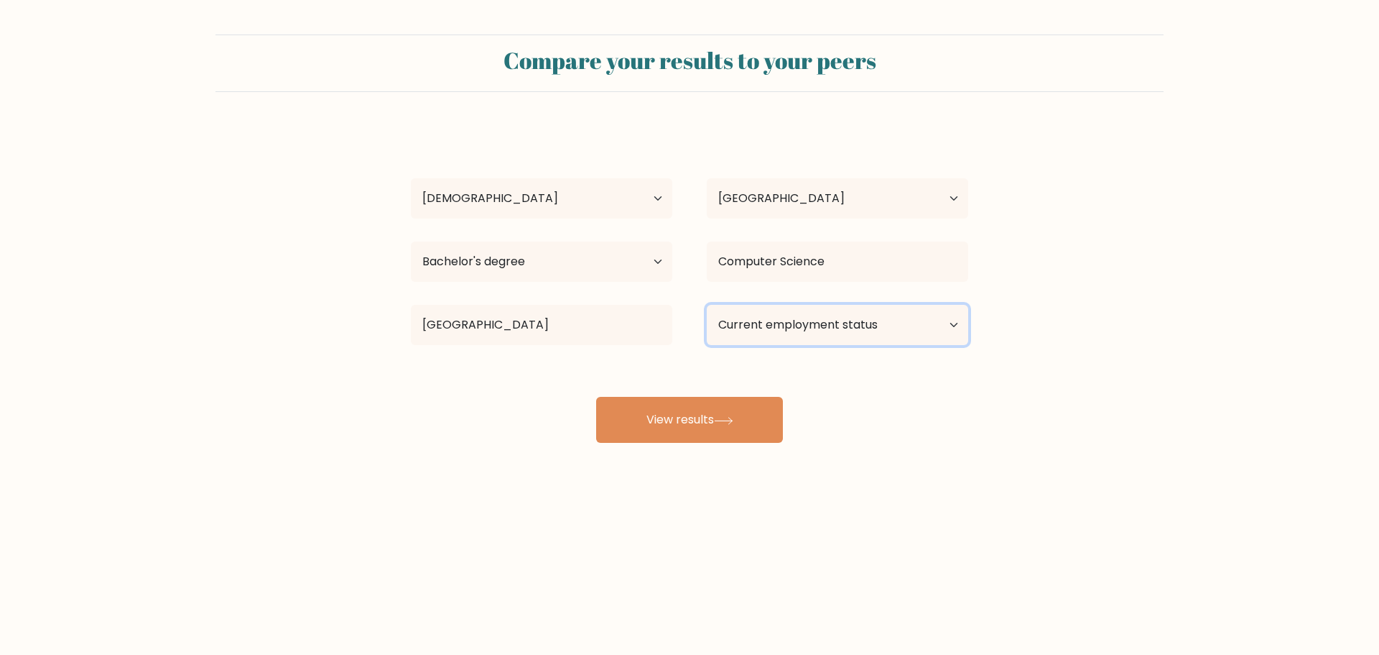
click at [824, 323] on select "Current employment status Employed Student Retired Other / prefer not to answer" at bounding box center [838, 325] width 262 height 40
select select "student"
click at [707, 305] on select "Current employment status Employed Student Retired Other / prefer not to answer" at bounding box center [838, 325] width 262 height 40
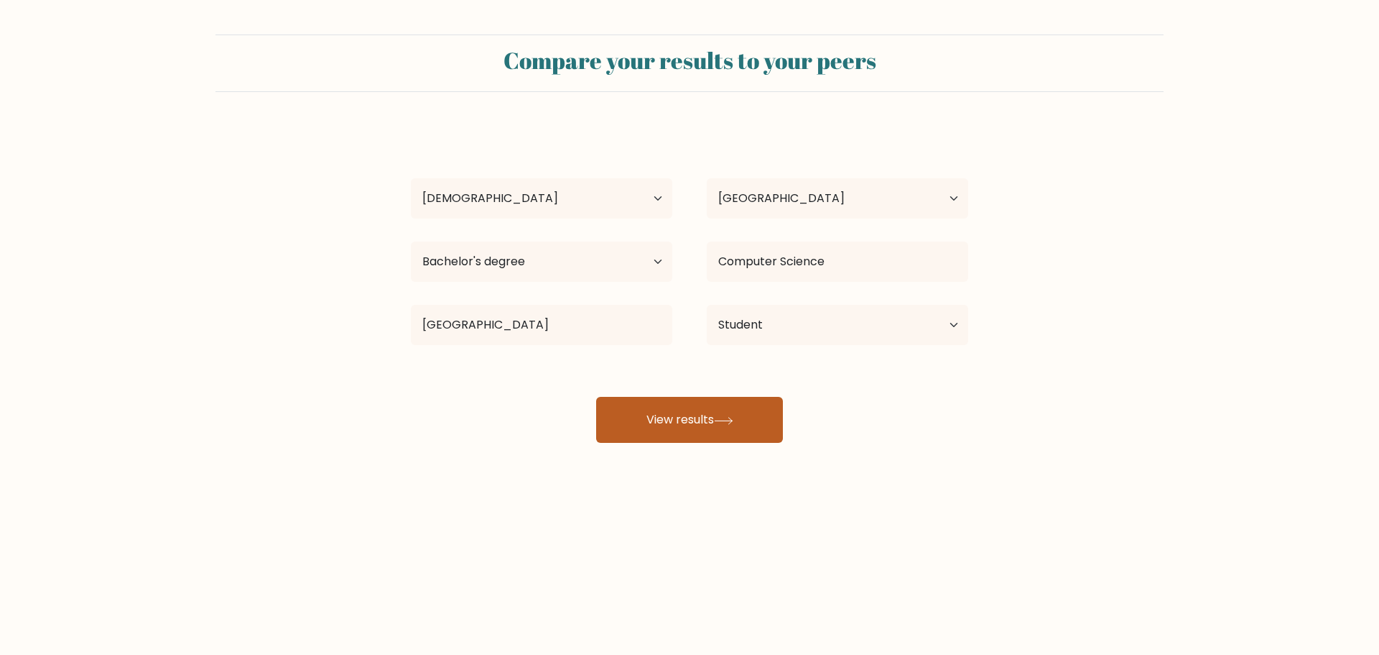
click at [718, 424] on icon at bounding box center [723, 421] width 19 height 8
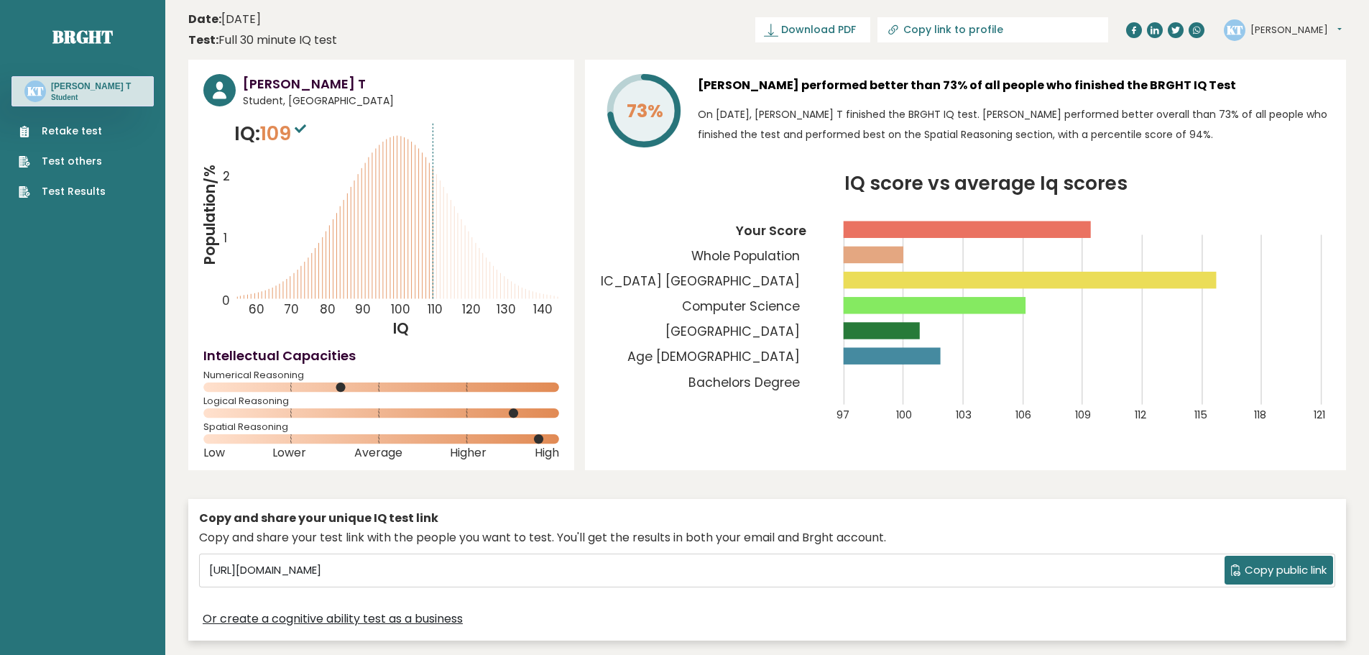
click at [62, 123] on div "Retake test Test others Test Results" at bounding box center [82, 152] width 142 height 93
click at [62, 125] on link "Retake test" at bounding box center [62, 131] width 87 height 15
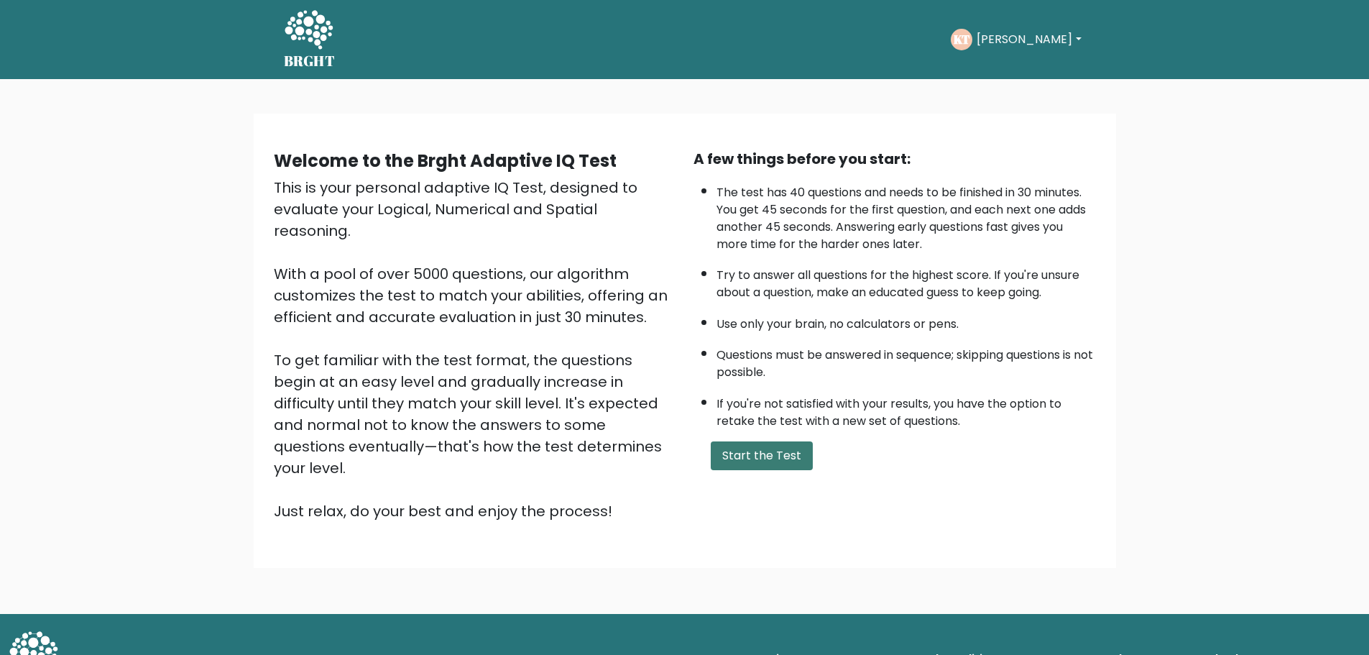
click at [746, 461] on button "Start the Test" at bounding box center [762, 455] width 102 height 29
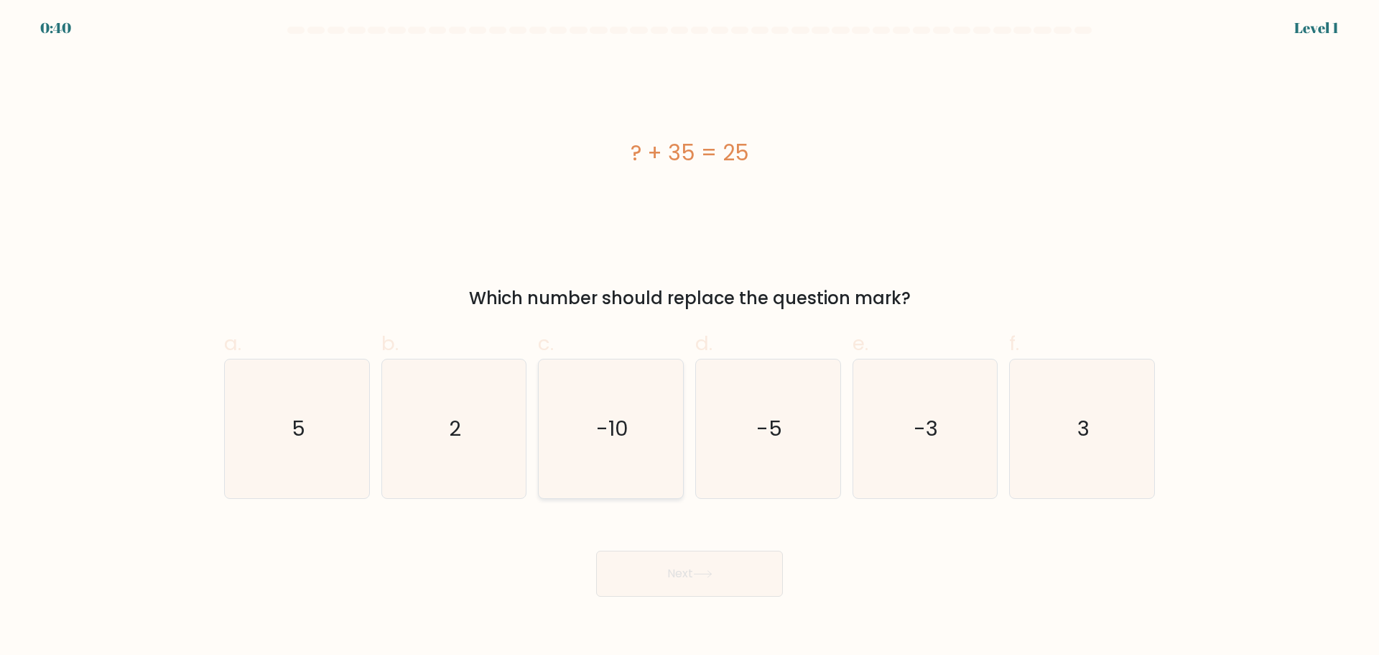
click at [583, 451] on icon "-10" at bounding box center [611, 428] width 139 height 139
click at [690, 337] on input "c. -10" at bounding box center [690, 332] width 1 height 9
radio input "true"
click at [709, 579] on button "Next" at bounding box center [689, 573] width 187 height 46
click at [718, 565] on button "Next" at bounding box center [689, 573] width 187 height 46
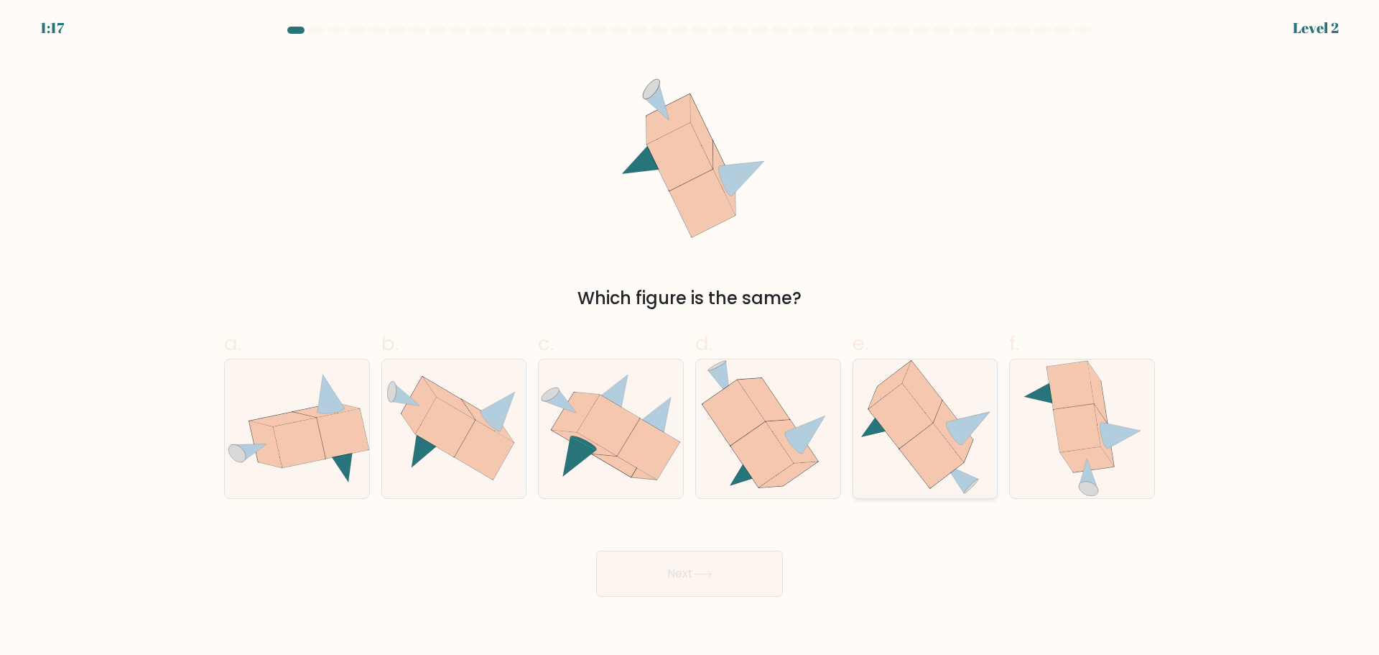
click at [935, 464] on icon at bounding box center [932, 455] width 65 height 65
click at [690, 337] on input "e." at bounding box center [690, 332] width 1 height 9
radio input "true"
click at [712, 556] on button "Next" at bounding box center [689, 573] width 187 height 46
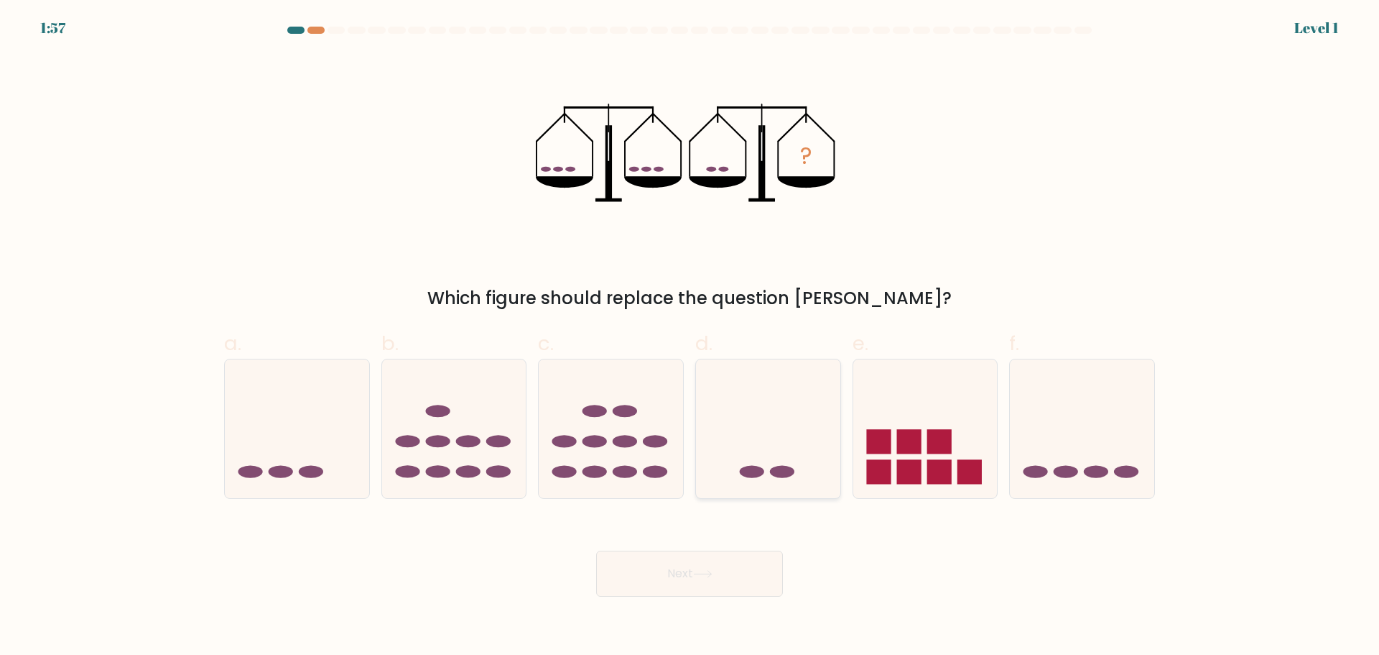
click at [781, 451] on icon at bounding box center [768, 428] width 144 height 119
click at [690, 337] on input "d." at bounding box center [690, 332] width 1 height 9
radio input "true"
click at [703, 558] on button "Next" at bounding box center [689, 573] width 187 height 46
click at [704, 575] on icon at bounding box center [702, 574] width 19 height 8
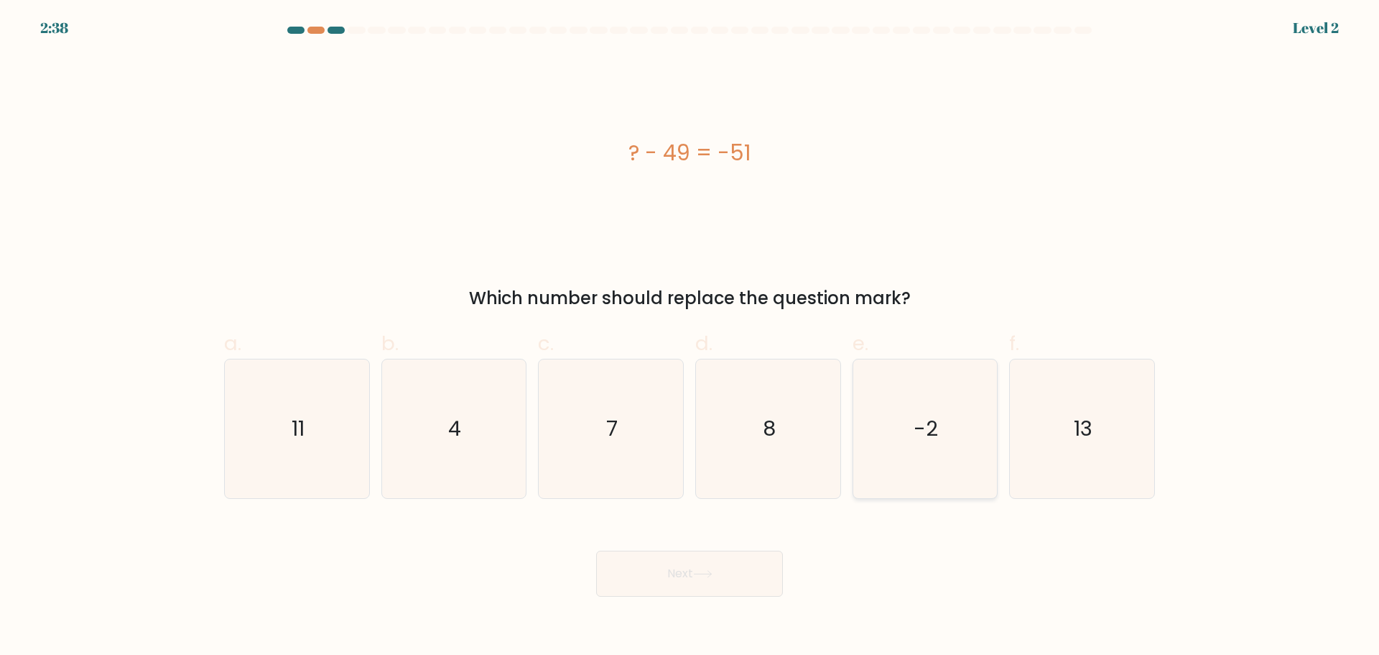
click at [915, 457] on icon "-2" at bounding box center [925, 428] width 139 height 139
click at [690, 337] on input "e. -2" at bounding box center [690, 332] width 1 height 9
radio input "true"
click at [715, 550] on div "Next" at bounding box center [690, 556] width 948 height 80
click at [716, 566] on button "Next" at bounding box center [689, 573] width 187 height 46
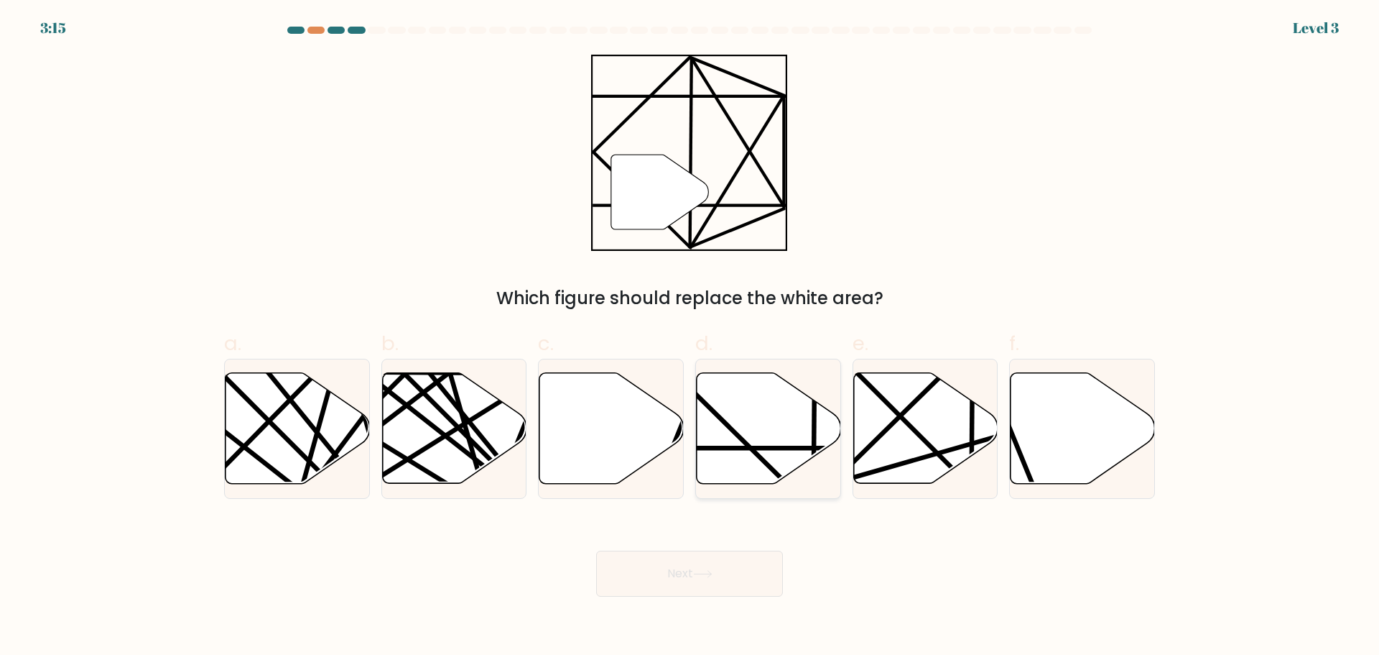
click at [744, 448] on line at bounding box center [813, 448] width 287 height 0
click at [690, 337] on input "d." at bounding box center [690, 332] width 1 height 9
radio input "true"
drag, startPoint x: 697, startPoint y: 550, endPoint x: 696, endPoint y: 559, distance: 8.7
click at [696, 557] on div "Next" at bounding box center [690, 556] width 948 height 80
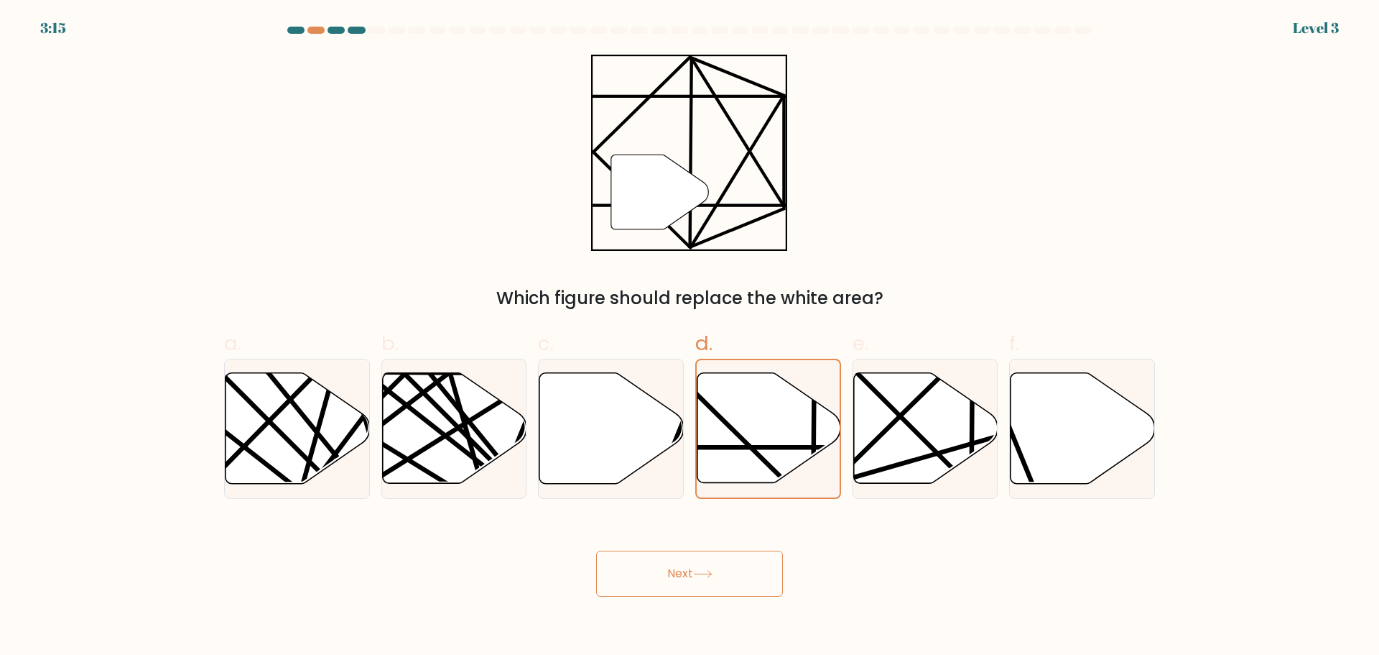
click at [696, 563] on button "Next" at bounding box center [689, 573] width 187 height 46
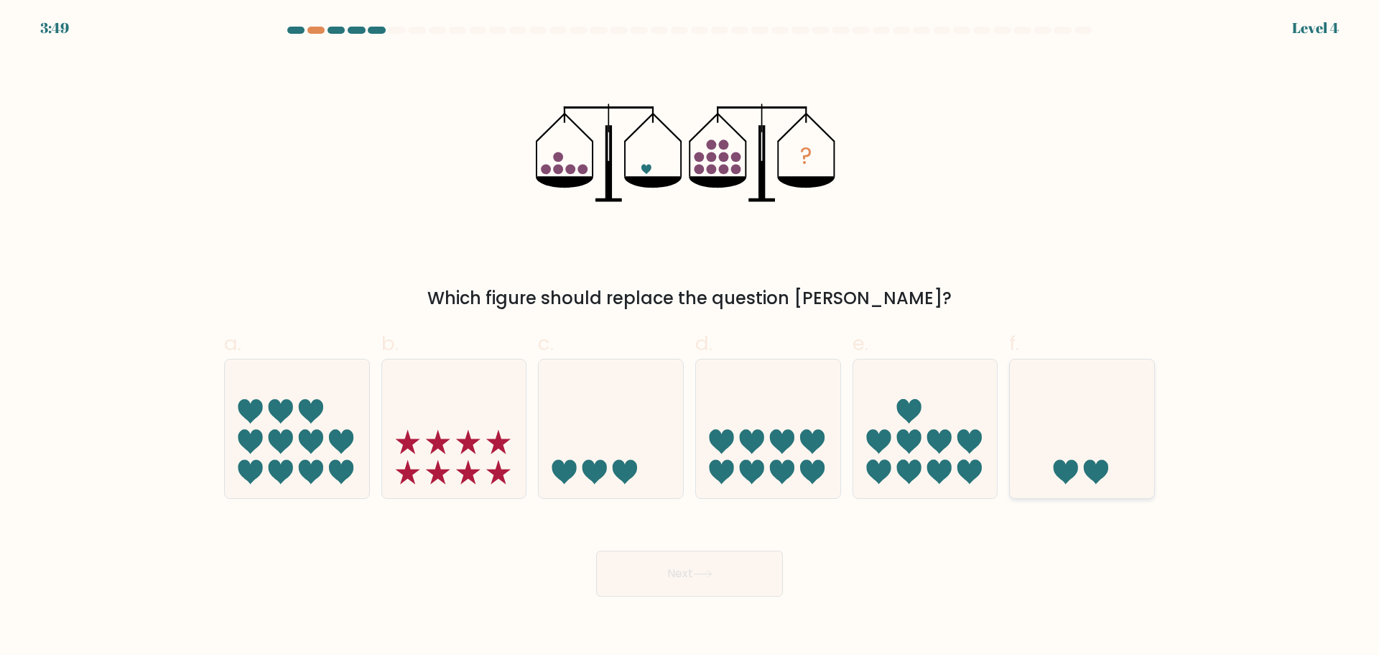
click at [1058, 443] on icon at bounding box center [1082, 428] width 144 height 119
click at [690, 337] on input "f." at bounding box center [690, 332] width 1 height 9
radio input "true"
click at [720, 575] on button "Next" at bounding box center [689, 573] width 187 height 46
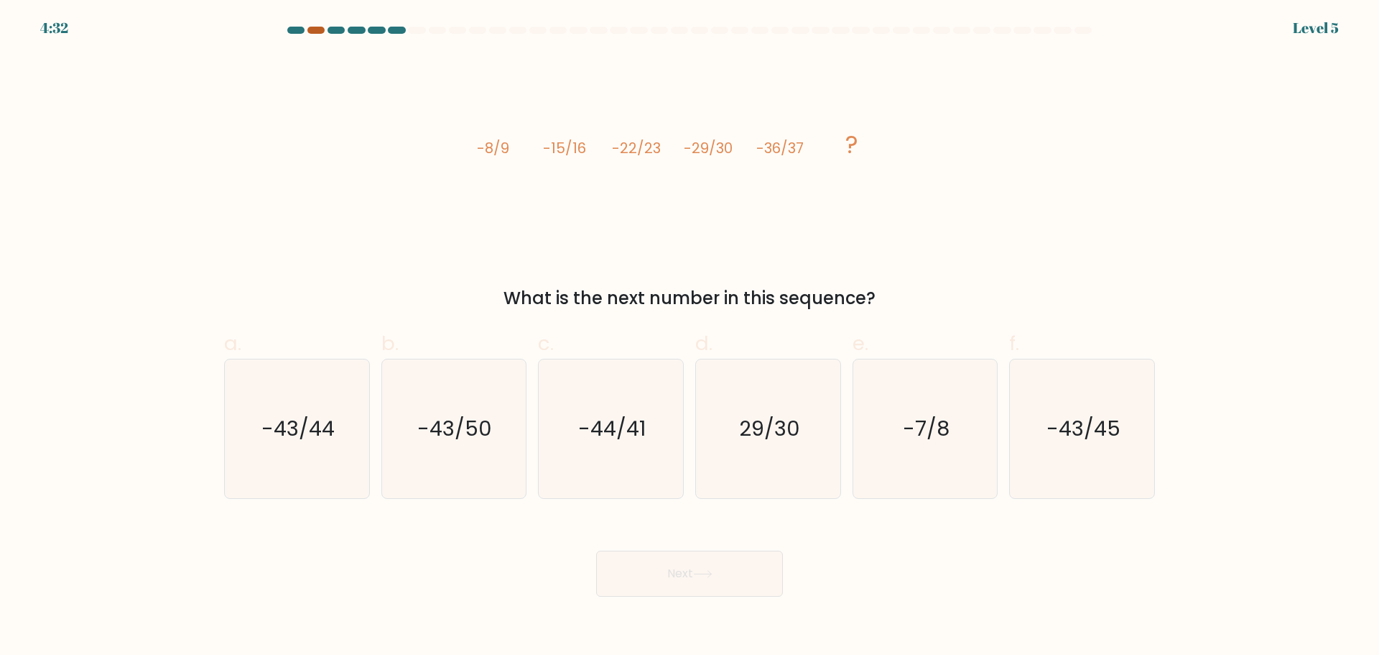
click at [318, 33] on div at bounding box center [316, 30] width 17 height 7
click at [705, 277] on div "image/svg+xml -8/9 -15/16 -22/23 -29/30 -36/37 ? What is the next number in thi…" at bounding box center [690, 183] width 948 height 256
click at [409, 28] on div at bounding box center [416, 30] width 17 height 7
click at [317, 27] on div at bounding box center [316, 30] width 17 height 7
click at [318, 30] on div at bounding box center [316, 30] width 17 height 7
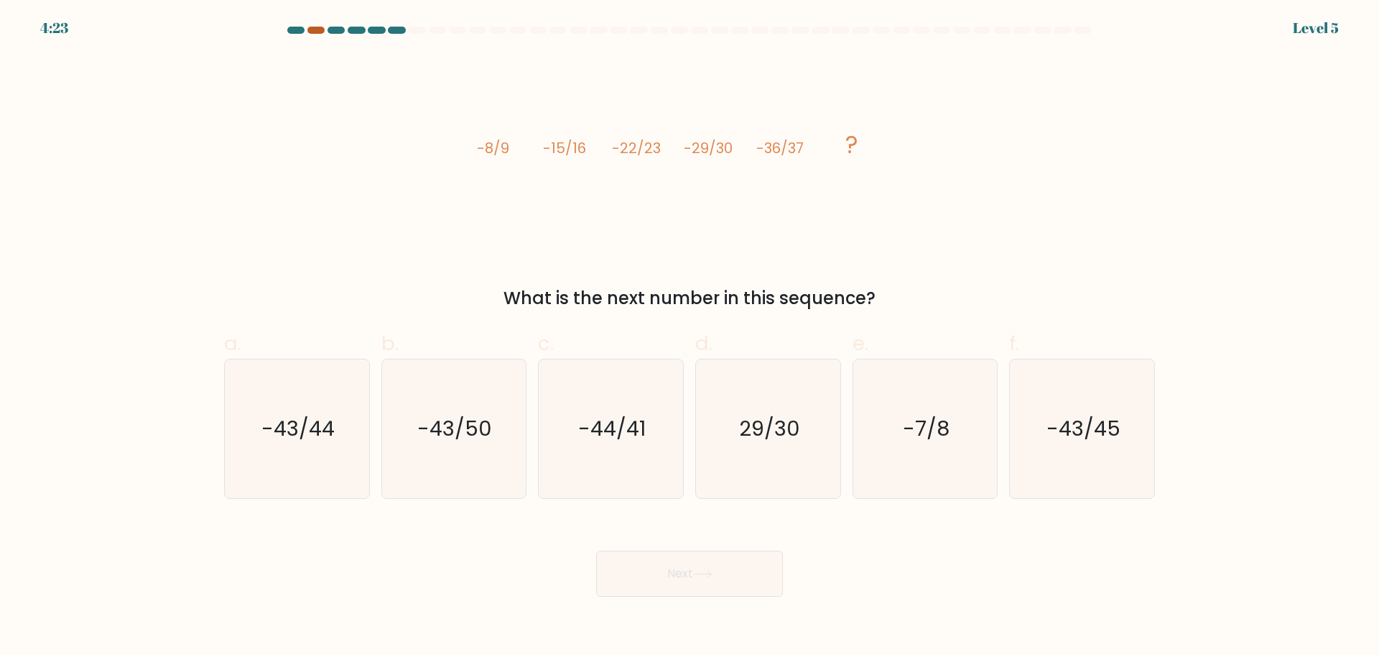
click at [318, 30] on div at bounding box center [316, 30] width 17 height 7
click at [611, 457] on icon "-44/41" at bounding box center [611, 428] width 139 height 139
click at [690, 337] on input "c. -44/41" at bounding box center [690, 332] width 1 height 9
radio input "true"
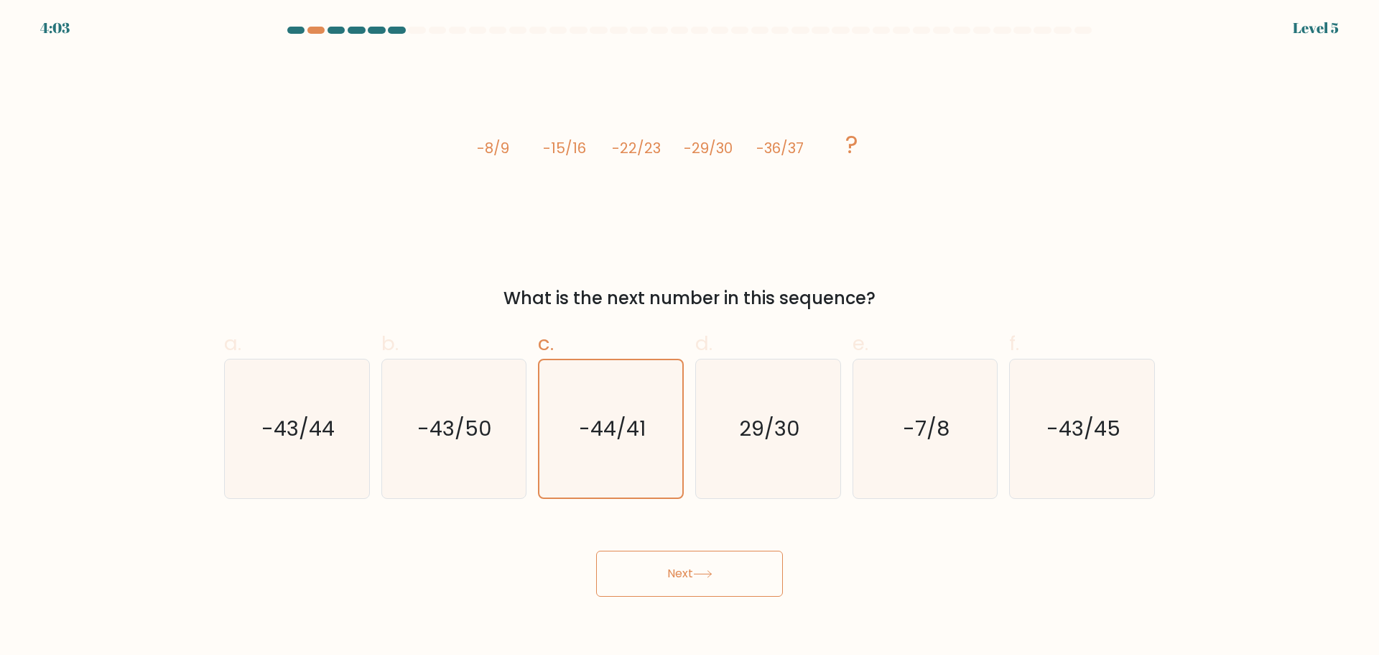
click at [678, 545] on div "Next" at bounding box center [690, 556] width 948 height 80
click at [446, 461] on icon "-43/50" at bounding box center [453, 428] width 139 height 139
click at [690, 337] on input "b. -43/50" at bounding box center [690, 332] width 1 height 9
radio input "true"
click at [325, 458] on icon "-43/44" at bounding box center [297, 428] width 139 height 139
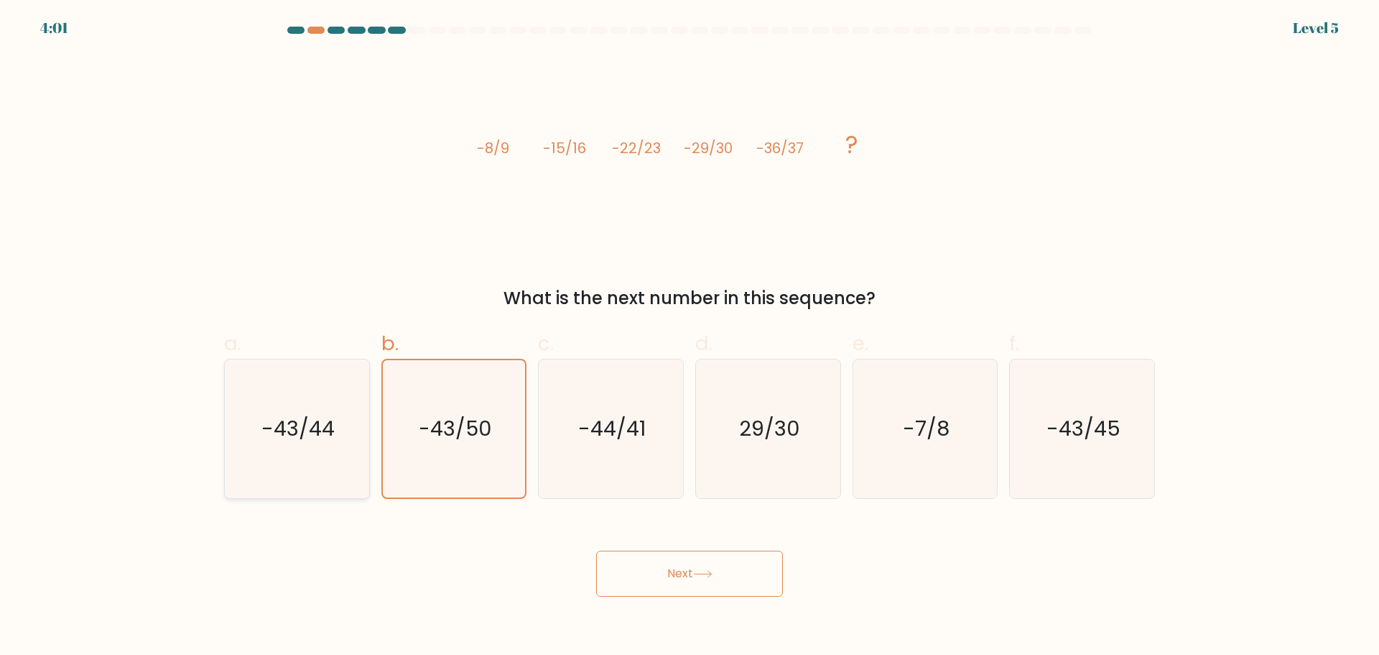
click at [690, 337] on input "a. -43/44" at bounding box center [690, 332] width 1 height 9
radio input "true"
click at [657, 559] on button "Next" at bounding box center [689, 573] width 187 height 46
click at [693, 571] on button "Next" at bounding box center [689, 573] width 187 height 46
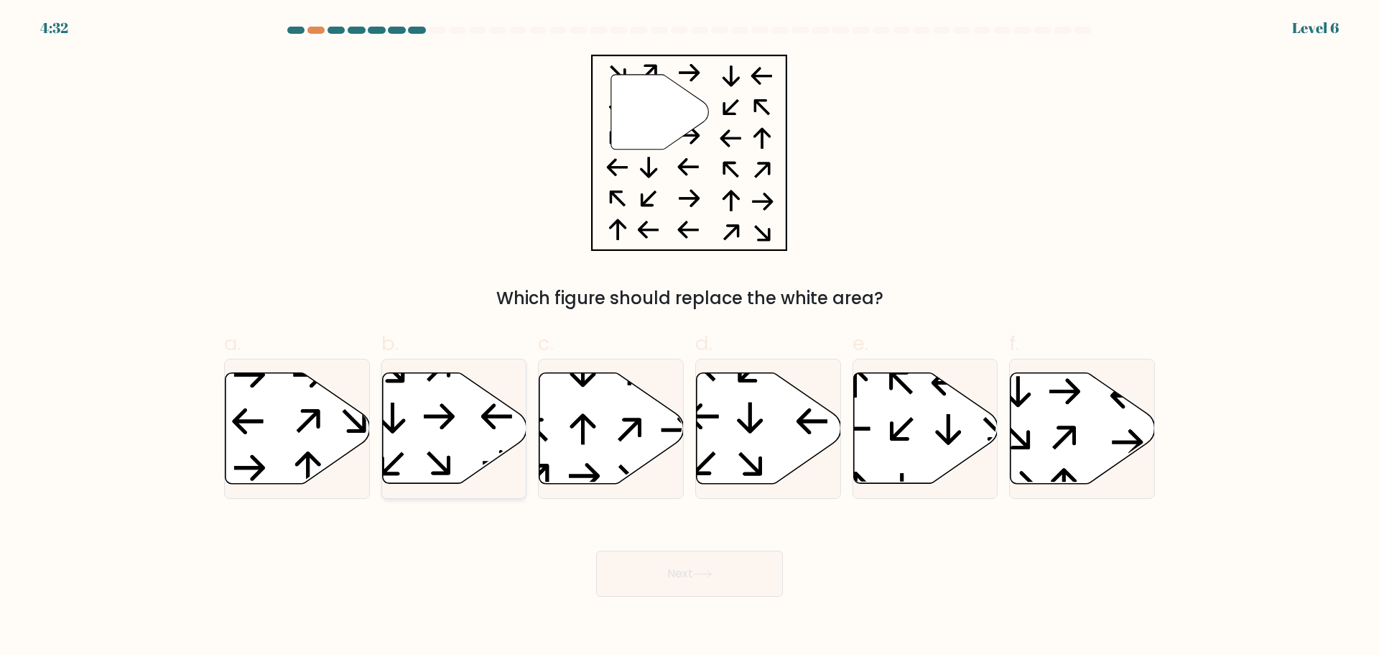
click at [486, 416] on icon at bounding box center [496, 416] width 31 height 26
click at [690, 337] on input "b." at bounding box center [690, 332] width 1 height 9
radio input "true"
click at [658, 572] on button "Next" at bounding box center [689, 573] width 187 height 46
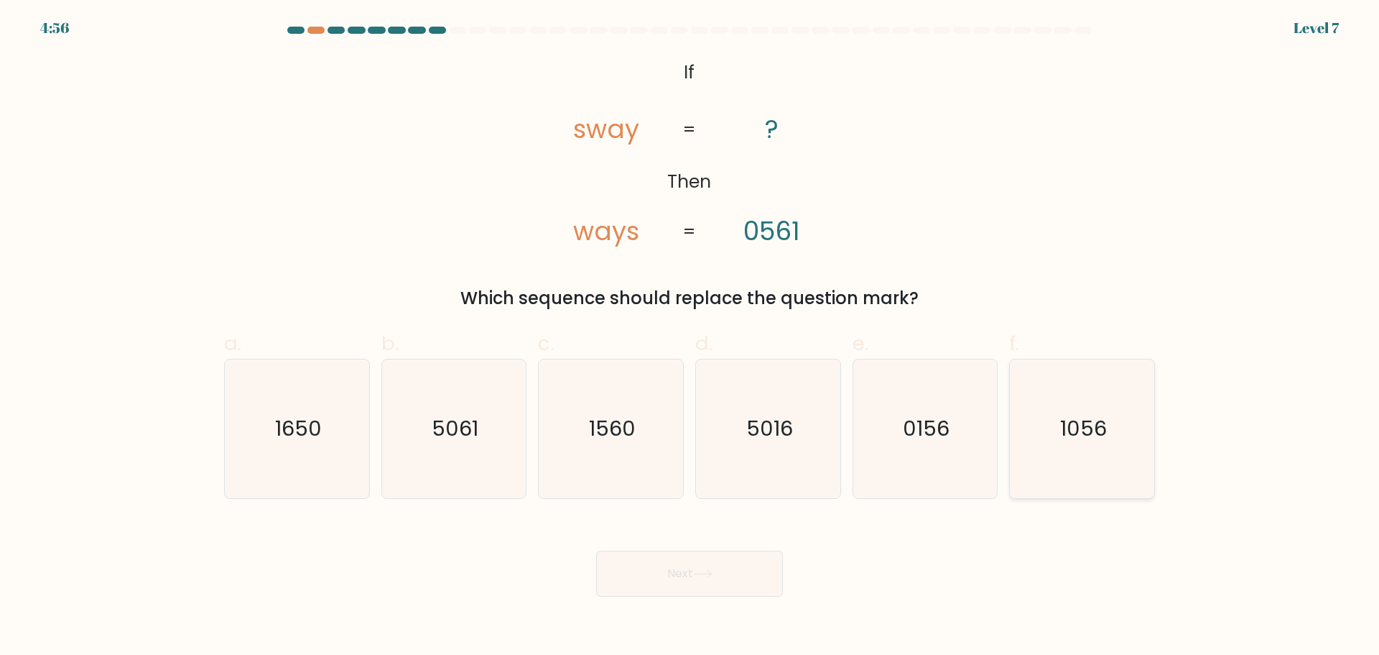
click at [1088, 440] on text "1056" at bounding box center [1083, 428] width 47 height 29
click at [690, 337] on input "f. 1056" at bounding box center [690, 332] width 1 height 9
radio input "true"
click at [734, 586] on button "Next" at bounding box center [689, 573] width 187 height 46
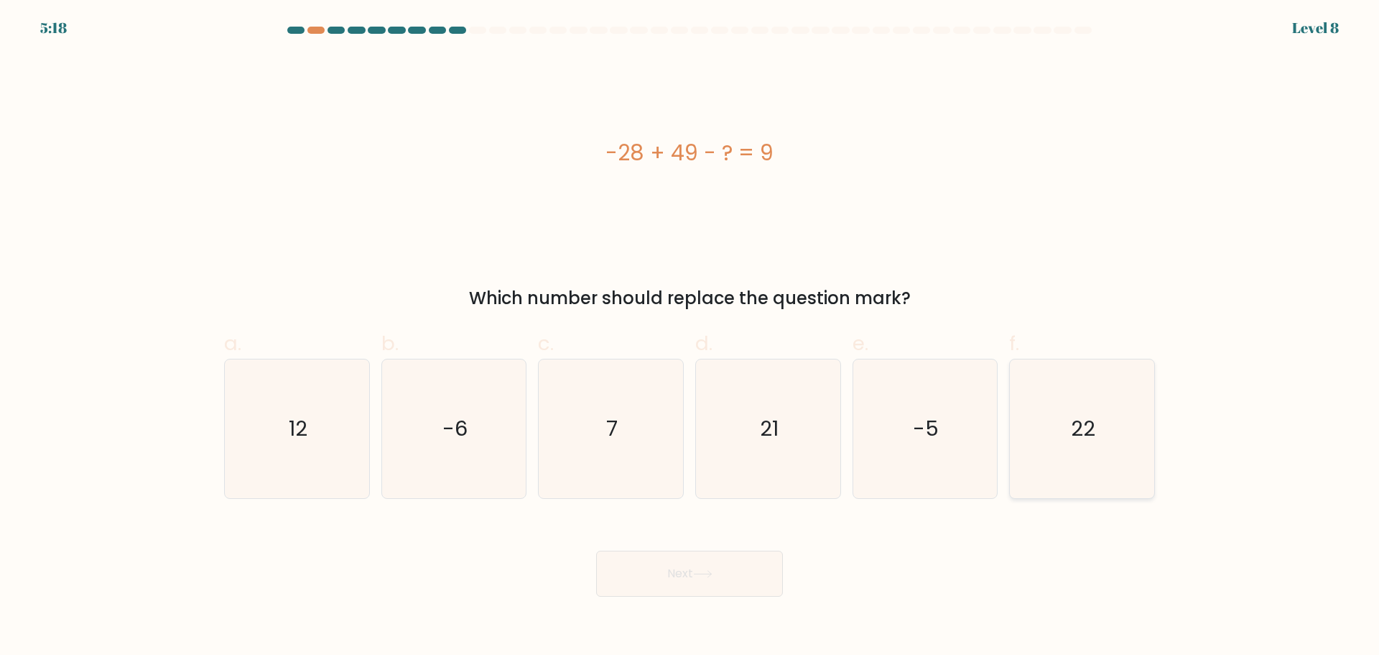
click at [1071, 403] on icon "22" at bounding box center [1082, 428] width 139 height 139
click at [690, 337] on input "f. 22" at bounding box center [690, 332] width 1 height 9
radio input "true"
click at [689, 598] on body "5:18 Level 8 a." at bounding box center [689, 327] width 1379 height 655
click at [686, 579] on button "Next" at bounding box center [689, 573] width 187 height 46
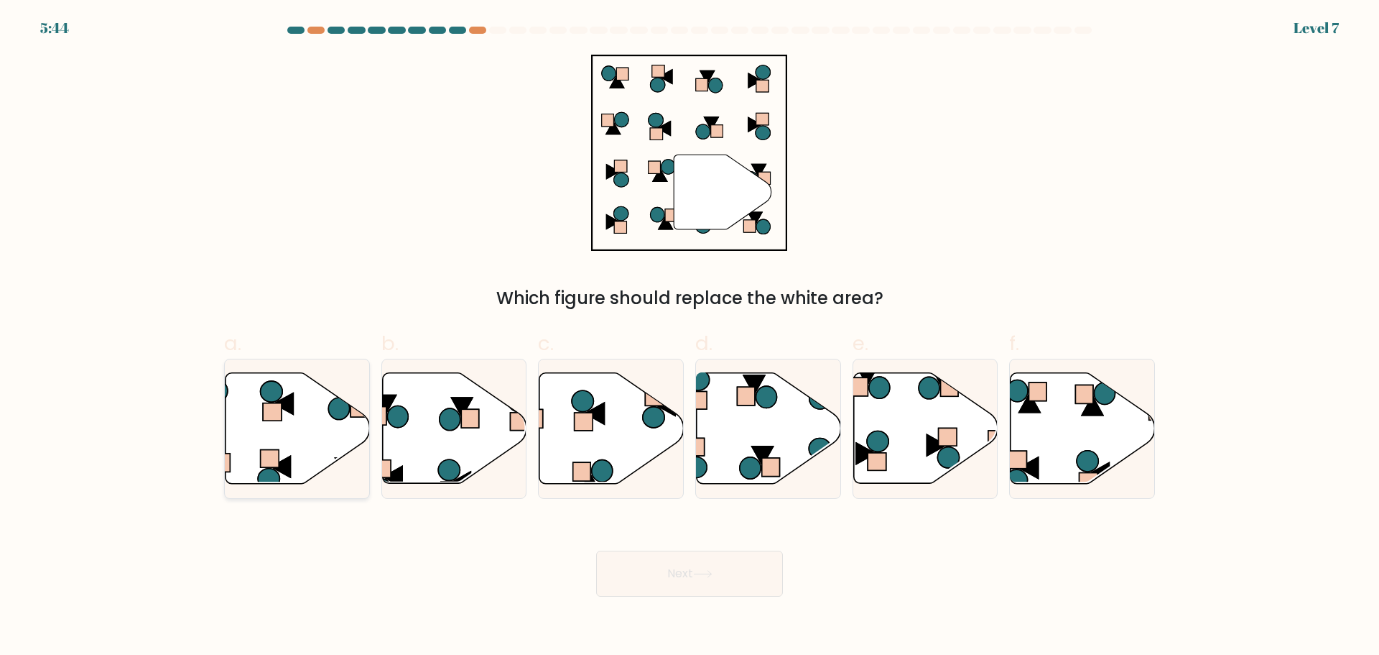
click at [292, 425] on icon at bounding box center [298, 427] width 144 height 111
click at [690, 337] on input "a." at bounding box center [690, 332] width 1 height 9
radio input "true"
click at [706, 577] on icon at bounding box center [702, 574] width 19 height 8
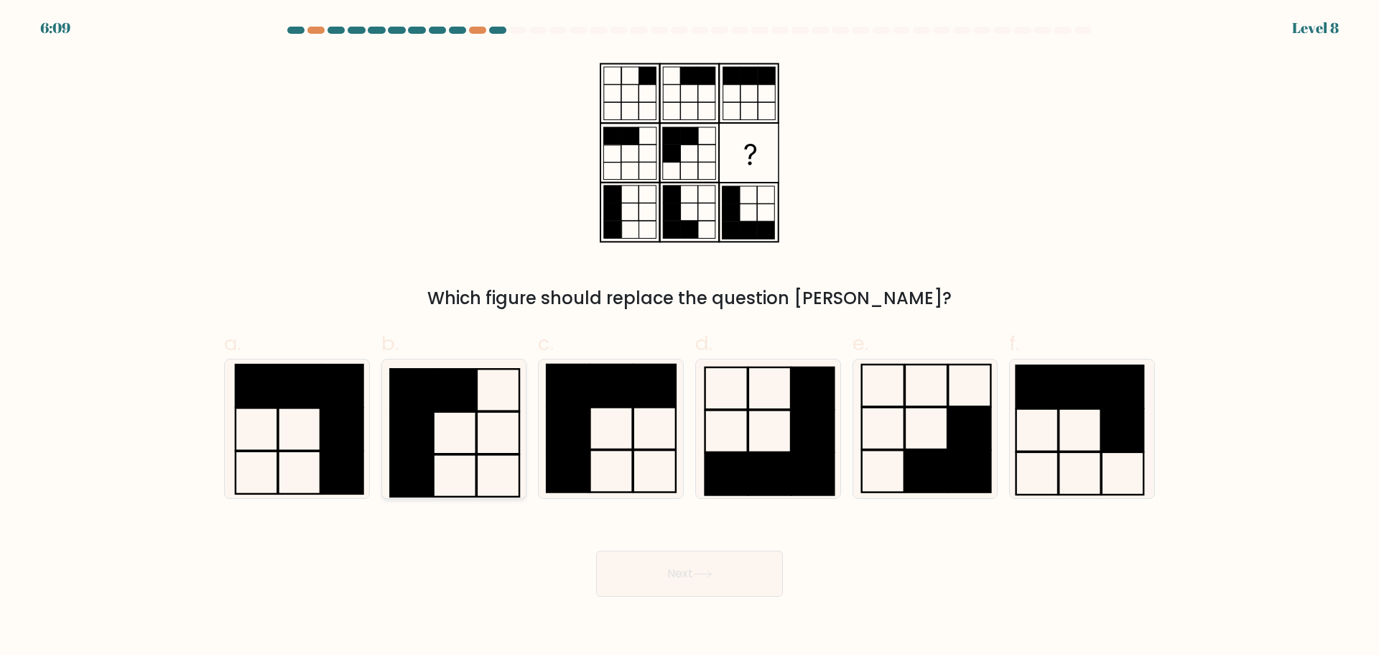
click at [469, 440] on icon at bounding box center [453, 428] width 139 height 139
click at [690, 337] on input "b." at bounding box center [690, 332] width 1 height 9
radio input "true"
click at [650, 576] on button "Next" at bounding box center [689, 573] width 187 height 46
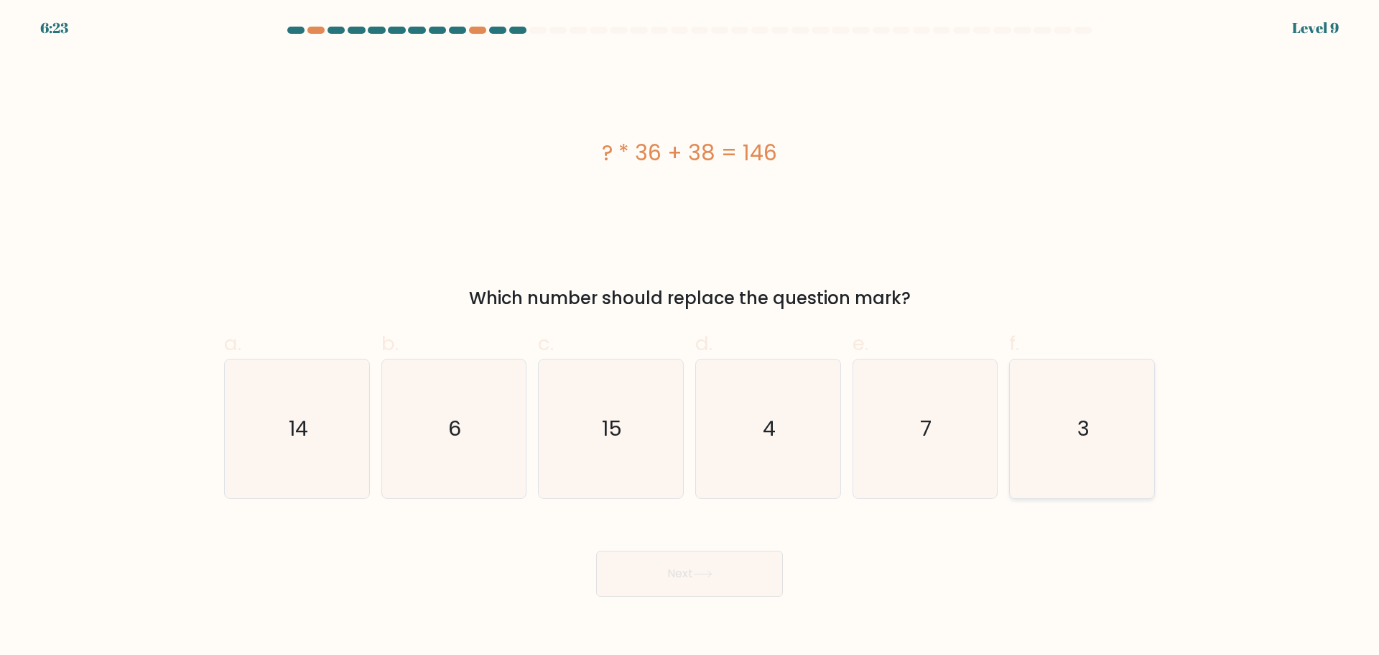
click at [1090, 404] on icon "3" at bounding box center [1082, 428] width 139 height 139
click at [690, 337] on input "f. 3" at bounding box center [690, 332] width 1 height 9
radio input "true"
click at [736, 586] on button "Next" at bounding box center [689, 573] width 187 height 46
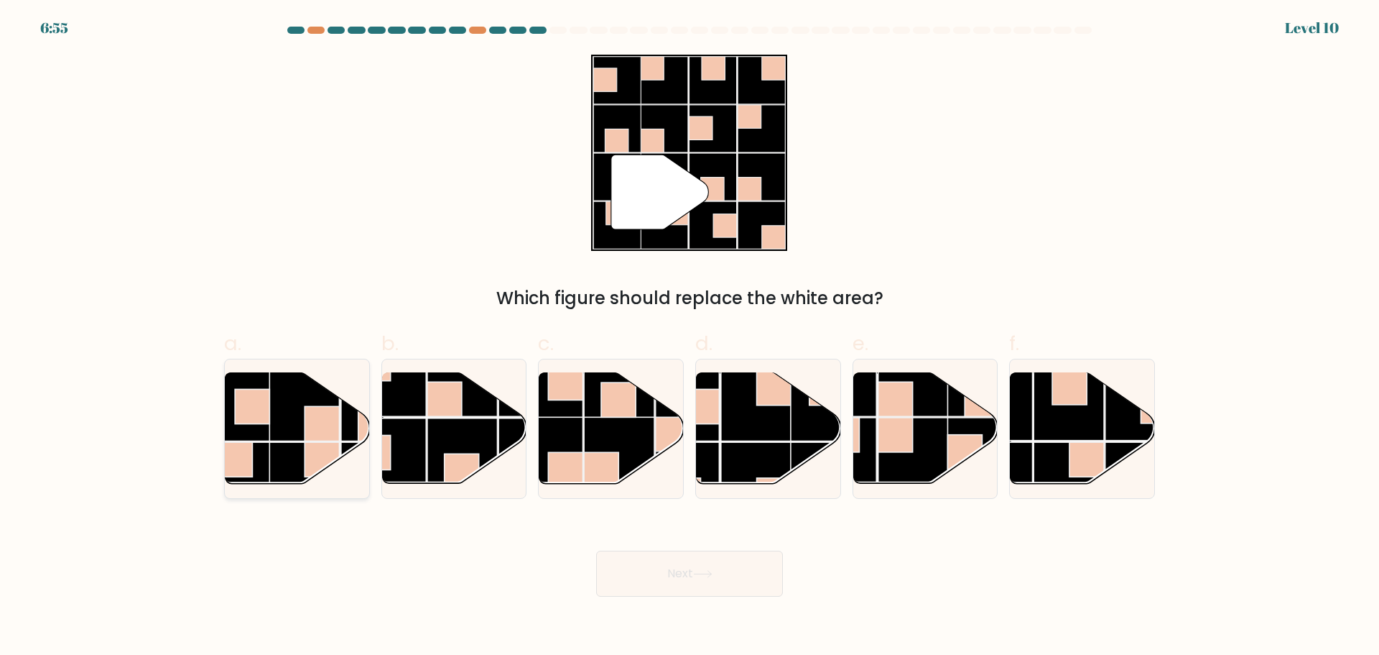
click at [294, 430] on rect at bounding box center [304, 405] width 70 height 70
click at [690, 337] on input "a." at bounding box center [690, 332] width 1 height 9
radio input "true"
click at [673, 568] on button "Next" at bounding box center [689, 573] width 187 height 46
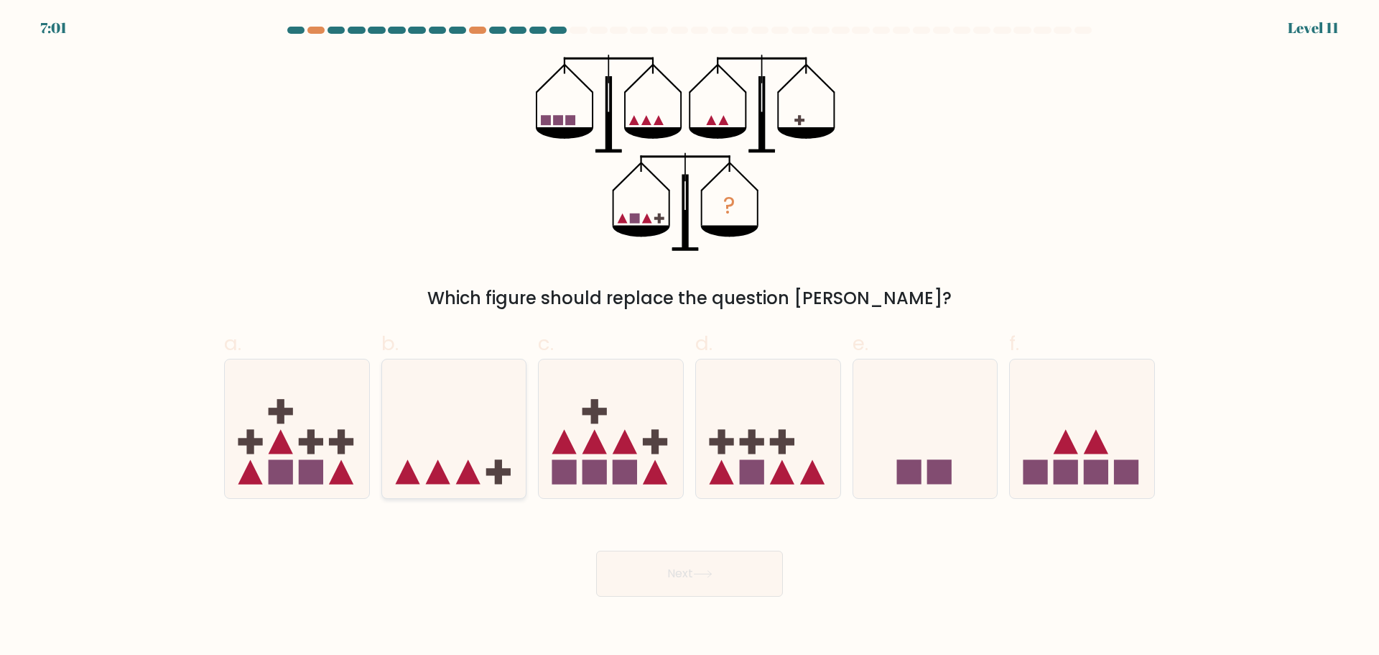
click at [445, 438] on icon at bounding box center [454, 428] width 144 height 119
click at [690, 337] on input "b." at bounding box center [690, 332] width 1 height 9
radio input "true"
click at [694, 558] on button "Next" at bounding box center [689, 573] width 187 height 46
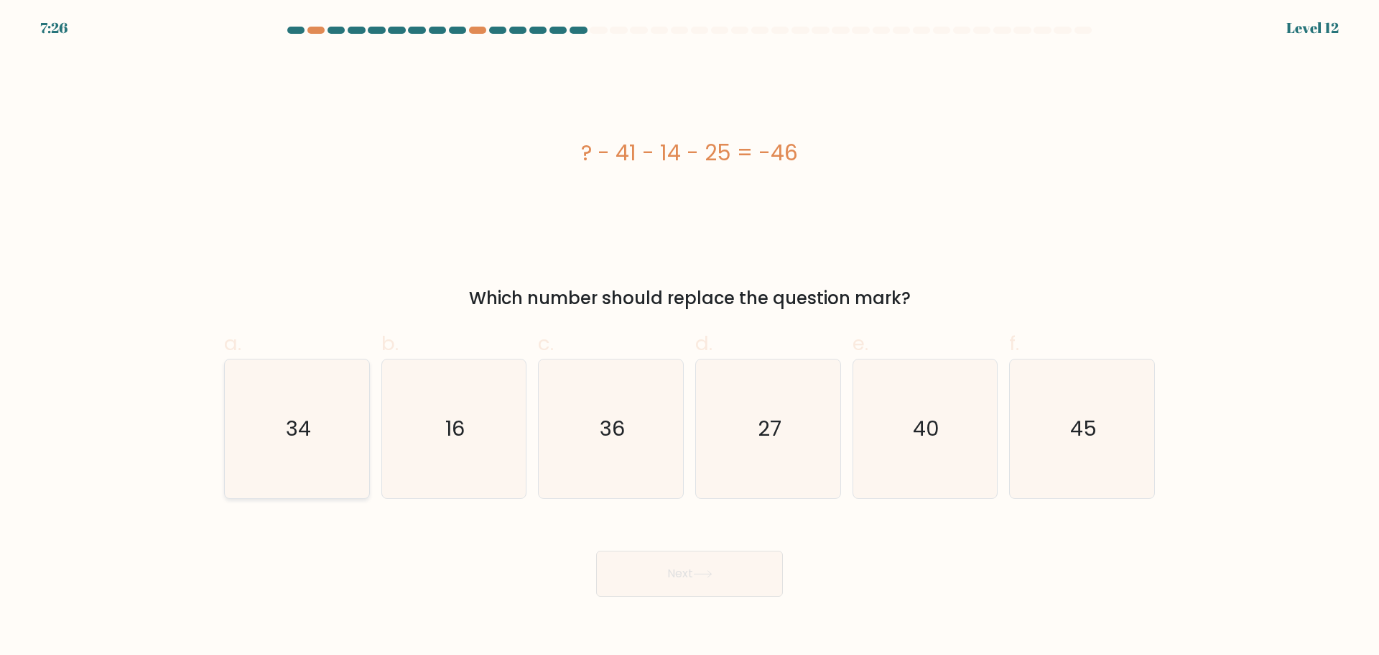
click at [317, 459] on icon "34" at bounding box center [297, 428] width 139 height 139
click at [690, 337] on input "a. 34" at bounding box center [690, 332] width 1 height 9
radio input "true"
click at [641, 580] on button "Next" at bounding box center [689, 573] width 187 height 46
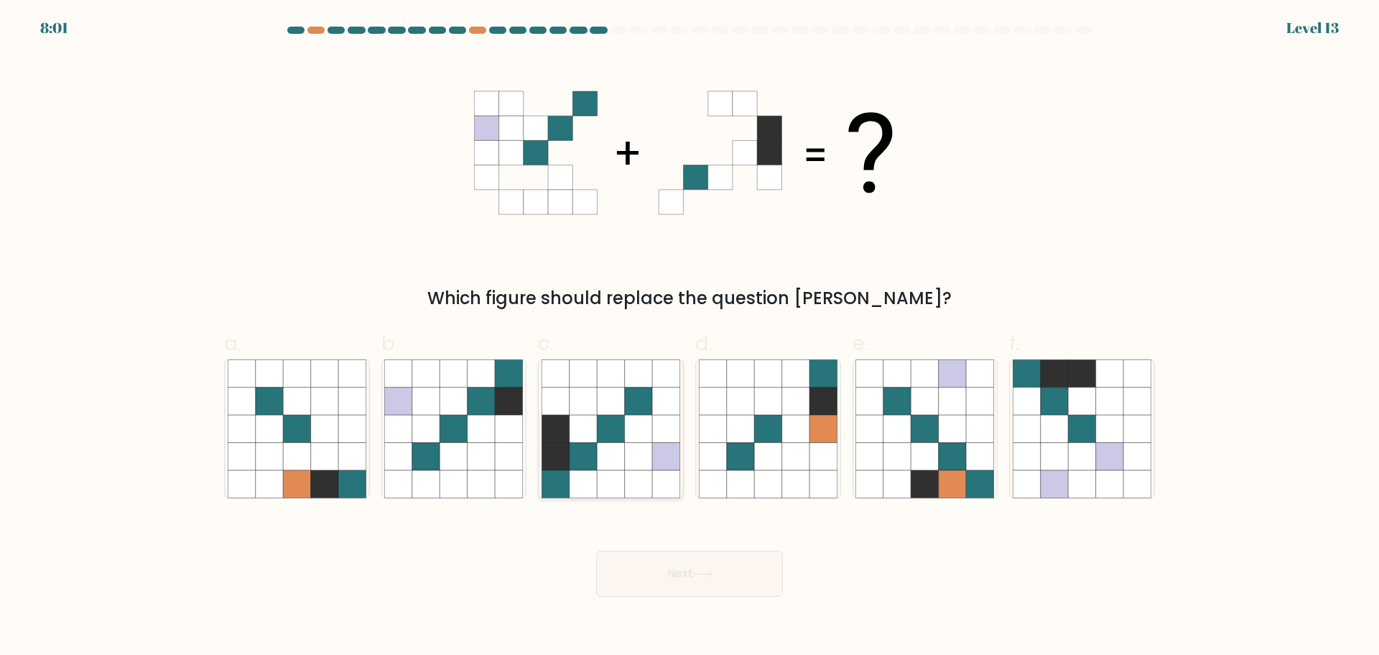
click at [650, 412] on icon at bounding box center [638, 400] width 27 height 27
click at [690, 337] on input "c." at bounding box center [690, 332] width 1 height 9
radio input "true"
click at [712, 570] on icon at bounding box center [702, 574] width 19 height 8
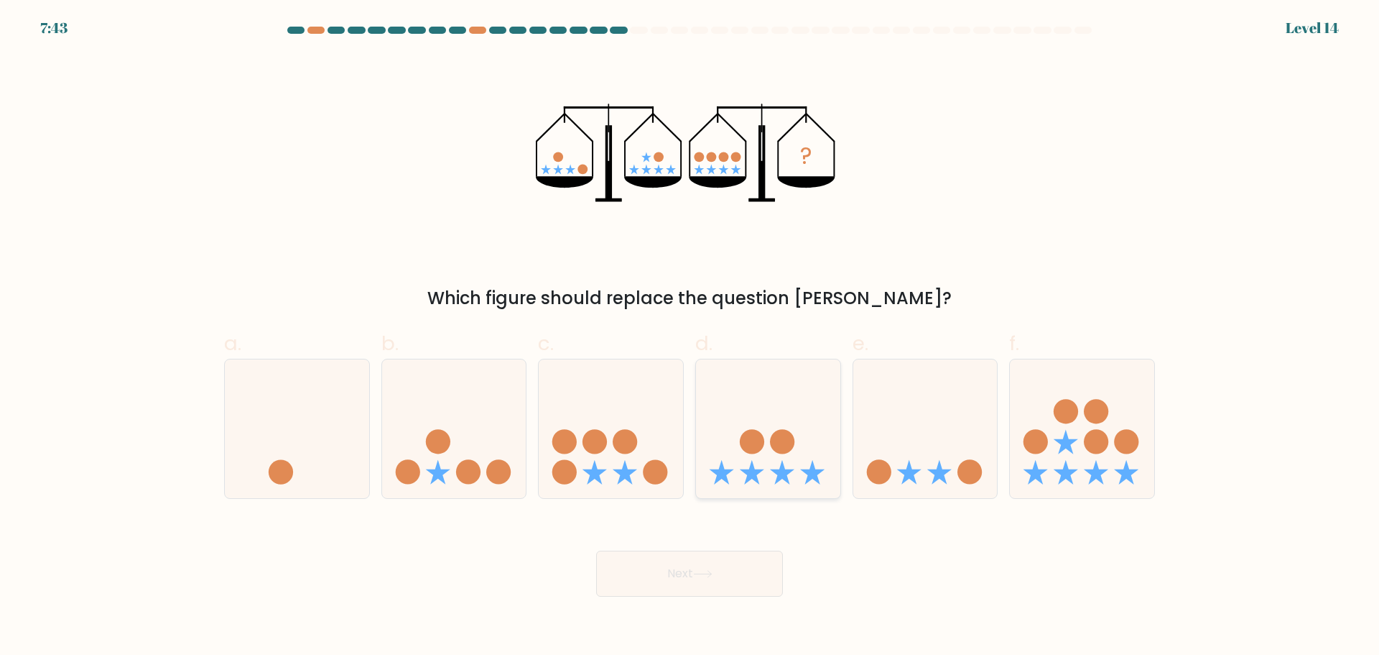
click at [777, 435] on circle at bounding box center [782, 441] width 24 height 24
click at [690, 337] on input "d." at bounding box center [690, 332] width 1 height 9
radio input "true"
click at [910, 434] on icon at bounding box center [926, 428] width 144 height 119
click at [690, 337] on input "e." at bounding box center [690, 332] width 1 height 9
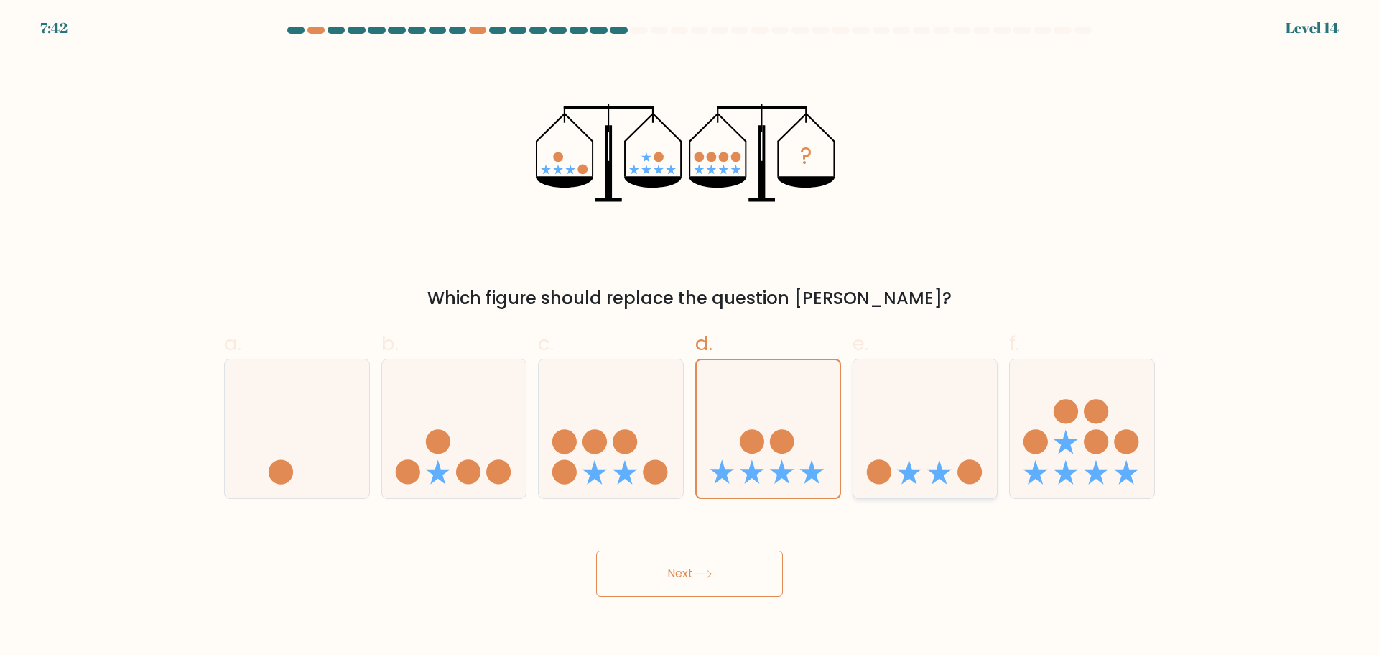
radio input "true"
click at [641, 445] on icon at bounding box center [611, 428] width 144 height 119
click at [690, 337] on input "c." at bounding box center [690, 332] width 1 height 9
radio input "true"
click at [484, 467] on icon at bounding box center [454, 428] width 144 height 119
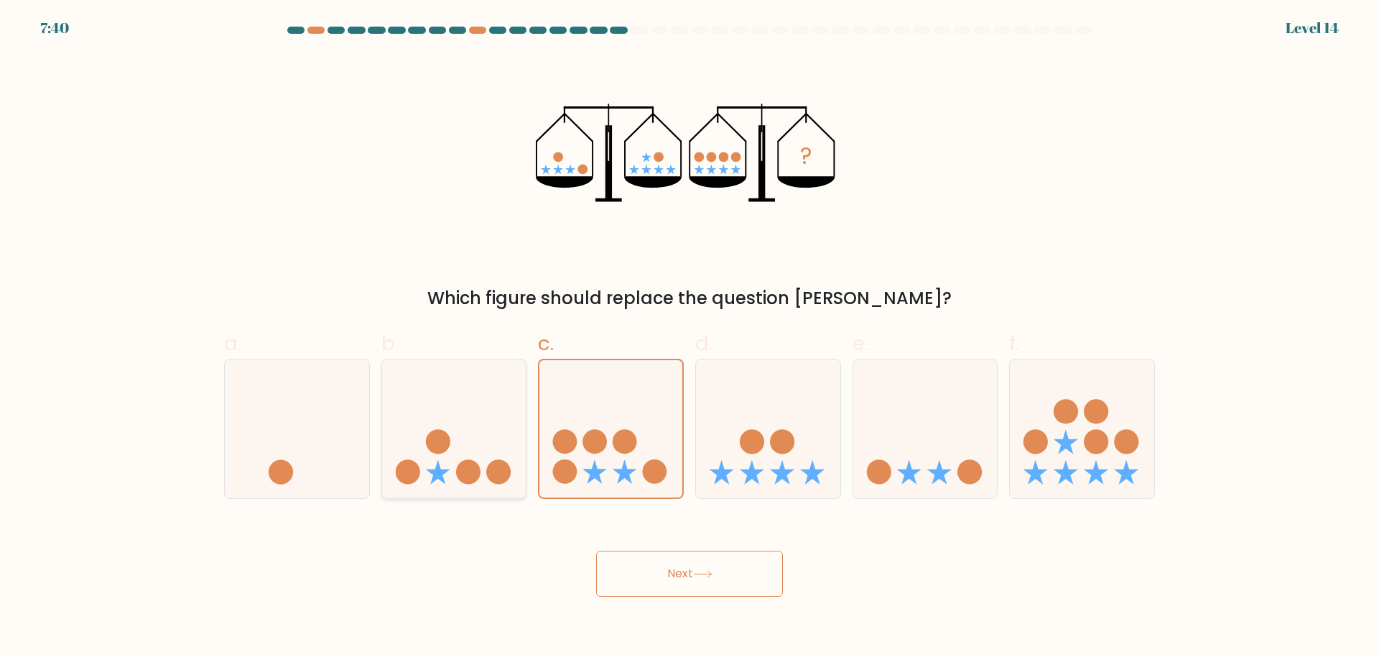
click at [690, 337] on input "b." at bounding box center [690, 332] width 1 height 9
radio input "true"
click at [637, 456] on icon at bounding box center [611, 428] width 144 height 119
click at [690, 337] on input "c." at bounding box center [690, 332] width 1 height 9
radio input "true"
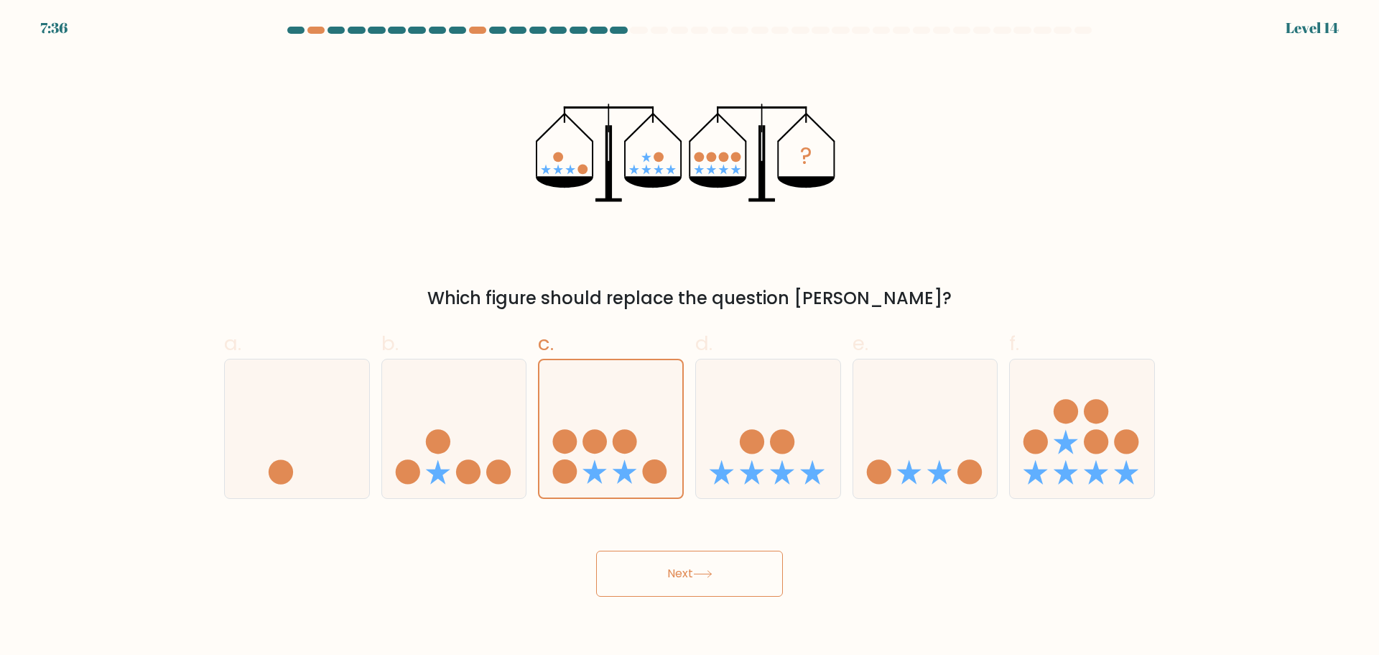
click at [728, 553] on button "Next" at bounding box center [689, 573] width 187 height 46
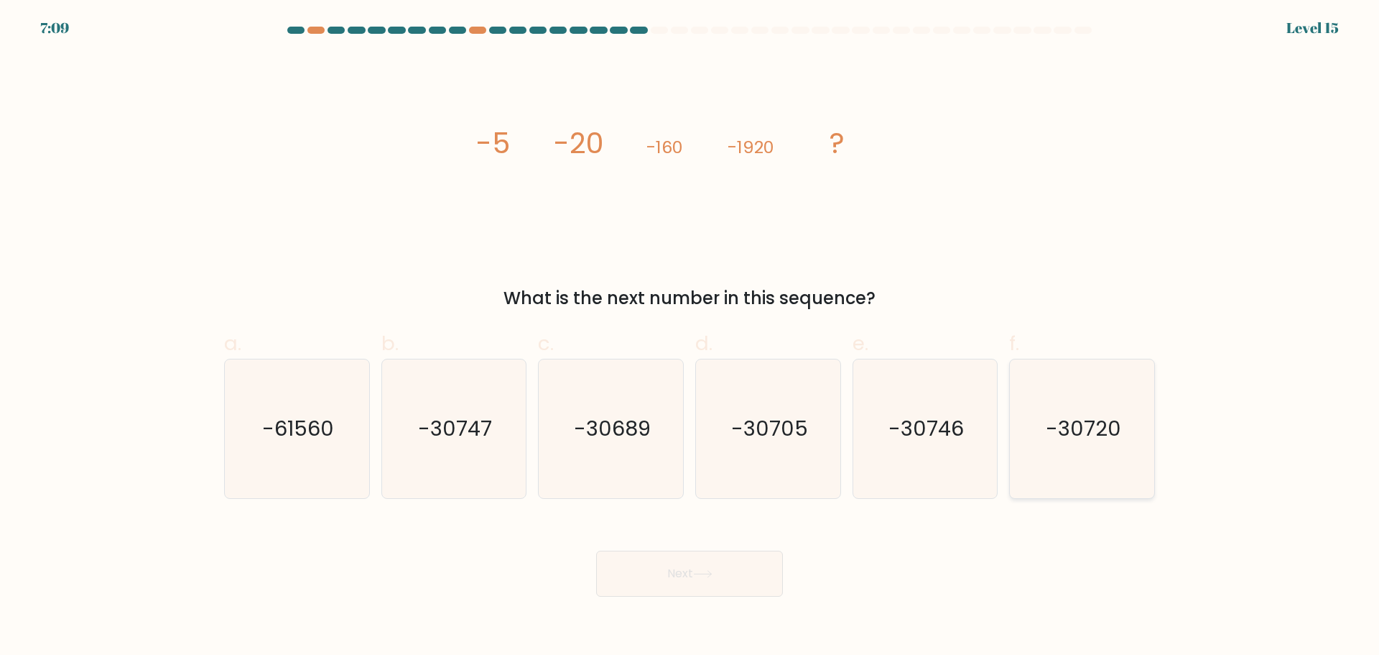
click at [1065, 471] on icon "-30720" at bounding box center [1082, 428] width 139 height 139
click at [690, 337] on input "f. -30720" at bounding box center [690, 332] width 1 height 9
radio input "true"
click at [717, 578] on button "Next" at bounding box center [689, 573] width 187 height 46
click at [705, 584] on button "Next" at bounding box center [689, 573] width 187 height 46
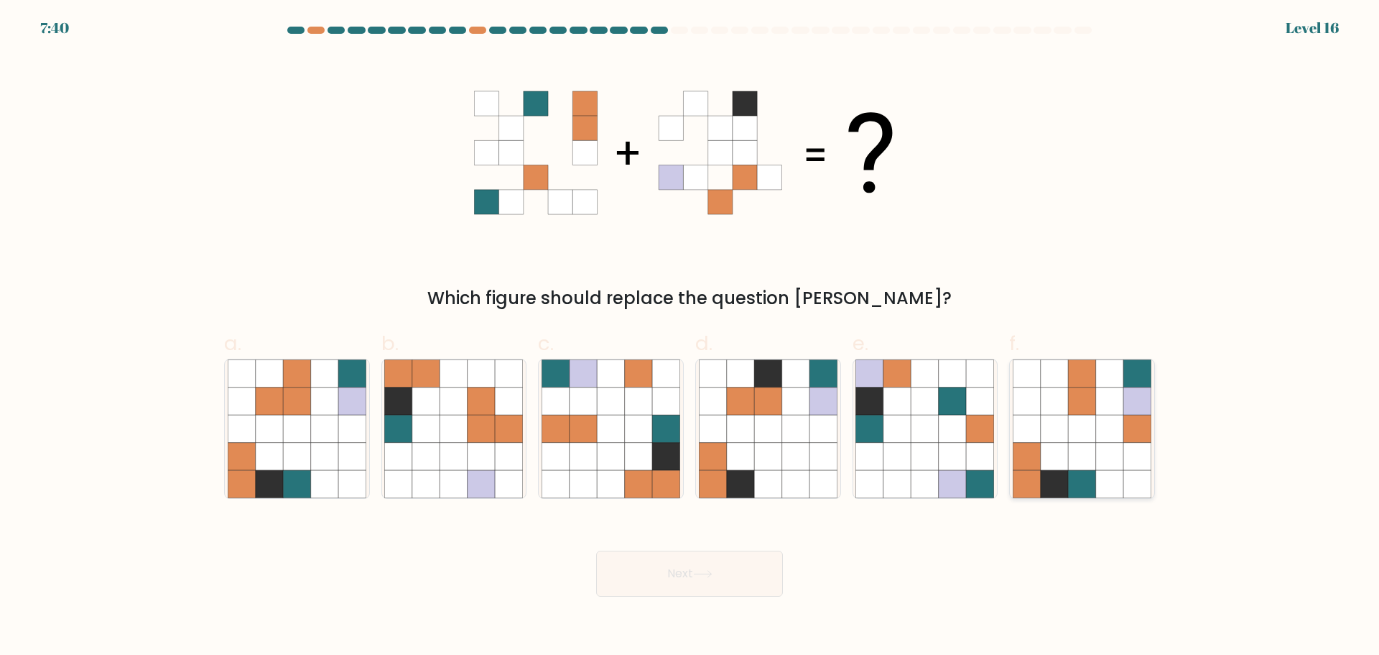
click at [1068, 417] on icon at bounding box center [1054, 428] width 27 height 27
click at [690, 337] on input "f." at bounding box center [690, 332] width 1 height 9
radio input "true"
click at [723, 574] on button "Next" at bounding box center [689, 573] width 187 height 46
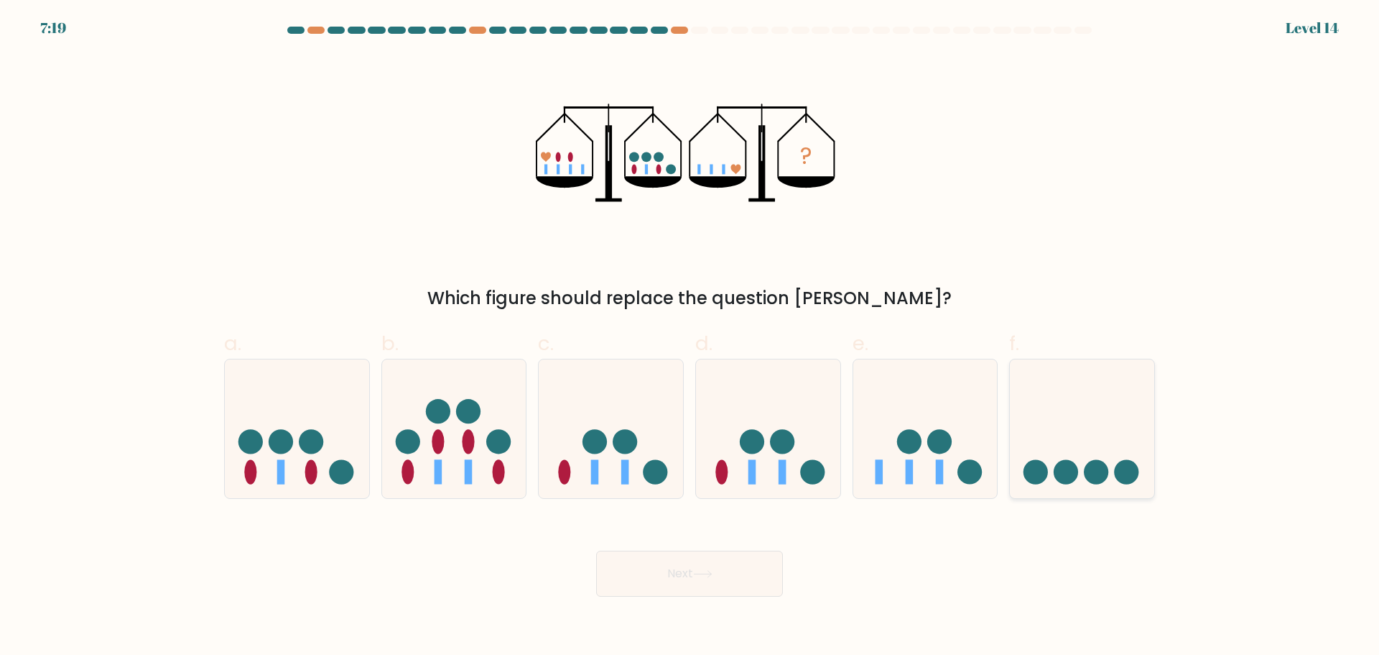
click at [1041, 462] on circle at bounding box center [1036, 472] width 24 height 24
click at [690, 337] on input "f." at bounding box center [690, 332] width 1 height 9
radio input "true"
click at [676, 571] on button "Next" at bounding box center [689, 573] width 187 height 46
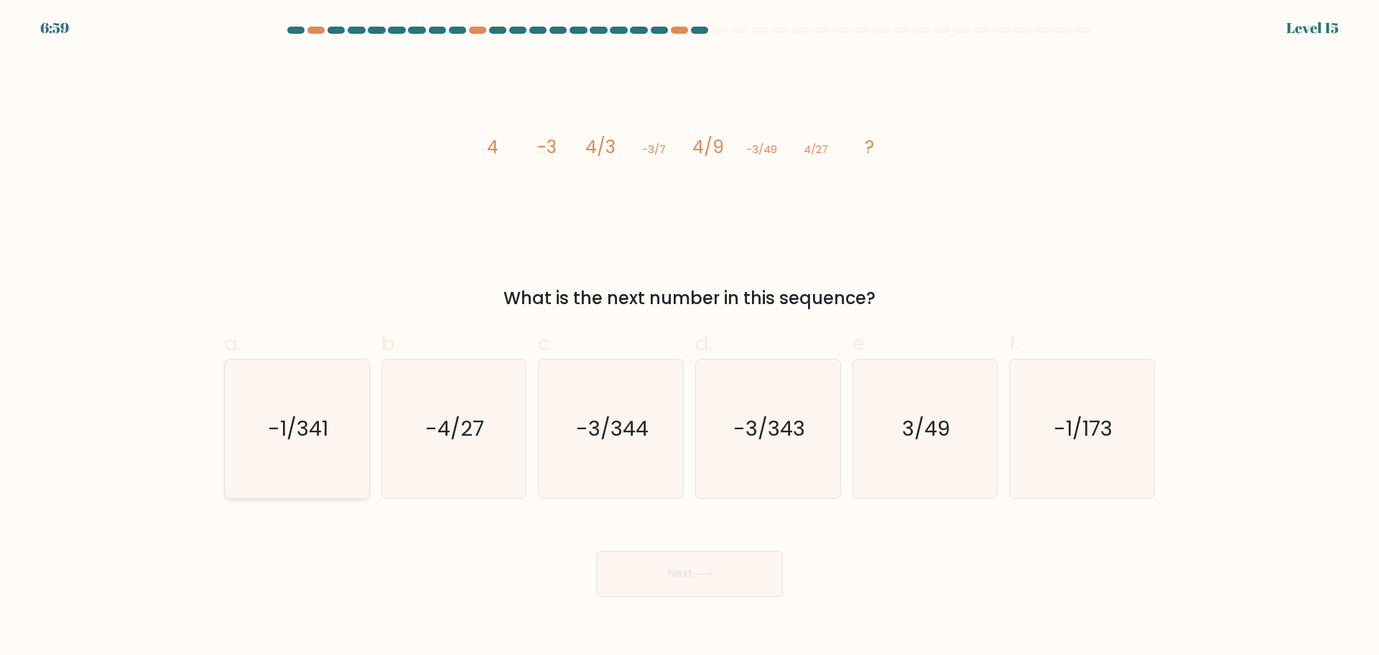
click at [337, 415] on icon "-1/341" at bounding box center [297, 428] width 139 height 139
click at [690, 337] on input "a. -1/341" at bounding box center [690, 332] width 1 height 9
radio input "true"
click at [701, 575] on icon at bounding box center [702, 574] width 19 height 8
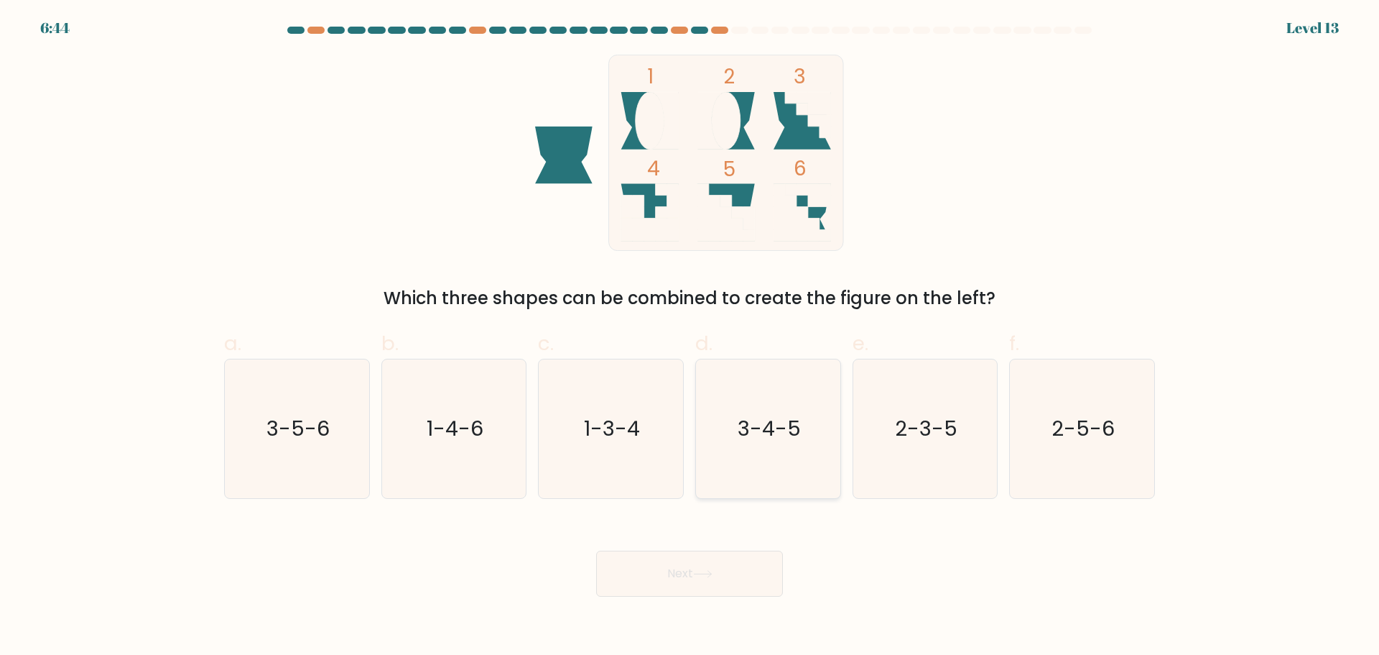
click at [762, 450] on icon "3-4-5" at bounding box center [768, 428] width 139 height 139
click at [690, 337] on input "d. 3-4-5" at bounding box center [690, 332] width 1 height 9
radio input "true"
click at [698, 568] on button "Next" at bounding box center [689, 573] width 187 height 46
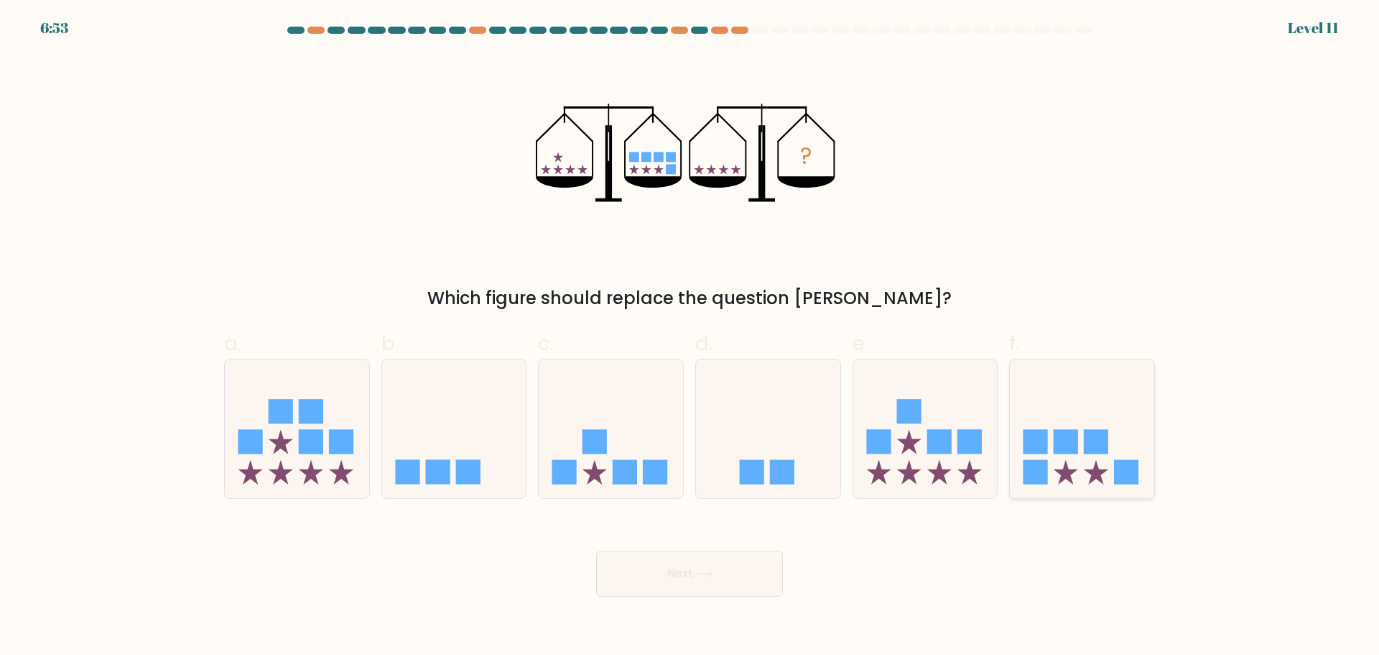
click at [1076, 430] on rect at bounding box center [1066, 441] width 24 height 24
click at [690, 337] on input "f." at bounding box center [690, 332] width 1 height 9
radio input "true"
click at [721, 560] on button "Next" at bounding box center [689, 573] width 187 height 46
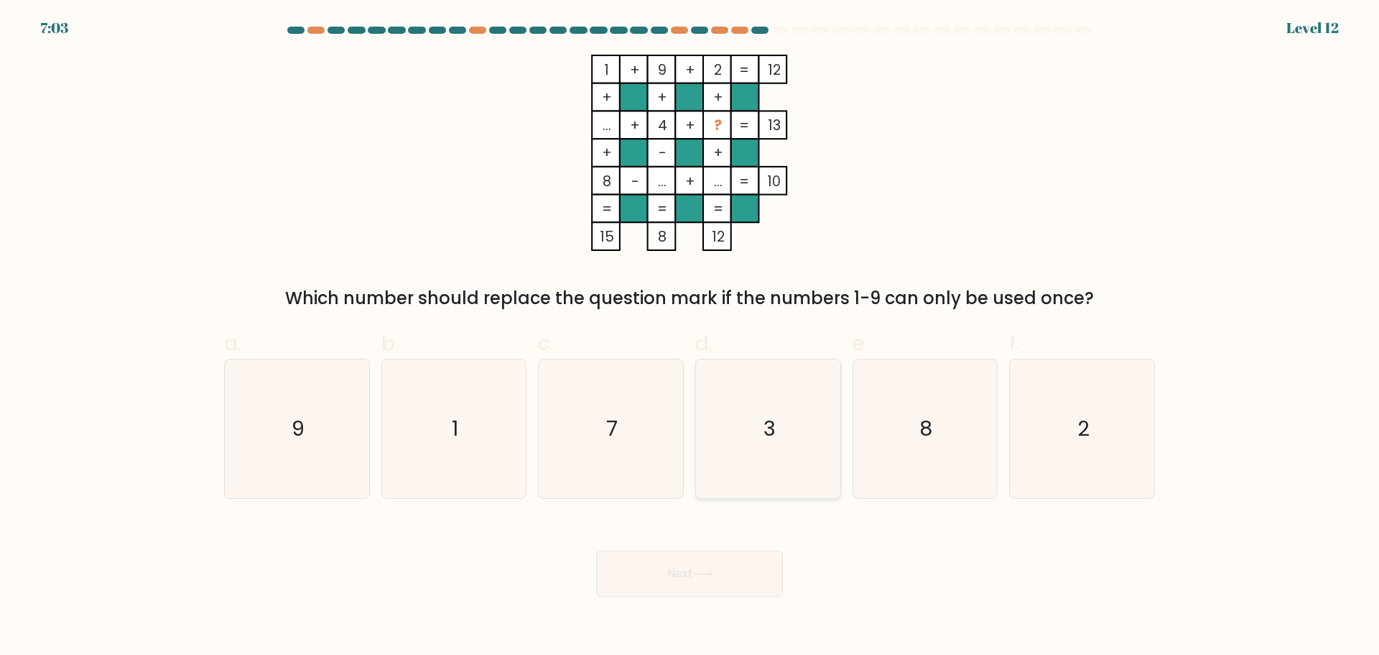
click at [731, 432] on icon "3" at bounding box center [768, 428] width 139 height 139
click at [690, 337] on input "d. 3" at bounding box center [690, 332] width 1 height 9
radio input "true"
click at [701, 572] on icon at bounding box center [702, 574] width 19 height 8
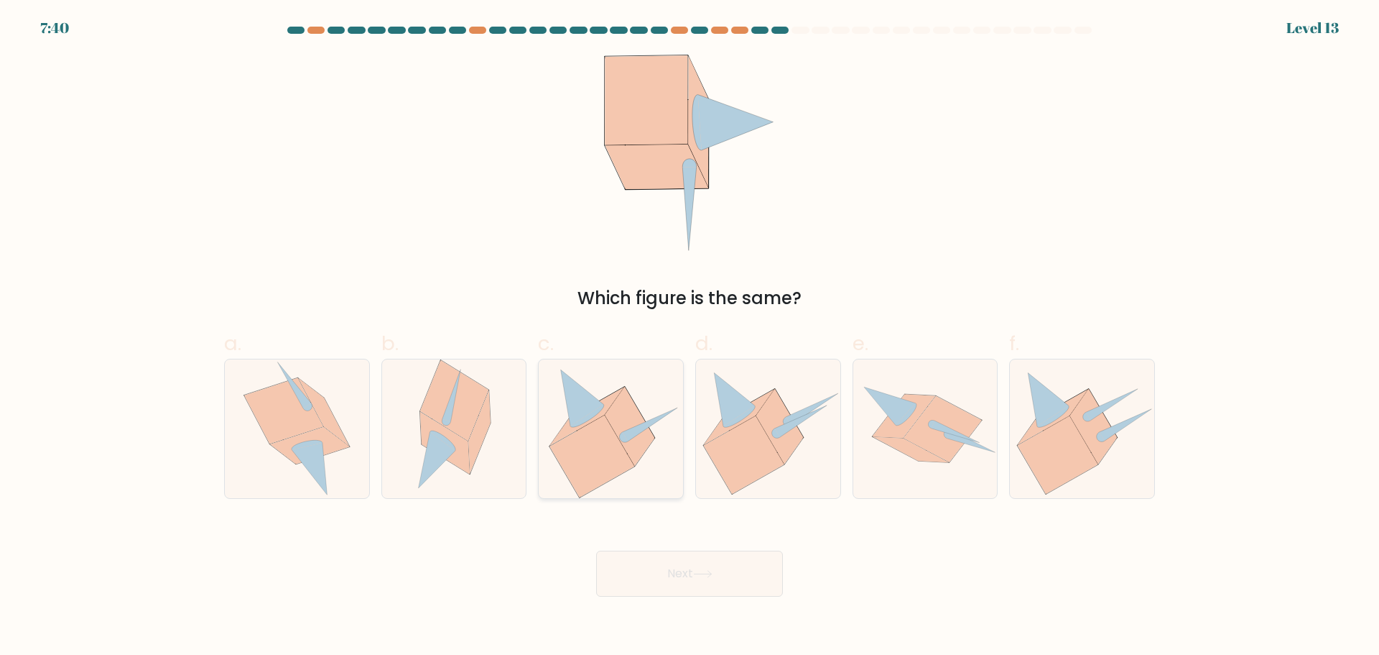
click at [614, 412] on icon at bounding box center [631, 426] width 50 height 79
click at [690, 337] on input "c." at bounding box center [690, 332] width 1 height 9
radio input "true"
click at [702, 566] on button "Next" at bounding box center [689, 573] width 187 height 46
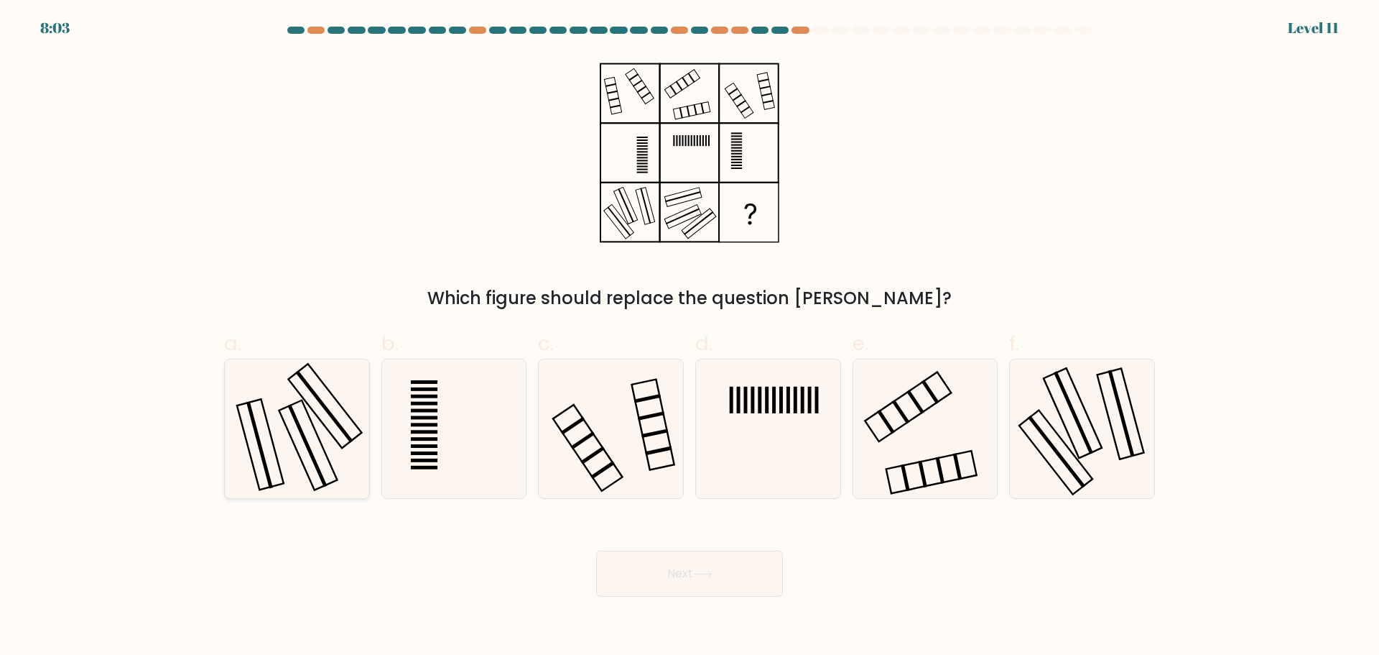
click at [327, 435] on icon at bounding box center [297, 428] width 139 height 139
click at [690, 337] on input "a." at bounding box center [690, 332] width 1 height 9
radio input "true"
click at [1042, 445] on icon at bounding box center [1082, 428] width 139 height 139
click at [690, 337] on input "f." at bounding box center [690, 332] width 1 height 9
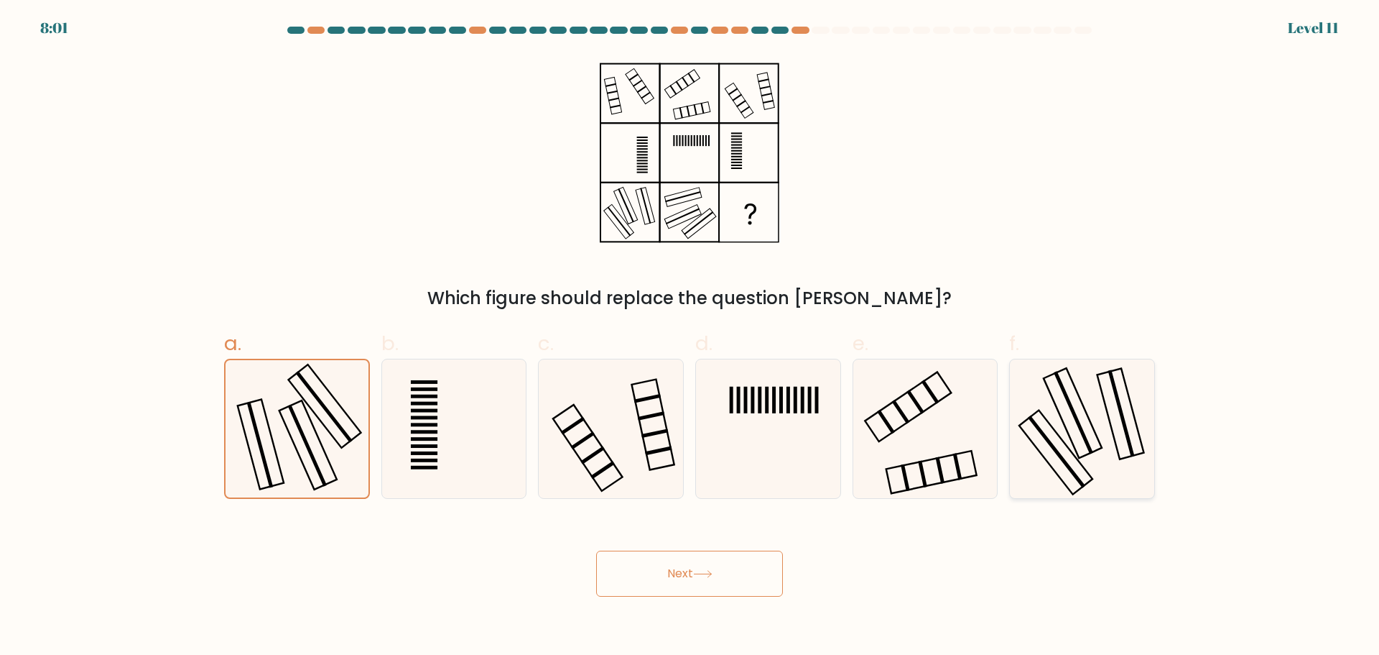
radio input "true"
click at [744, 583] on button "Next" at bounding box center [689, 573] width 187 height 46
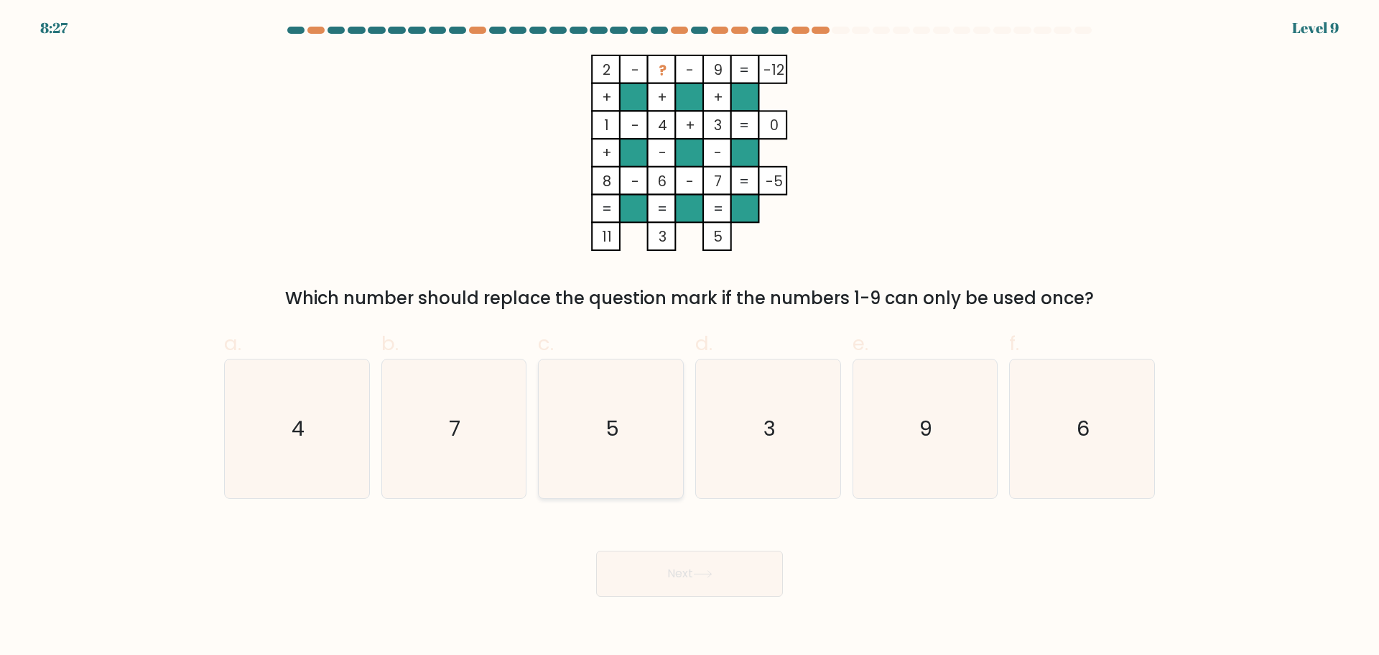
click at [622, 370] on icon "5" at bounding box center [611, 428] width 139 height 139
click at [690, 337] on input "c. 5" at bounding box center [690, 332] width 1 height 9
radio input "true"
click at [690, 567] on button "Next" at bounding box center [689, 573] width 187 height 46
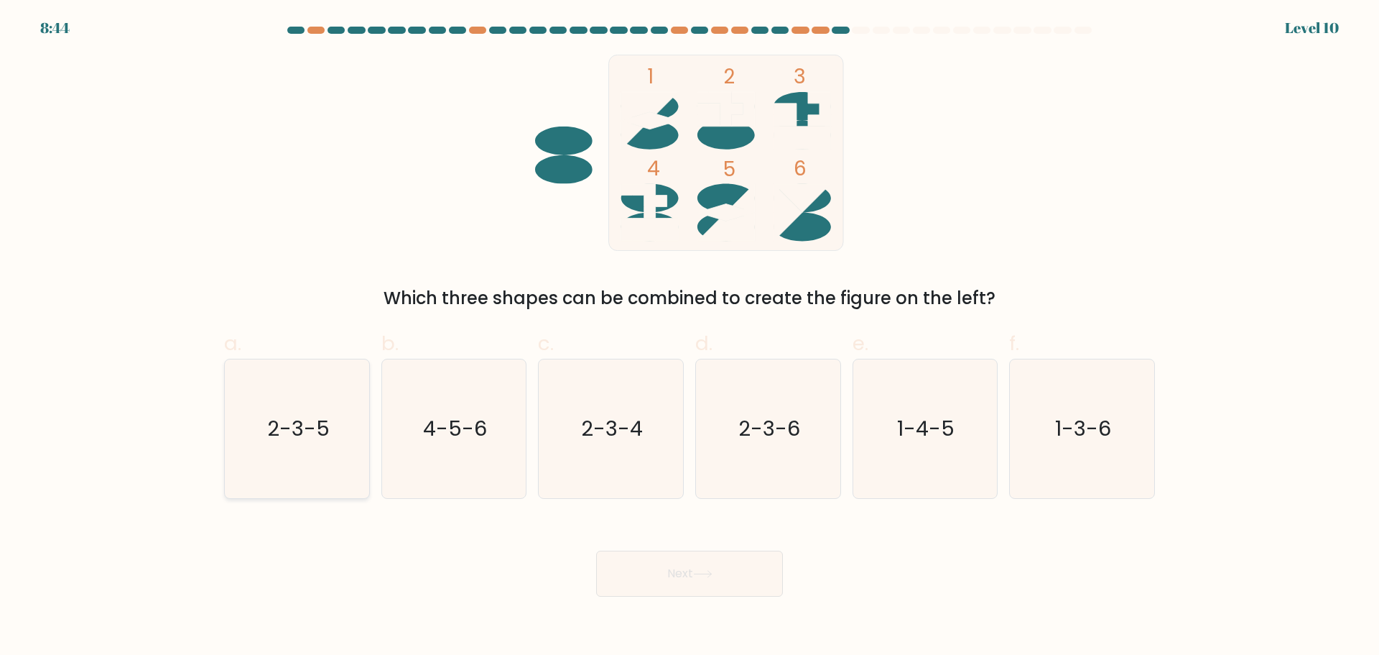
click at [328, 444] on icon "2-3-5" at bounding box center [297, 428] width 139 height 139
click at [690, 337] on input "a. 2-3-5" at bounding box center [690, 332] width 1 height 9
radio input "true"
drag, startPoint x: 439, startPoint y: 440, endPoint x: 465, endPoint y: 440, distance: 25.9
click at [439, 440] on text "4-5-6" at bounding box center [455, 428] width 64 height 29
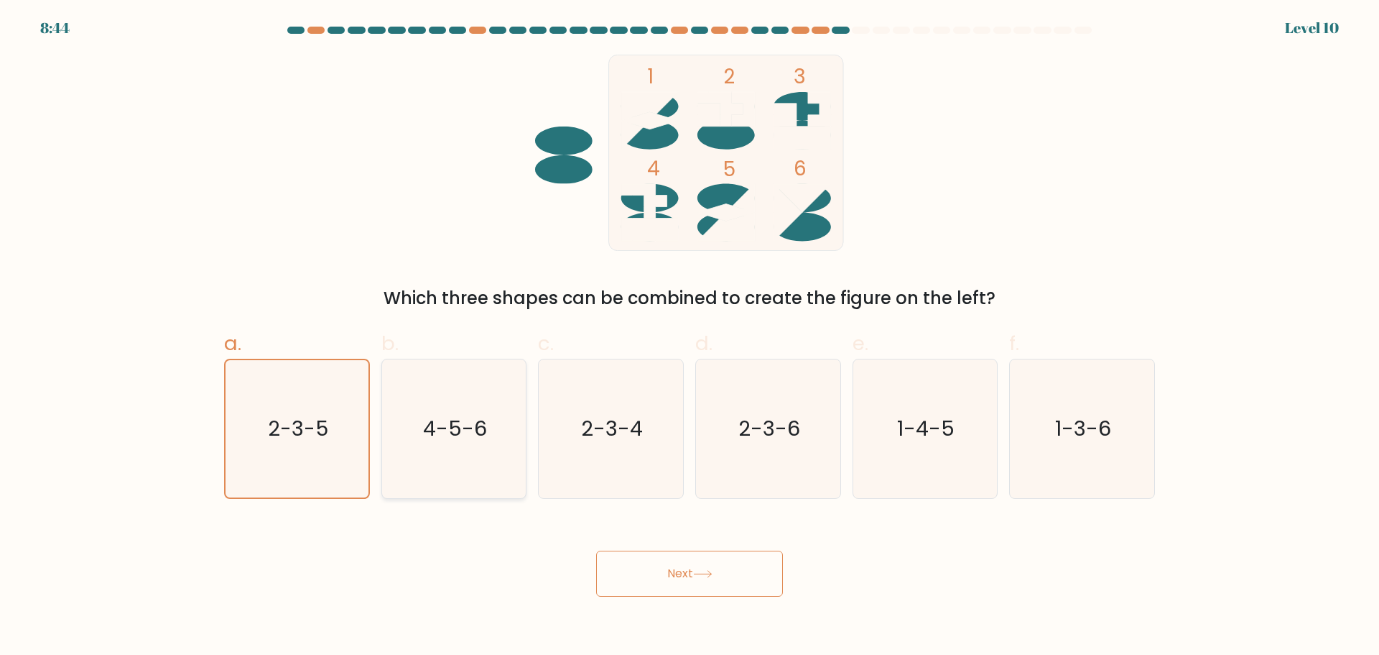
click at [690, 337] on input "b. 4-5-6" at bounding box center [690, 332] width 1 height 9
radio input "true"
click at [672, 433] on icon "2-3-4" at bounding box center [611, 428] width 139 height 139
click at [690, 337] on input "c. 2-3-4" at bounding box center [690, 332] width 1 height 9
radio input "true"
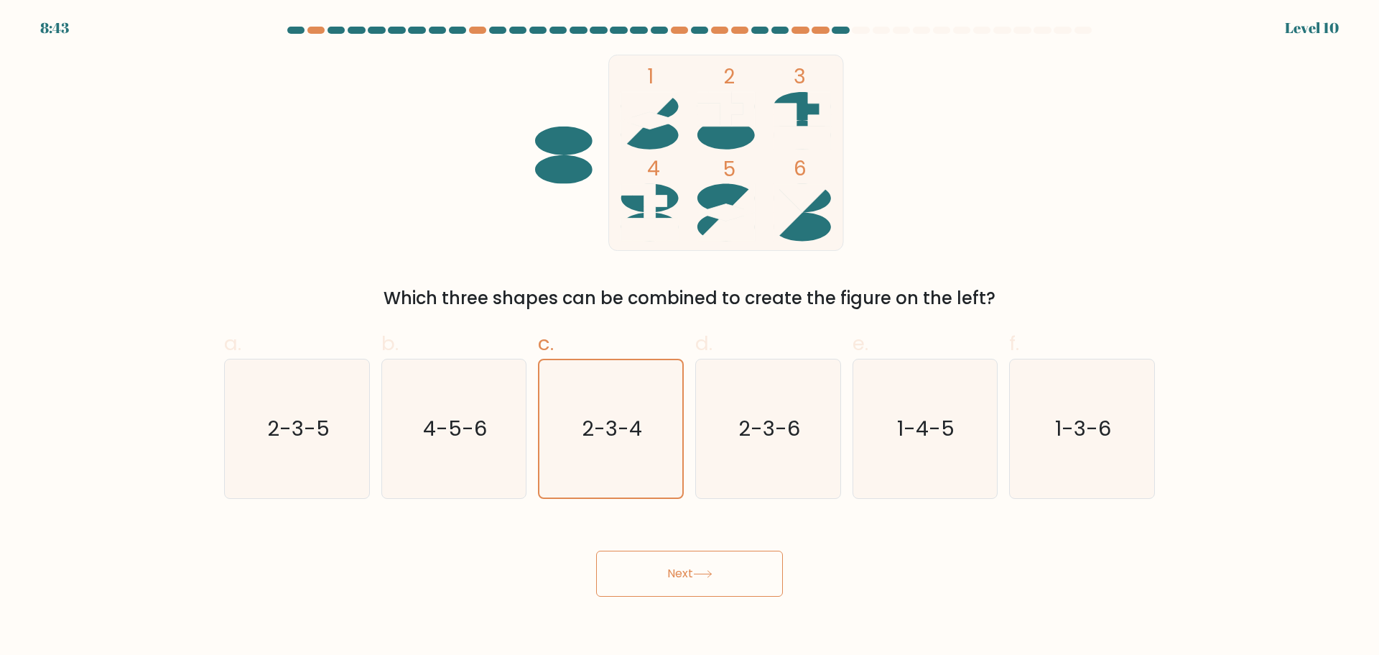
click at [675, 580] on button "Next" at bounding box center [689, 573] width 187 height 46
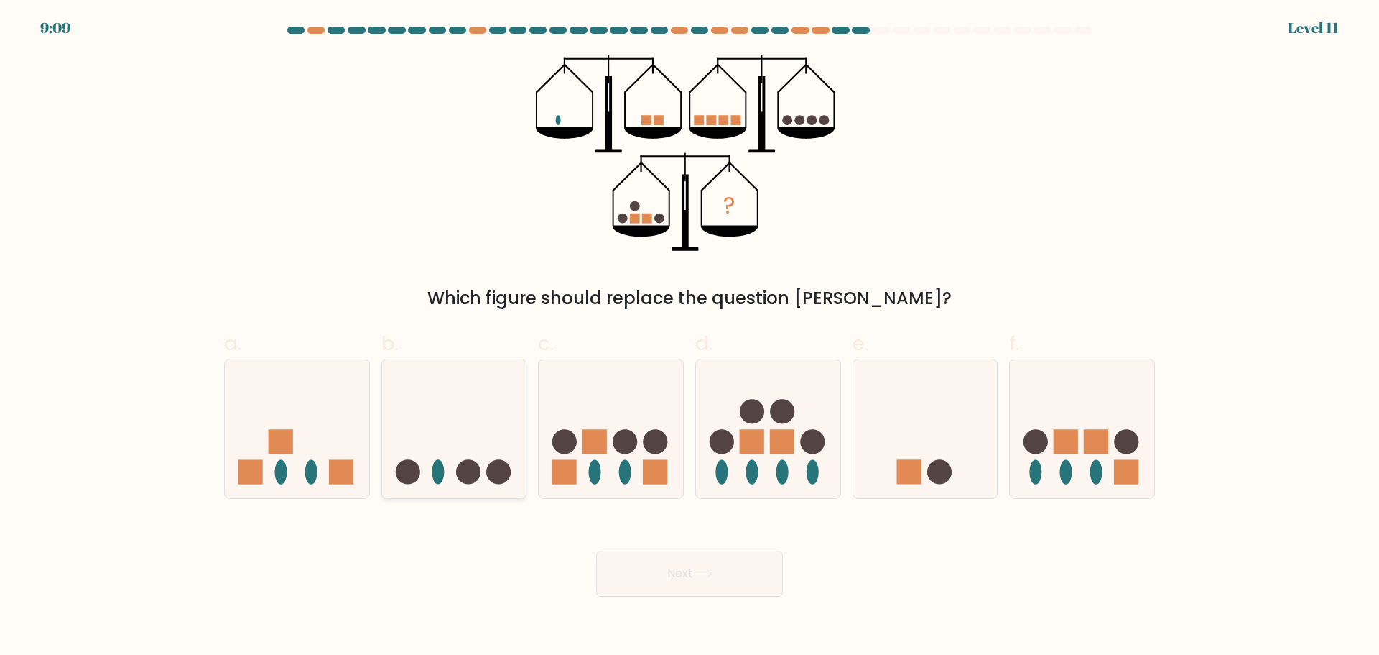
click at [476, 456] on icon at bounding box center [454, 428] width 144 height 119
click at [690, 337] on input "b." at bounding box center [690, 332] width 1 height 9
radio input "true"
drag, startPoint x: 681, startPoint y: 566, endPoint x: 690, endPoint y: 569, distance: 9.1
click at [683, 569] on button "Next" at bounding box center [689, 573] width 187 height 46
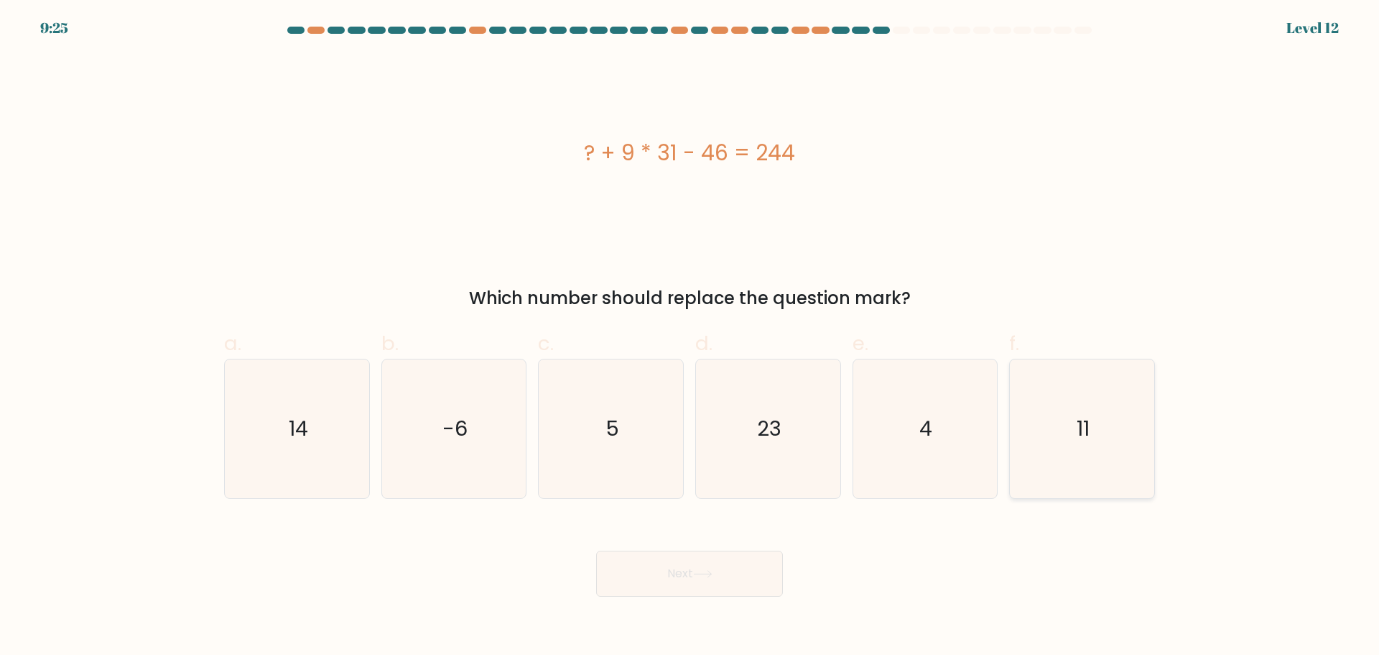
click at [1124, 476] on icon "11" at bounding box center [1082, 428] width 139 height 139
click at [690, 337] on input "f. 11" at bounding box center [690, 332] width 1 height 9
radio input "true"
click at [723, 590] on button "Next" at bounding box center [689, 573] width 187 height 46
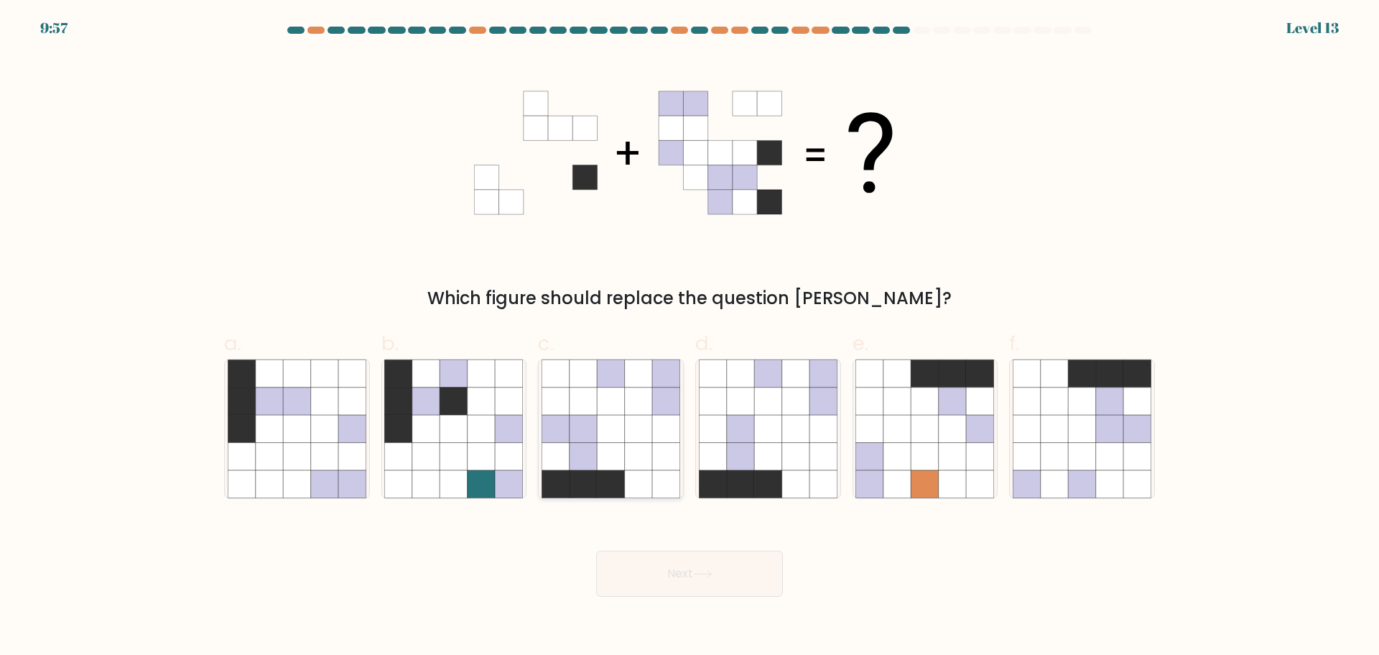
click at [623, 428] on icon at bounding box center [610, 428] width 27 height 27
click at [690, 337] on input "c." at bounding box center [690, 332] width 1 height 9
radio input "true"
click at [678, 570] on button "Next" at bounding box center [689, 573] width 187 height 46
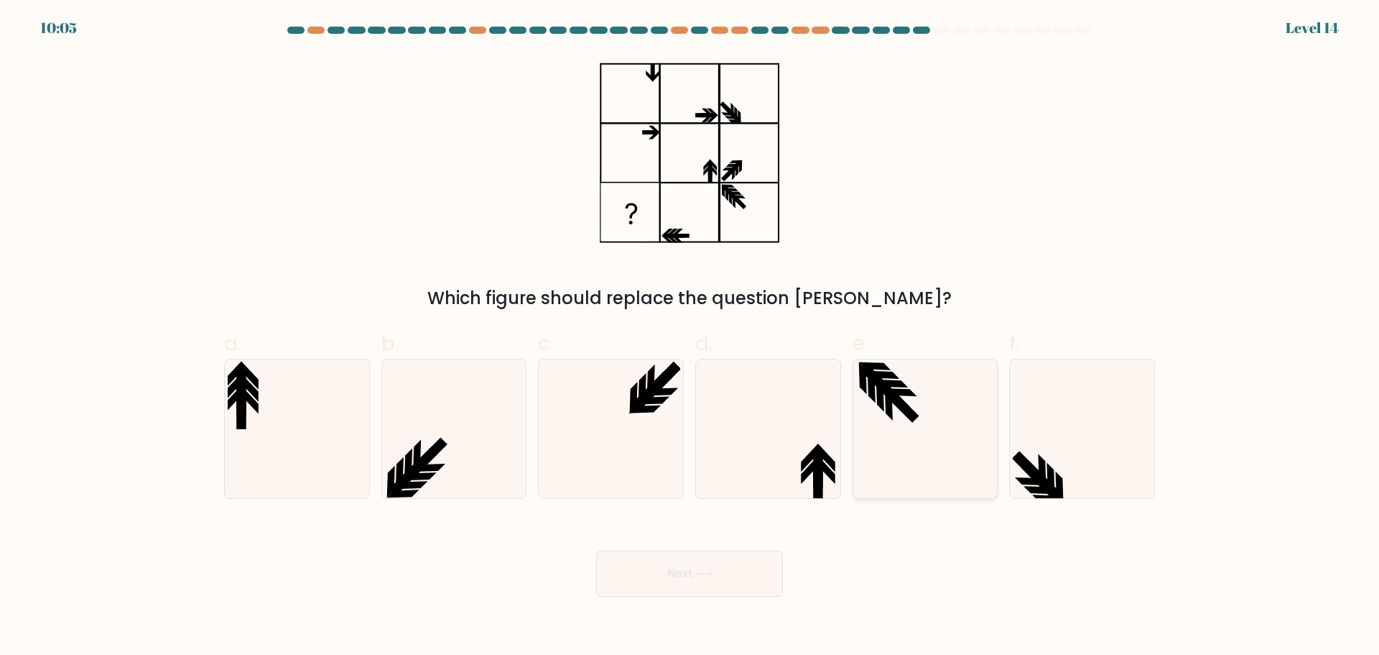
click at [907, 415] on icon at bounding box center [903, 405] width 32 height 33
click at [690, 337] on input "e." at bounding box center [690, 332] width 1 height 9
radio input "true"
click at [698, 591] on button "Next" at bounding box center [689, 573] width 187 height 46
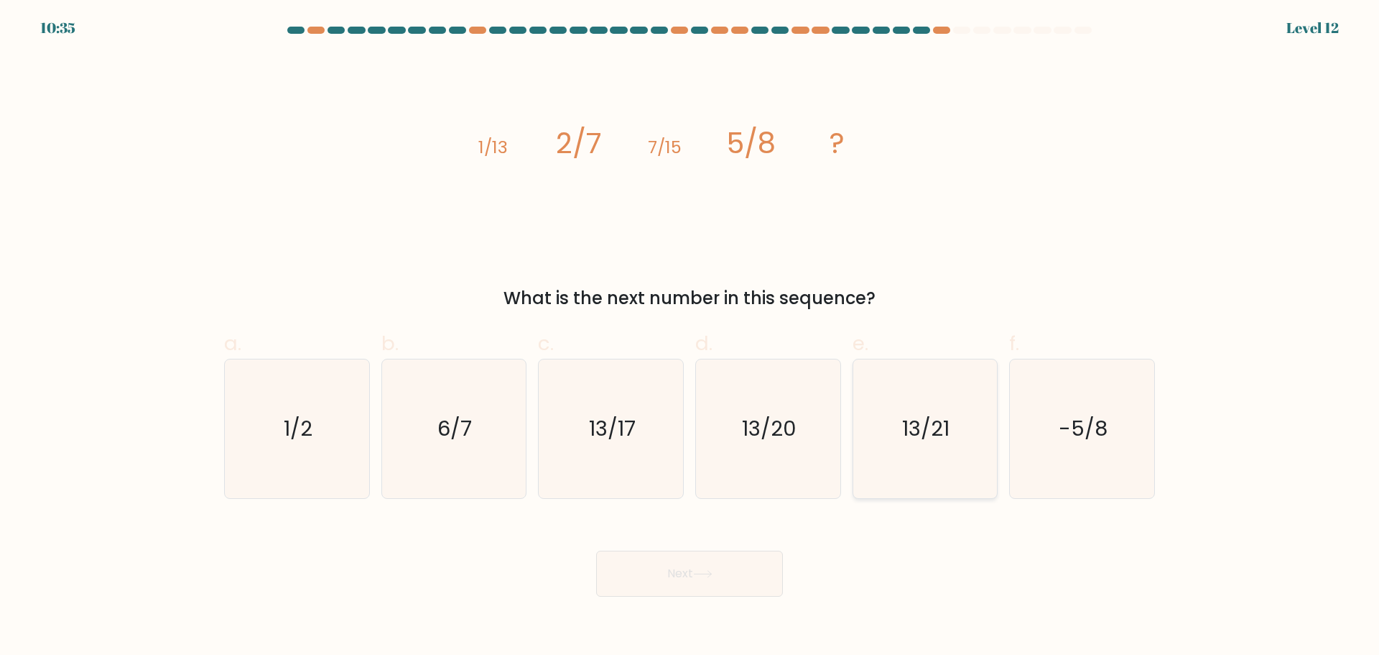
click at [928, 448] on icon "13/21" at bounding box center [925, 428] width 139 height 139
click at [690, 337] on input "e. 13/21" at bounding box center [690, 332] width 1 height 9
radio input "true"
click at [701, 570] on icon at bounding box center [702, 574] width 19 height 8
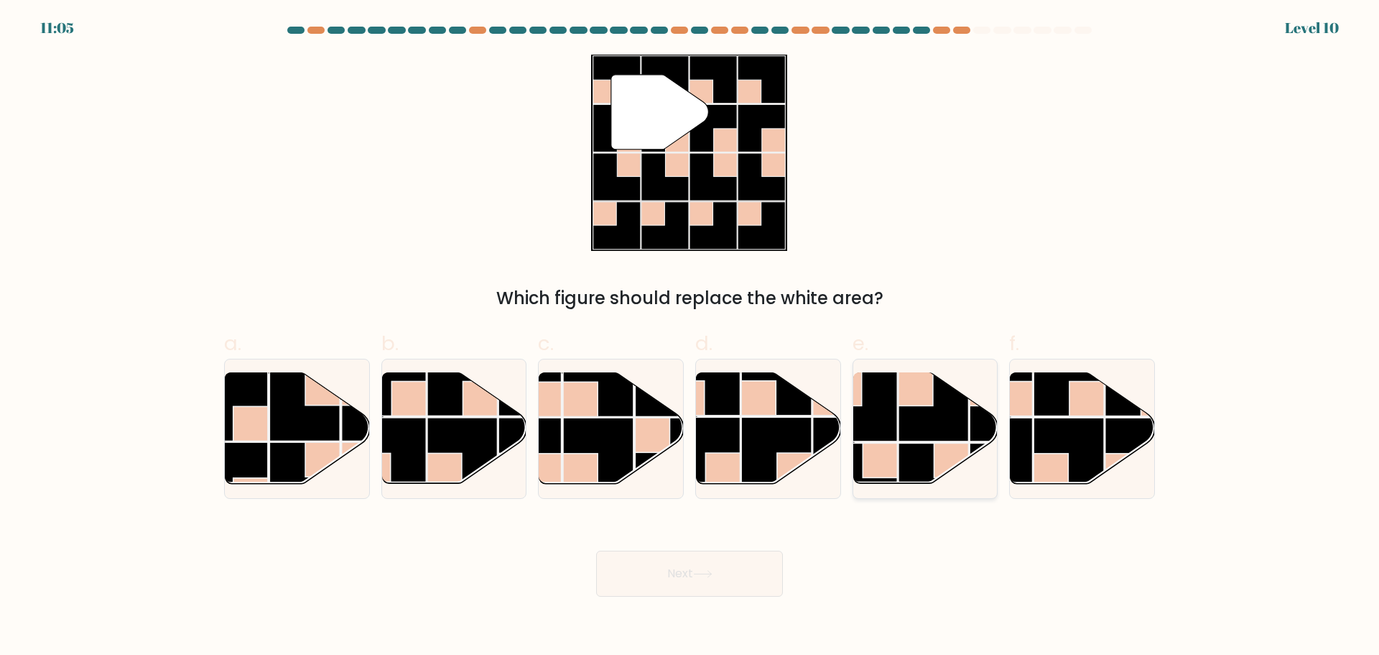
click at [902, 439] on rect at bounding box center [934, 406] width 70 height 70
click at [690, 337] on input "e." at bounding box center [690, 332] width 1 height 9
radio input "true"
click at [1060, 452] on rect at bounding box center [1069, 452] width 70 height 70
click at [690, 337] on input "f." at bounding box center [690, 332] width 1 height 9
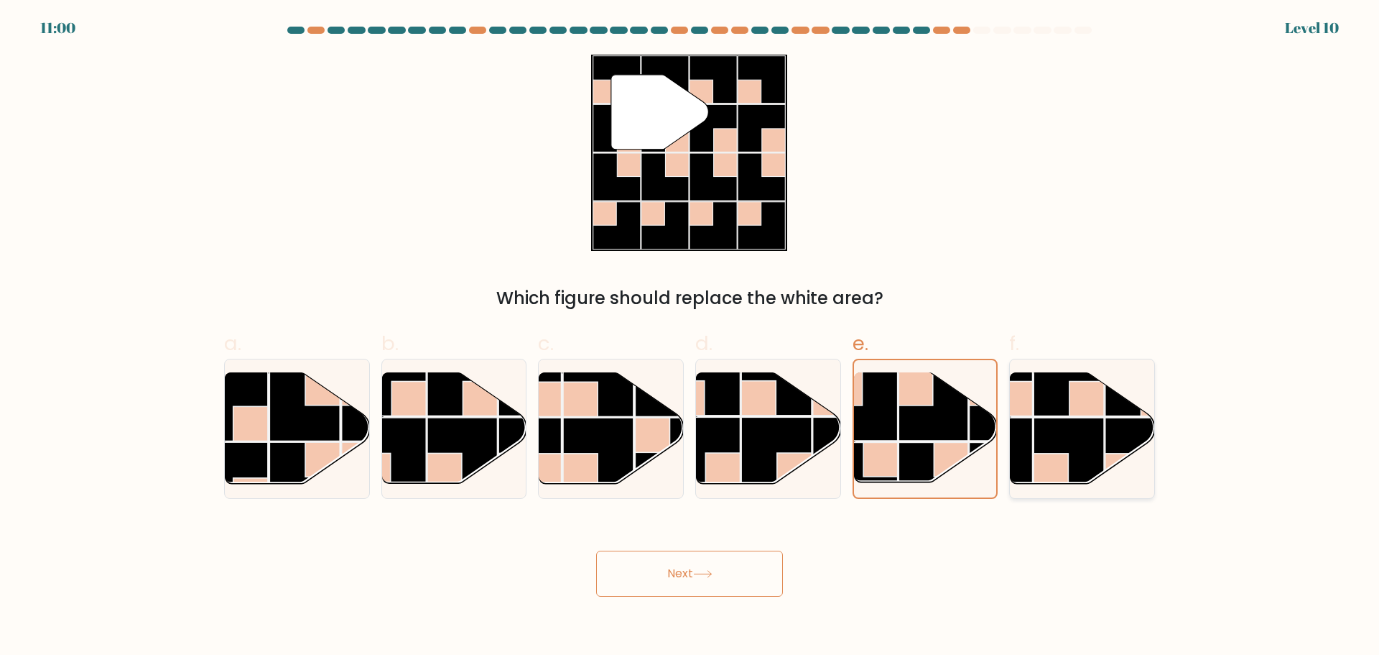
radio input "true"
click at [576, 438] on rect at bounding box center [598, 452] width 70 height 70
click at [690, 337] on input "c." at bounding box center [690, 332] width 1 height 9
radio input "true"
click at [788, 396] on rect at bounding box center [776, 380] width 70 height 70
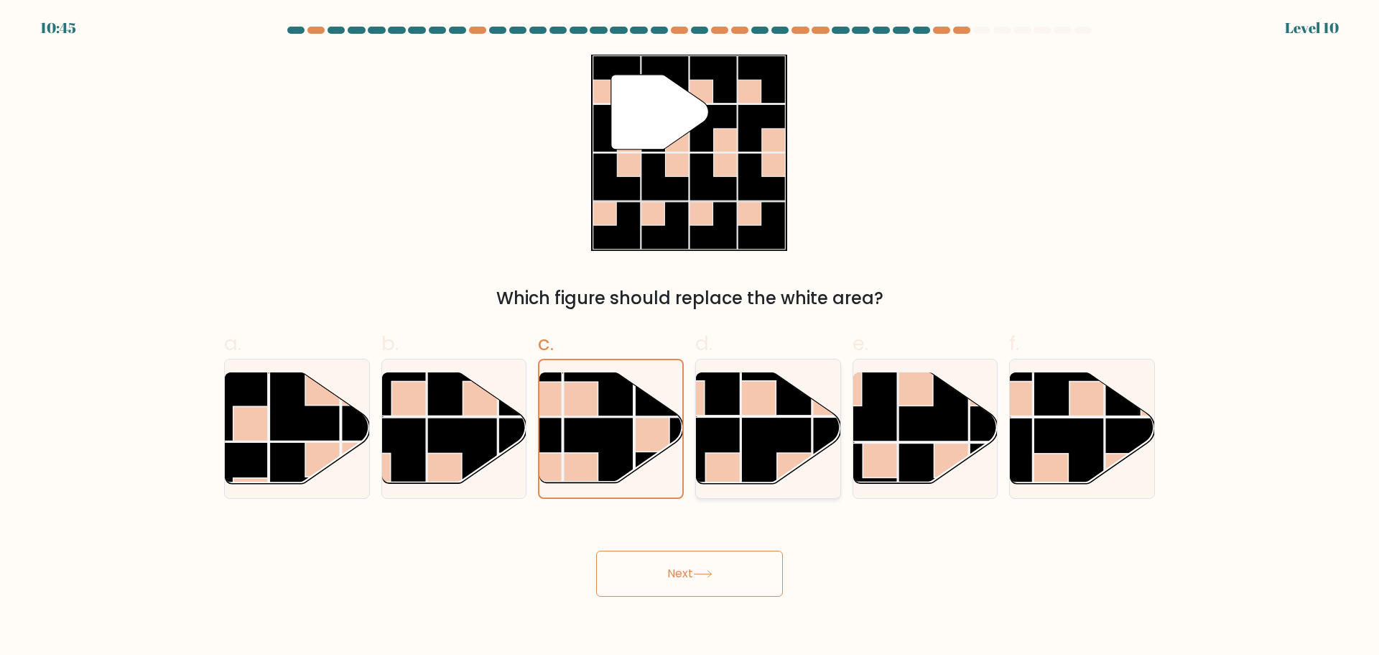
click at [690, 337] on input "d." at bounding box center [690, 332] width 1 height 9
radio input "true"
click at [752, 583] on button "Next" at bounding box center [689, 573] width 187 height 46
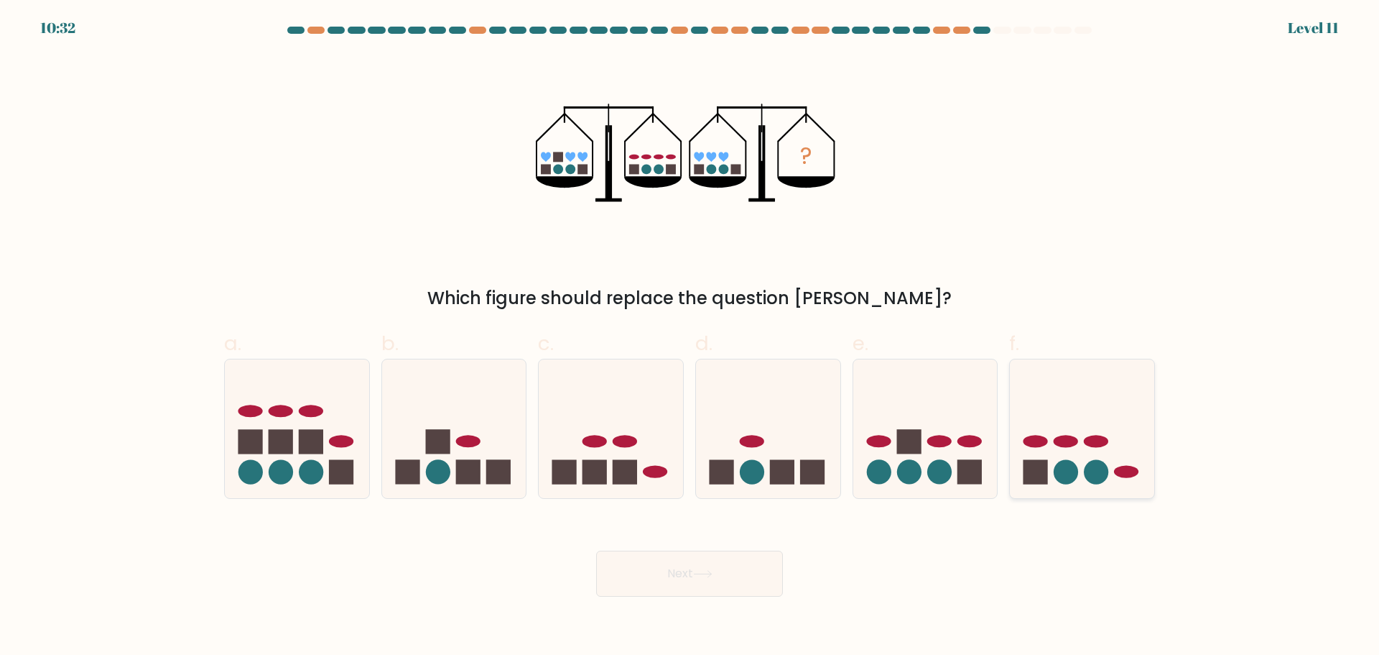
click at [1107, 473] on circle at bounding box center [1097, 472] width 24 height 24
click at [690, 337] on input "f." at bounding box center [690, 332] width 1 height 9
radio input "true"
click at [744, 568] on button "Next" at bounding box center [689, 573] width 187 height 46
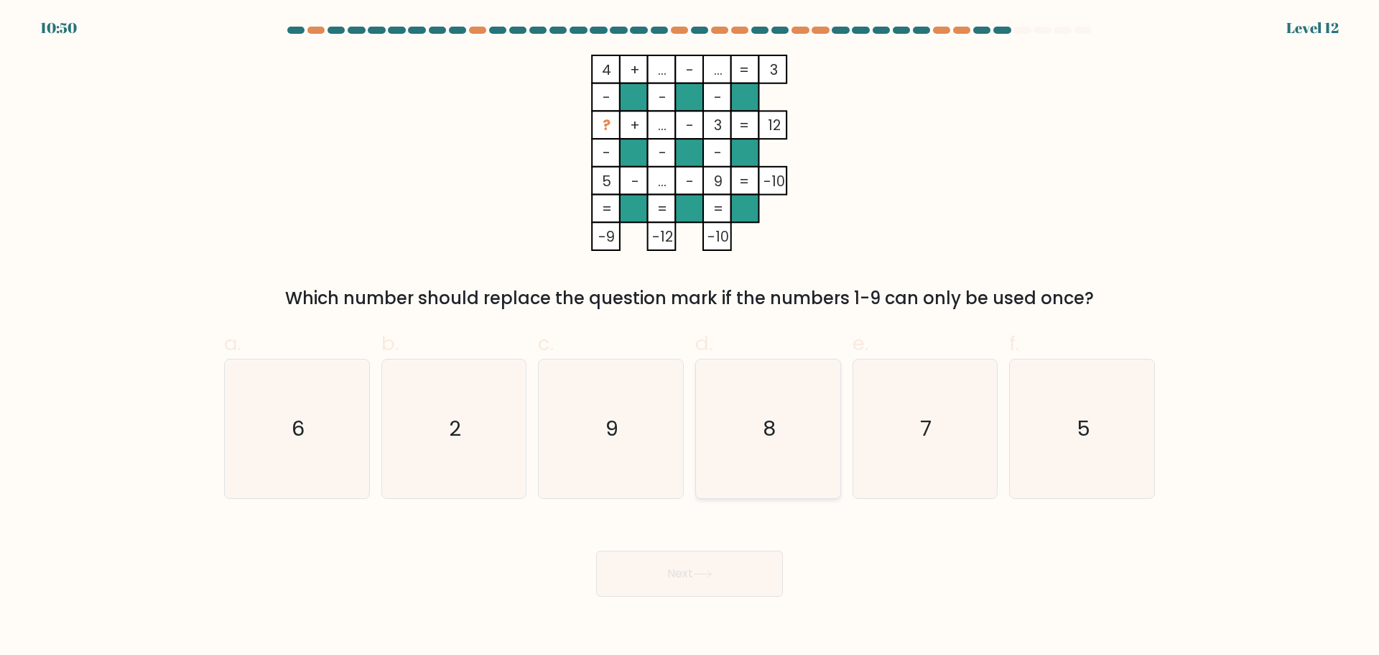
click at [763, 450] on icon "8" at bounding box center [768, 428] width 139 height 139
click at [690, 337] on input "d. 8" at bounding box center [690, 332] width 1 height 9
radio input "true"
click at [716, 587] on button "Next" at bounding box center [689, 573] width 187 height 46
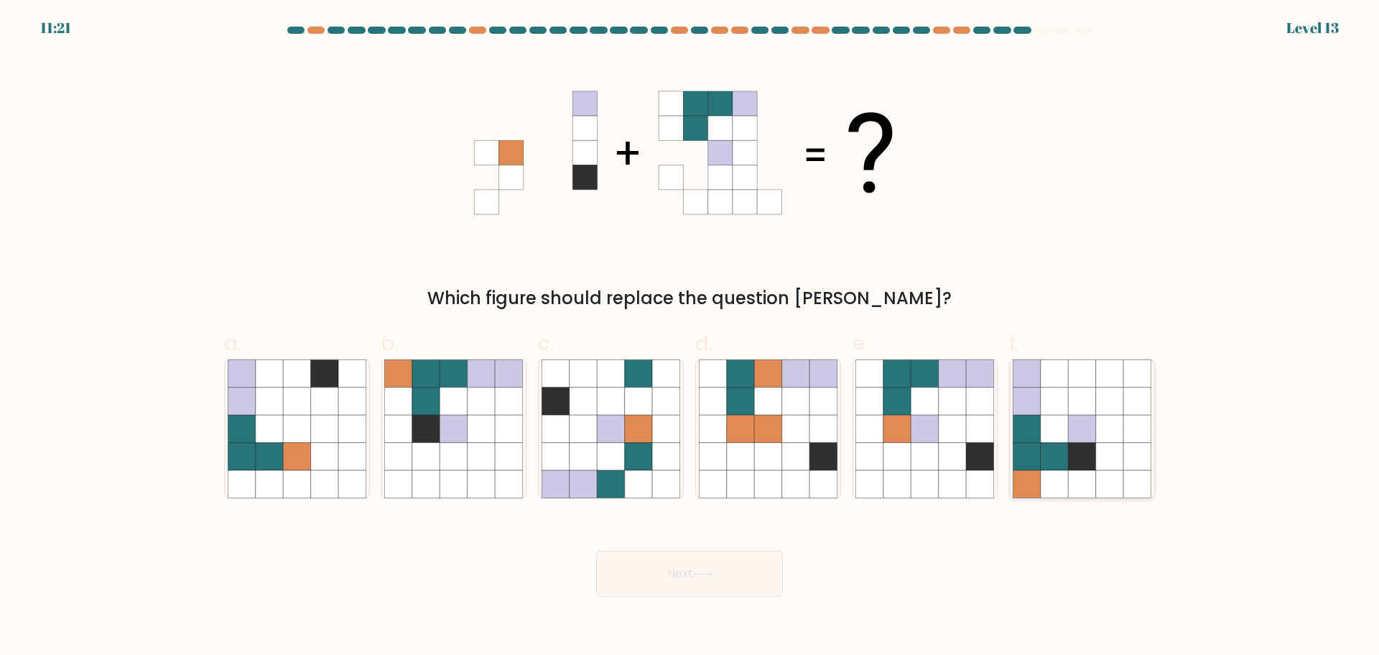
click at [1056, 425] on icon at bounding box center [1054, 428] width 27 height 27
click at [690, 337] on input "f." at bounding box center [690, 332] width 1 height 9
radio input "true"
click at [766, 570] on button "Next" at bounding box center [689, 573] width 187 height 46
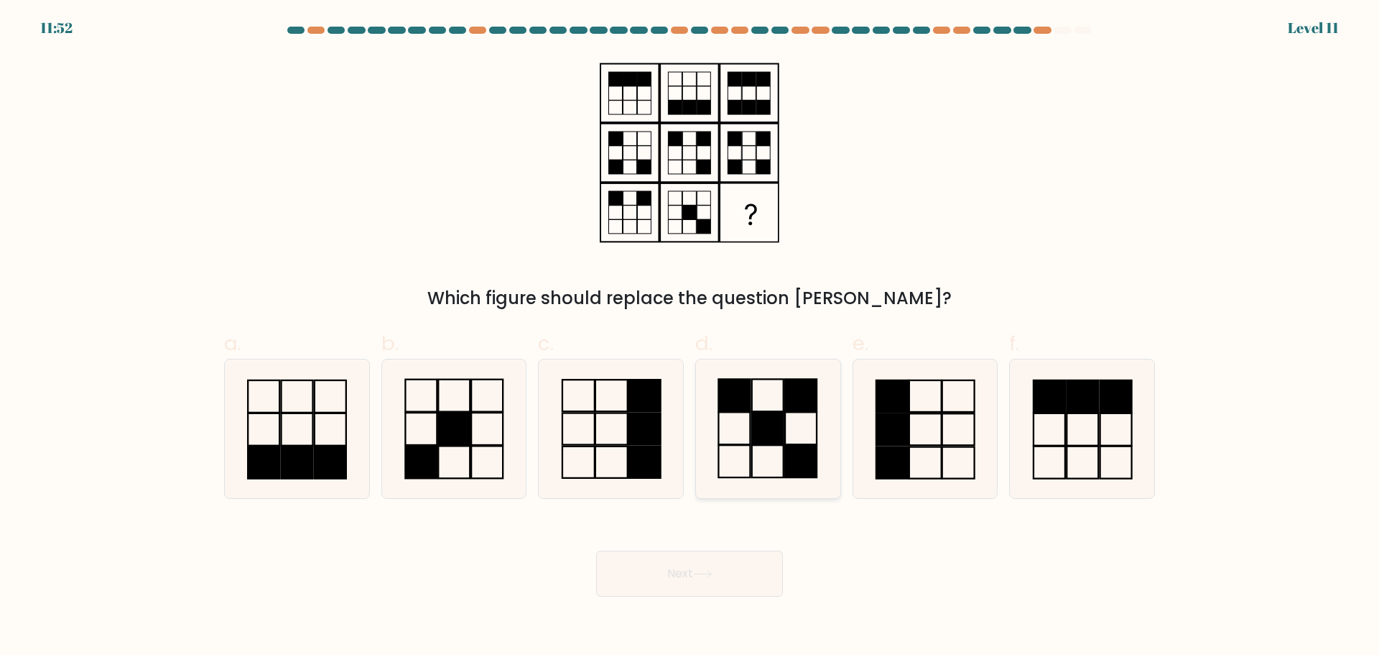
click at [778, 431] on rect at bounding box center [768, 428] width 32 height 32
click at [690, 337] on input "d." at bounding box center [690, 332] width 1 height 9
radio input "true"
click at [729, 583] on button "Next" at bounding box center [689, 573] width 187 height 46
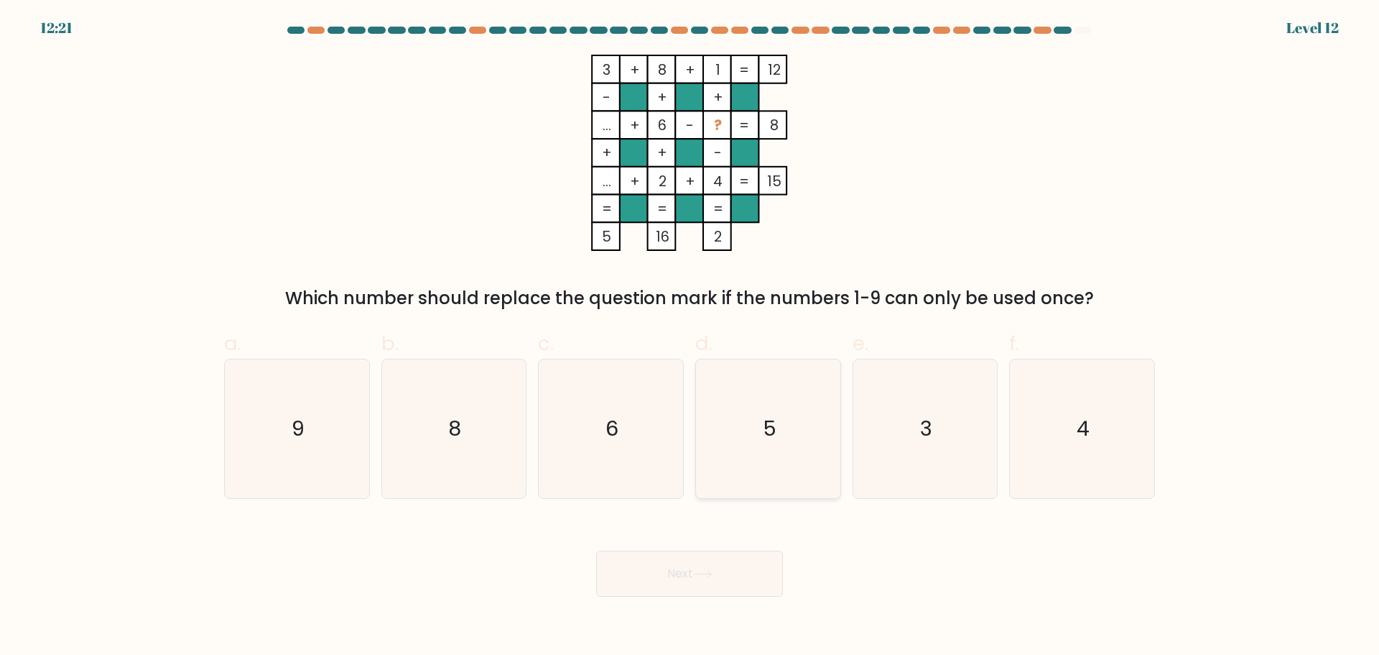
click at [771, 437] on text "5" at bounding box center [770, 428] width 14 height 29
click at [690, 337] on input "d. 5" at bounding box center [690, 332] width 1 height 9
radio input "true"
click at [677, 563] on button "Next" at bounding box center [689, 573] width 187 height 46
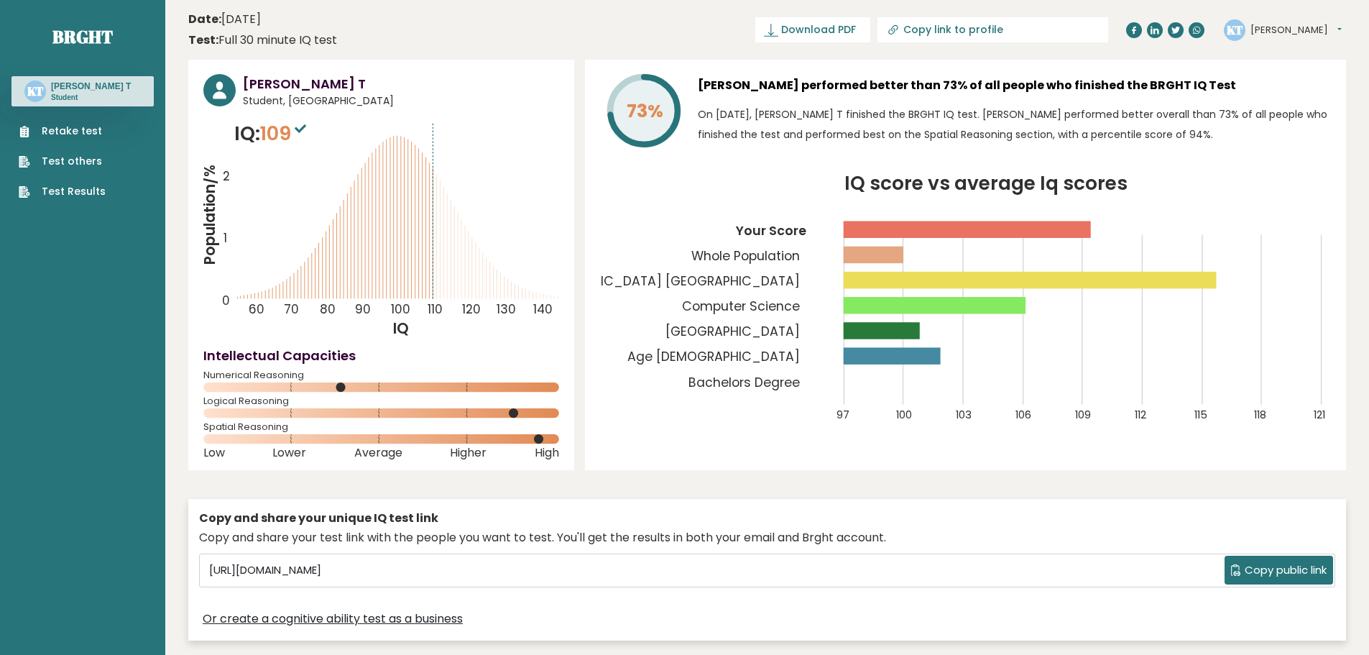
click at [278, 137] on span "109" at bounding box center [285, 133] width 50 height 27
click at [670, 186] on text "Bachelors Degree" at bounding box center [741, 286] width 179 height 208
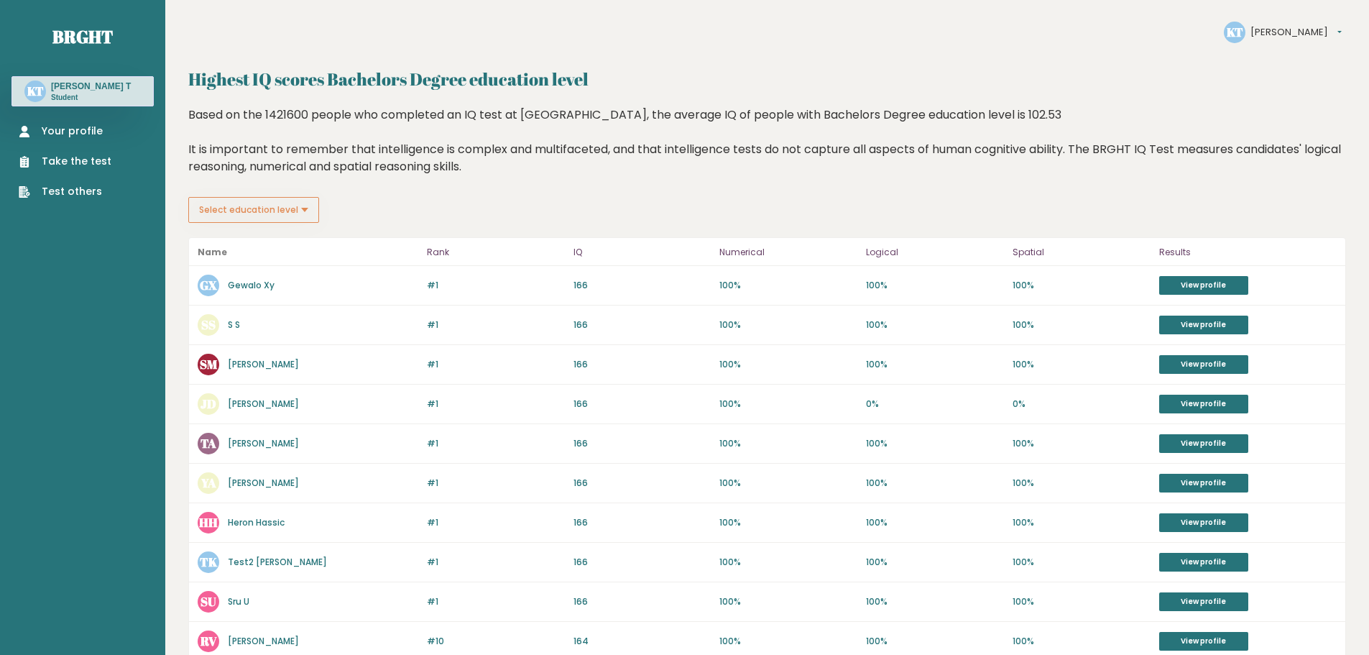
click at [75, 130] on link "Your profile" at bounding box center [65, 131] width 93 height 15
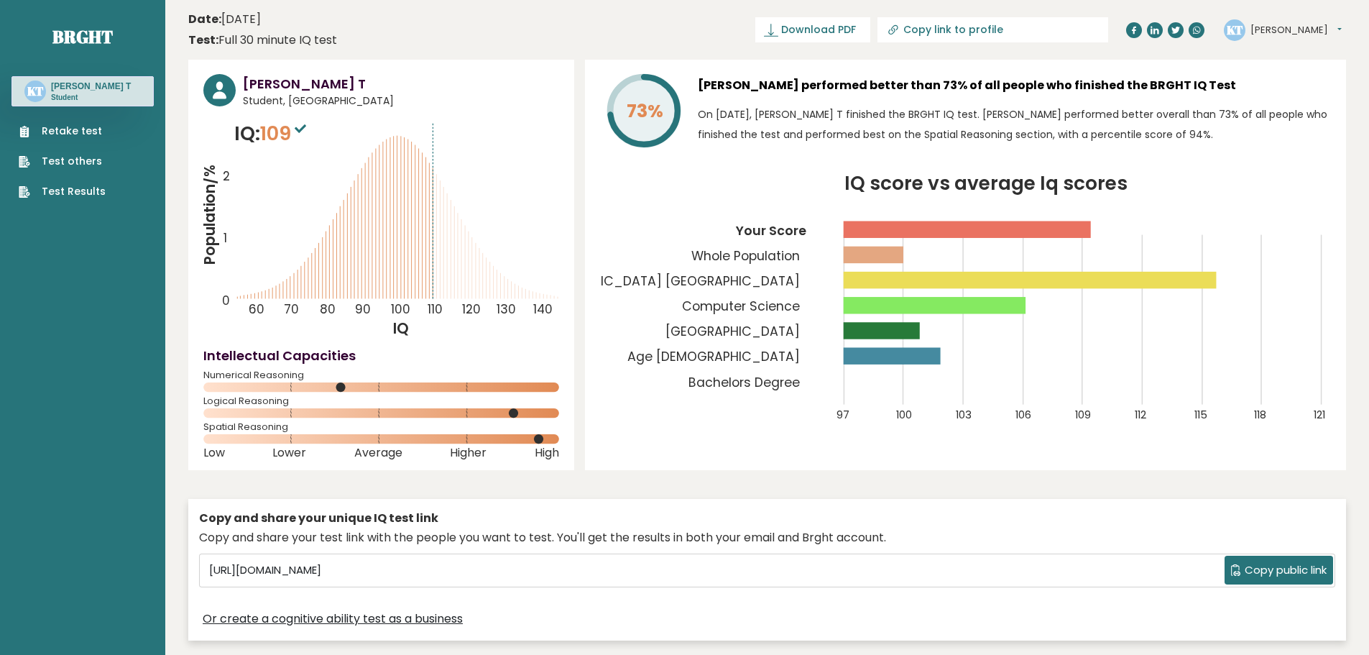
click at [645, 112] on tspan "73%" at bounding box center [645, 110] width 37 height 25
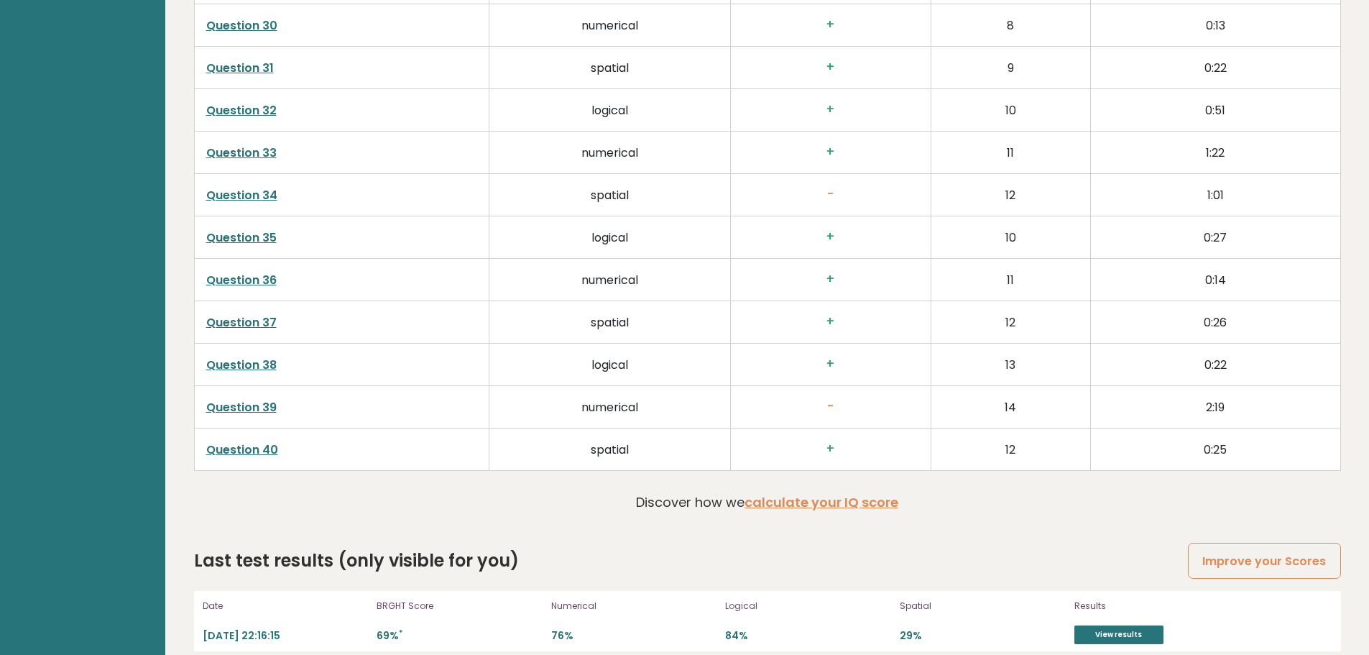
scroll to position [3796, 0]
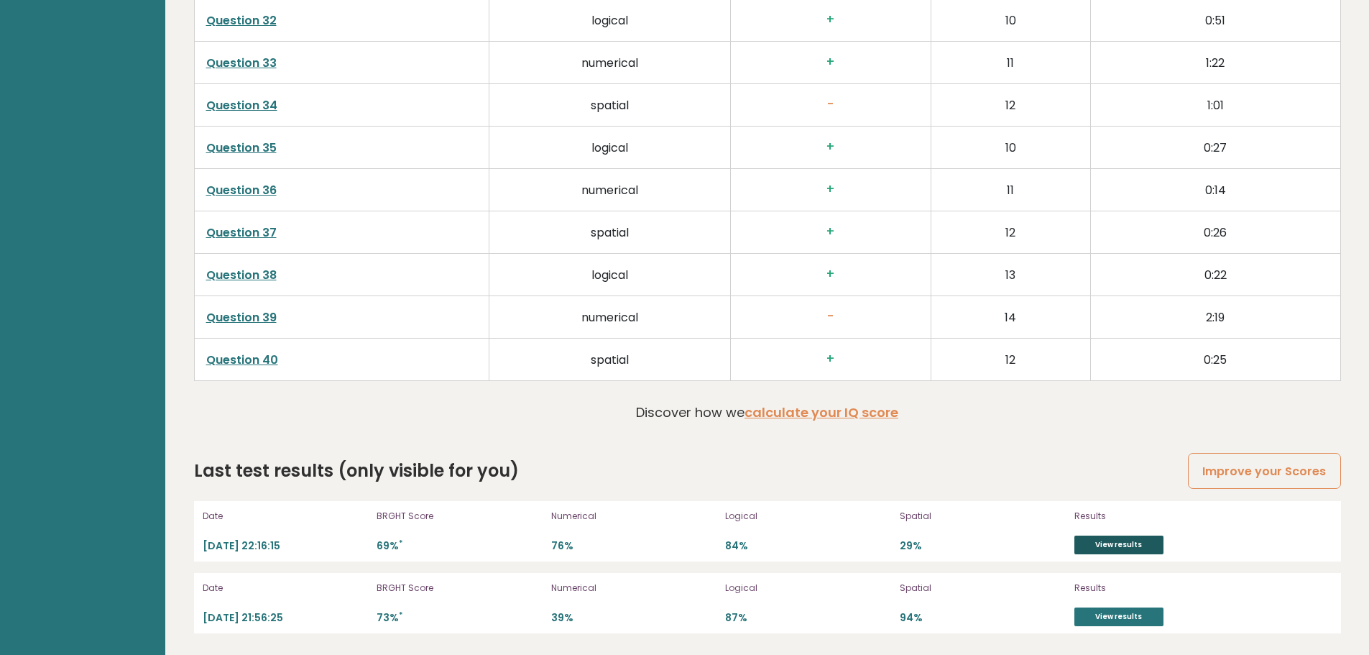
click at [1080, 542] on link "View results" at bounding box center [1118, 544] width 89 height 19
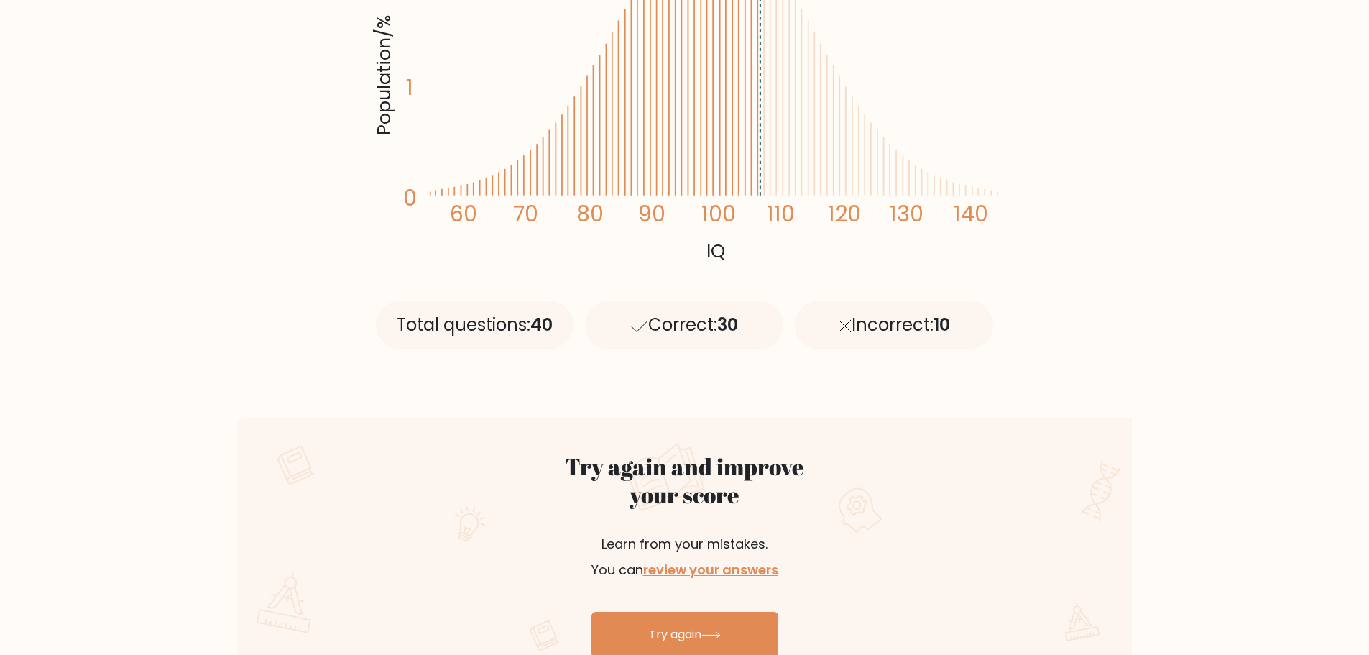
scroll to position [72, 0]
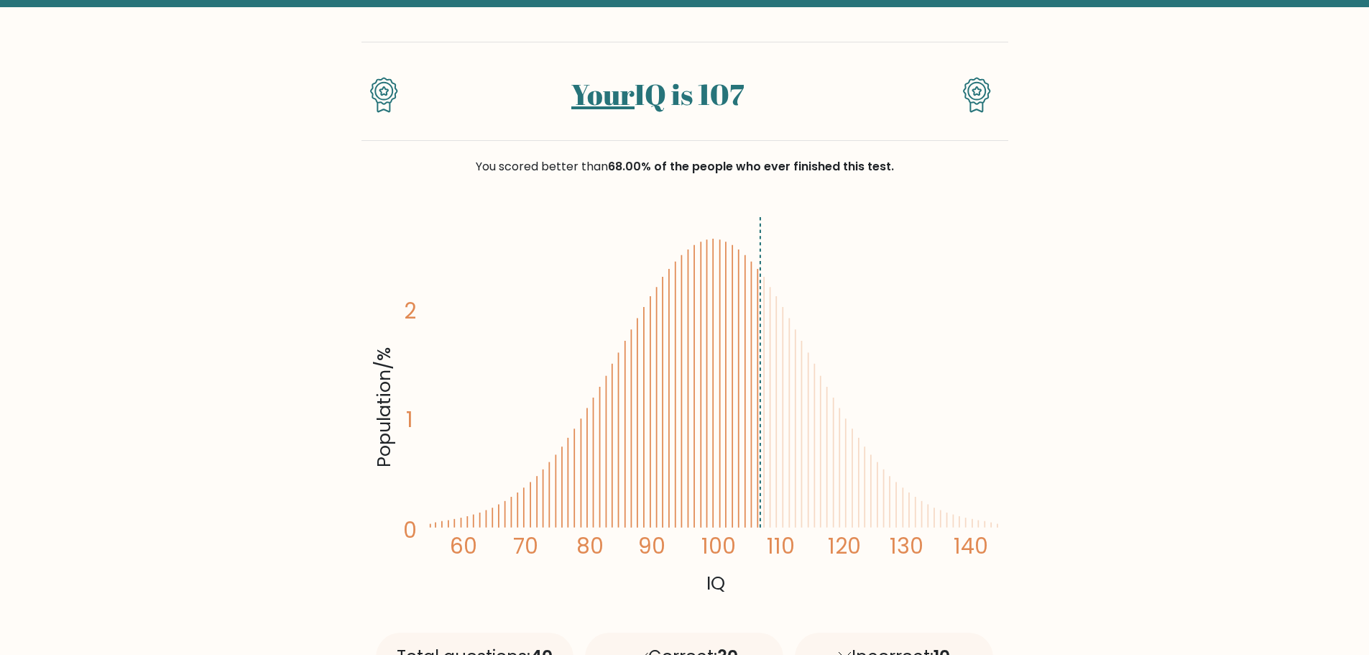
click at [756, 368] on icon "Population/% IQ 0 1 2 60 70 80 90 100 110 120 130 140" at bounding box center [684, 404] width 629 height 388
drag, startPoint x: 608, startPoint y: 123, endPoint x: 616, endPoint y: 129, distance: 10.2
